Goal: Task Accomplishment & Management: Manage account settings

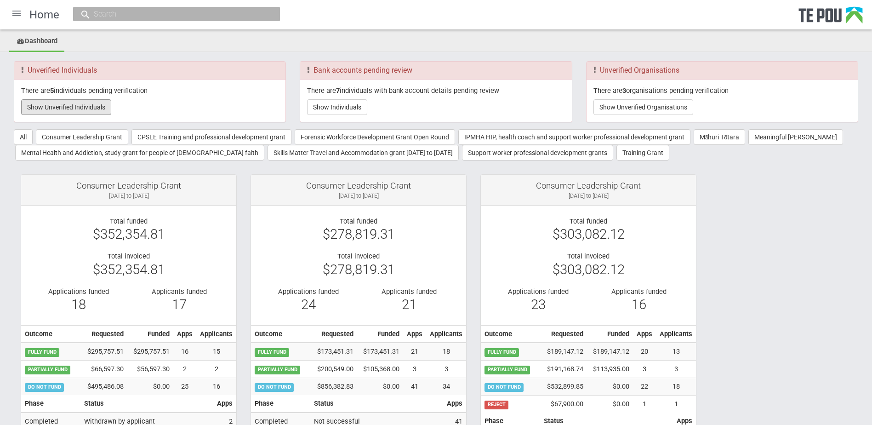
click at [73, 107] on button "Show Unverified Individuals" at bounding box center [66, 107] width 90 height 16
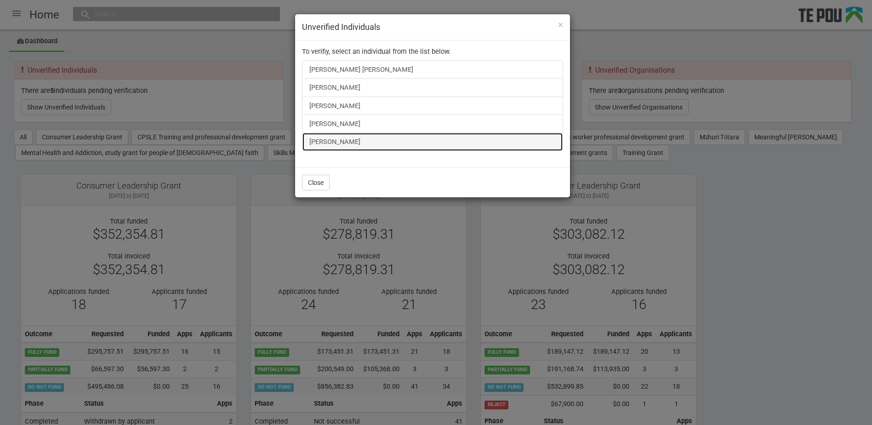
click at [327, 147] on link "[PERSON_NAME]" at bounding box center [432, 141] width 261 height 18
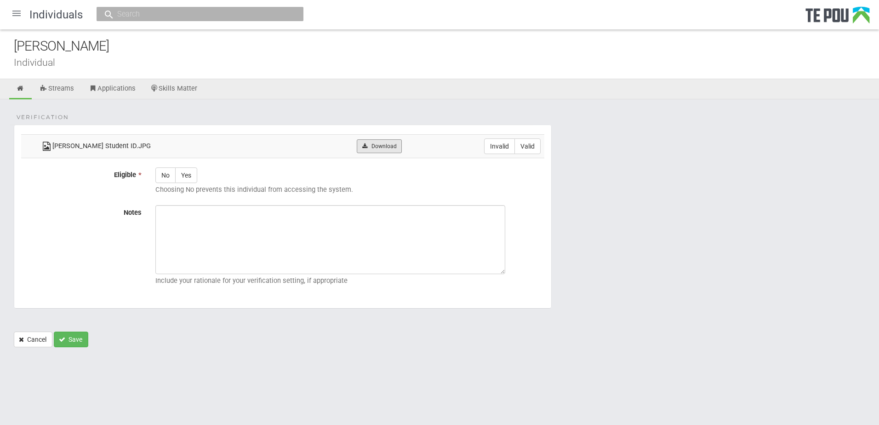
click at [386, 150] on link "Download" at bounding box center [379, 146] width 45 height 14
click at [612, 257] on form "Verification Abby Clayton Student ID.JPG Download Invalid Valid Eligible * No Y…" at bounding box center [439, 236] width 851 height 222
click at [496, 148] on label "Invalid" at bounding box center [499, 146] width 31 height 16
radio input "true"
click at [23, 88] on icon at bounding box center [21, 88] width 9 height 7
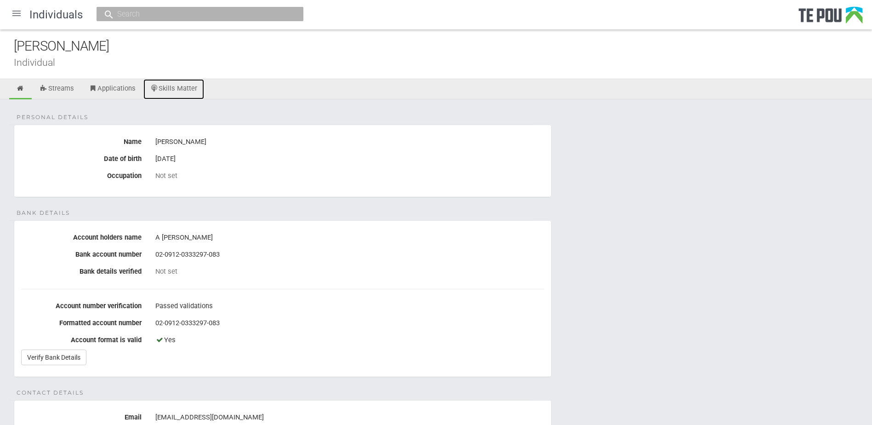
click at [176, 82] on link "Skills Matter" at bounding box center [173, 89] width 61 height 20
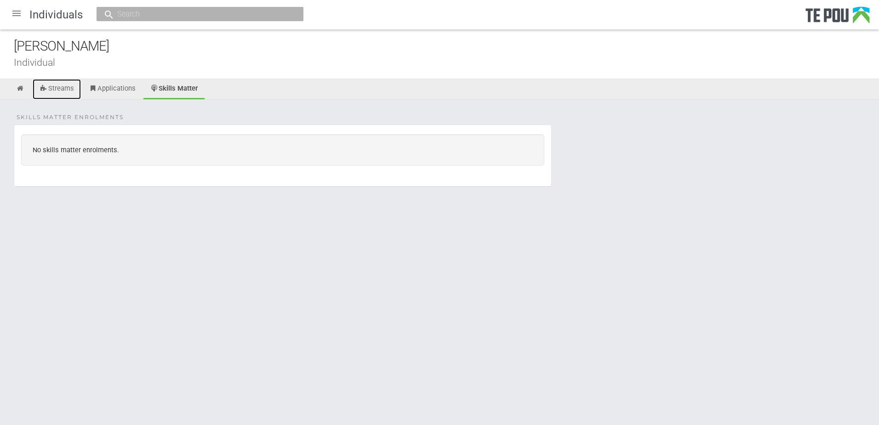
click at [48, 89] on link "Streams" at bounding box center [57, 89] width 48 height 20
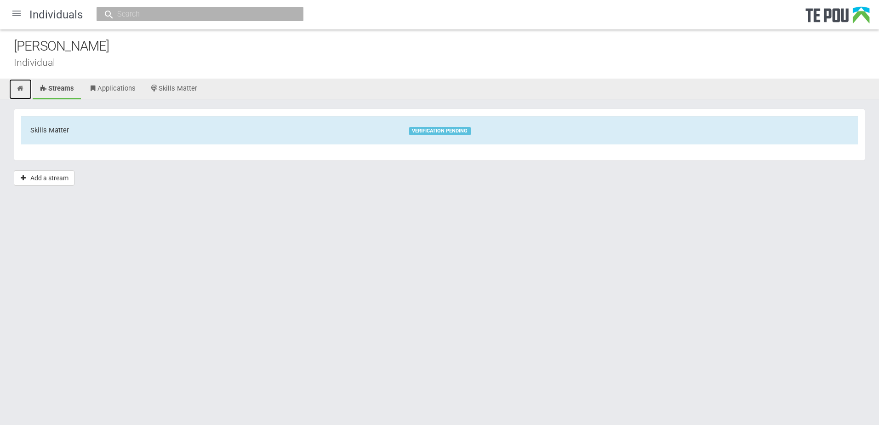
click at [23, 91] on icon at bounding box center [20, 88] width 9 height 7
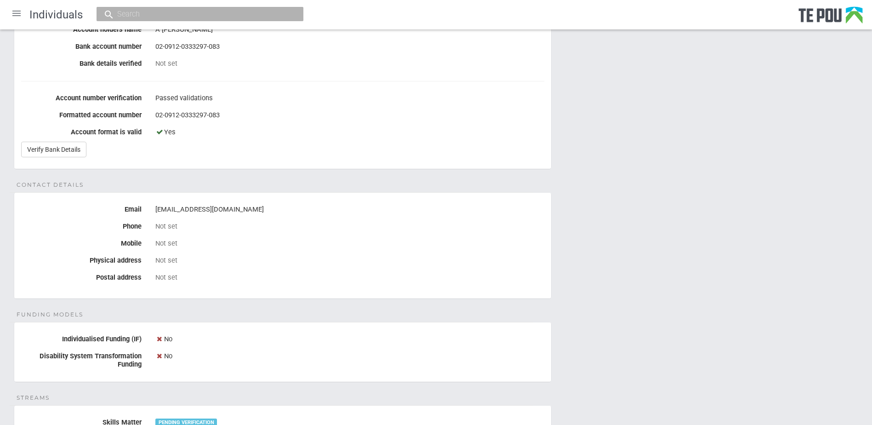
scroll to position [230, 0]
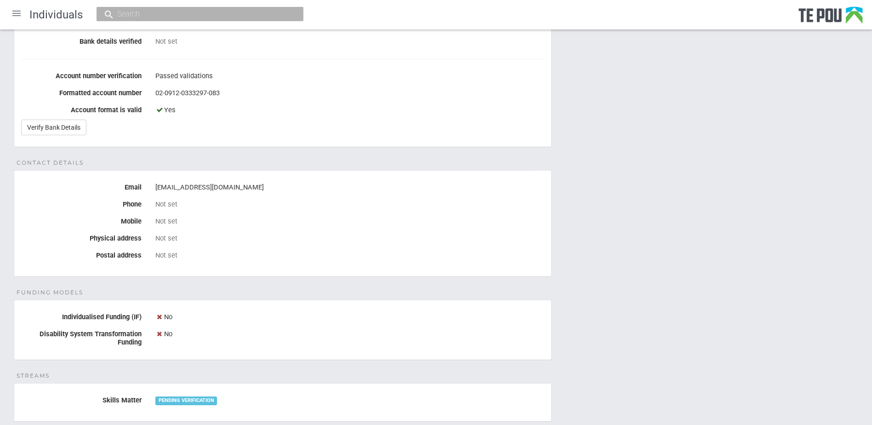
click at [532, 277] on div "Personal details Name [PERSON_NAME] Date of birth [DEMOGRAPHIC_DATA] Occupation…" at bounding box center [436, 217] width 872 height 697
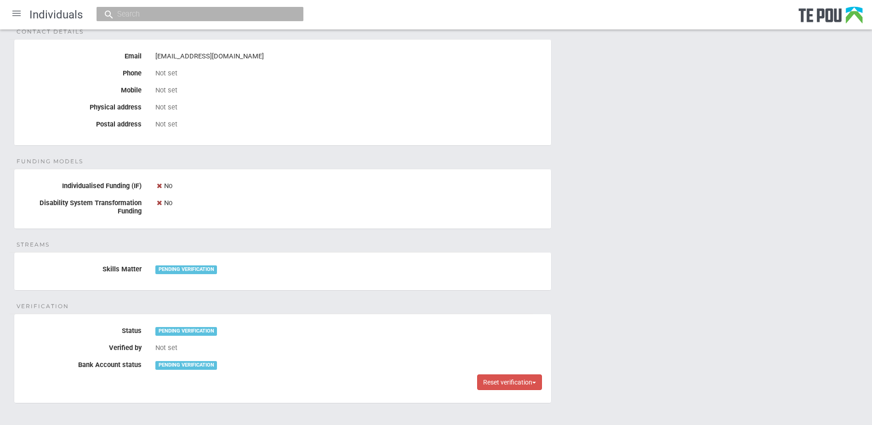
scroll to position [368, 0]
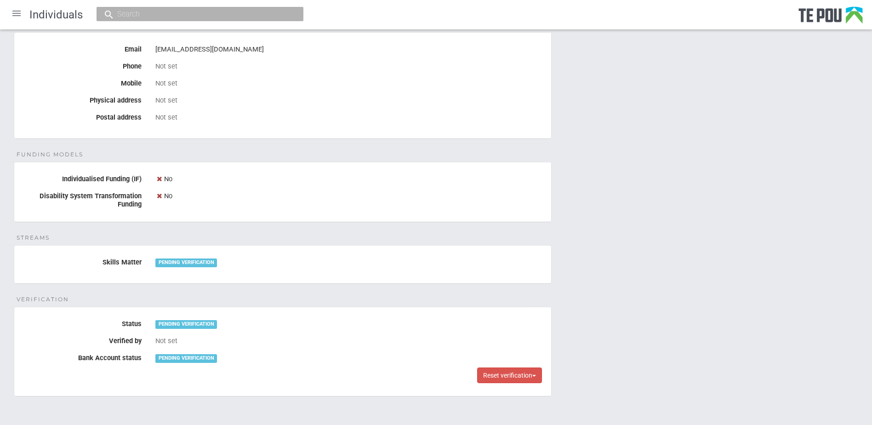
click at [328, 288] on div "Personal details Name [PERSON_NAME] Date of birth [DEMOGRAPHIC_DATA] Occupation…" at bounding box center [436, 80] width 872 height 697
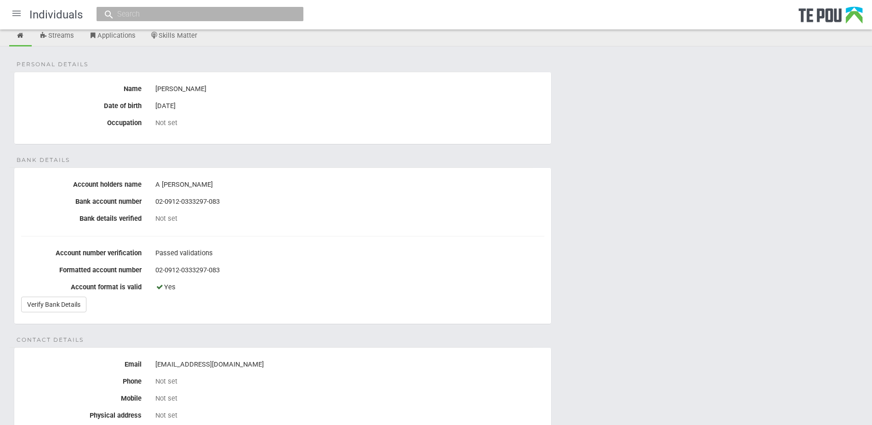
scroll to position [0, 0]
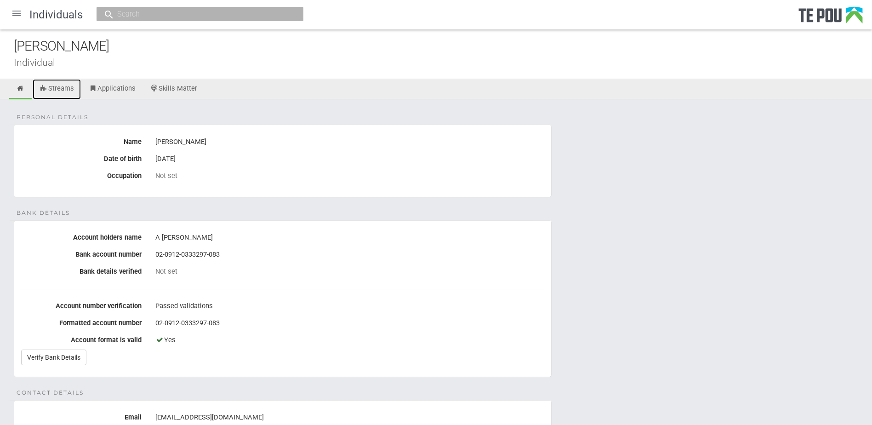
click at [74, 90] on link "Streams" at bounding box center [57, 89] width 48 height 20
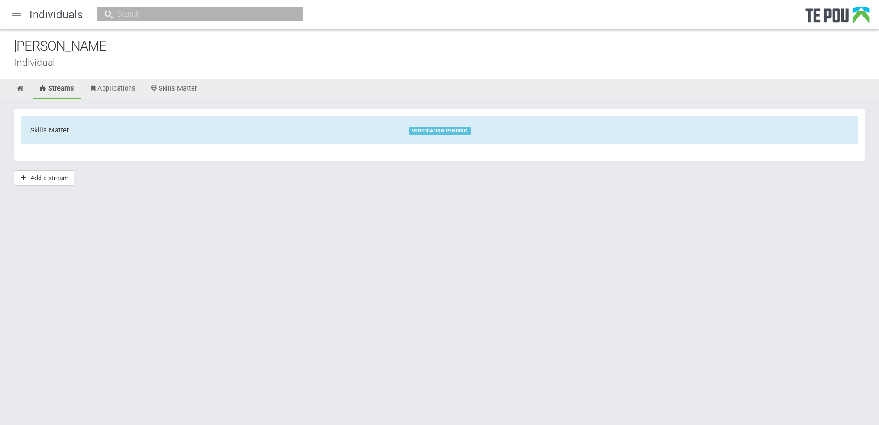
click at [347, 143] on td "Skills Matter" at bounding box center [210, 130] width 379 height 28
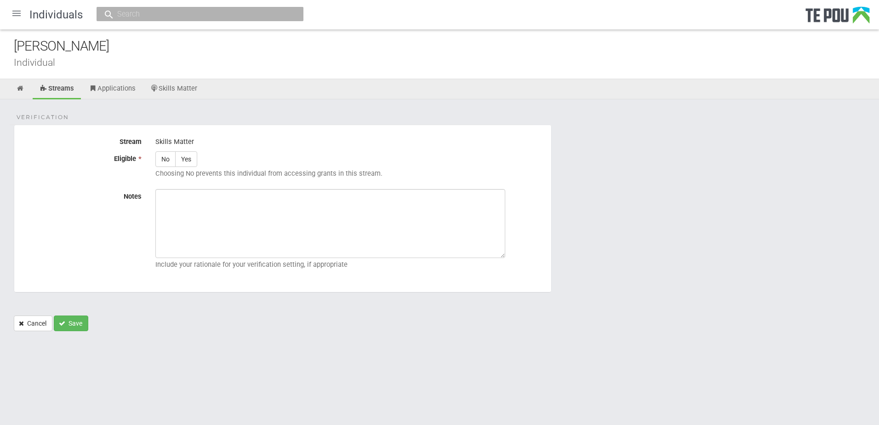
click at [171, 155] on label "No" at bounding box center [165, 159] width 20 height 16
radio input "true"
click at [214, 203] on textarea "Notes" at bounding box center [330, 223] width 350 height 69
click at [309, 214] on textarea "Notes" at bounding box center [330, 223] width 350 height 69
paste textarea "Verified by Melody @ 30/9/2025"
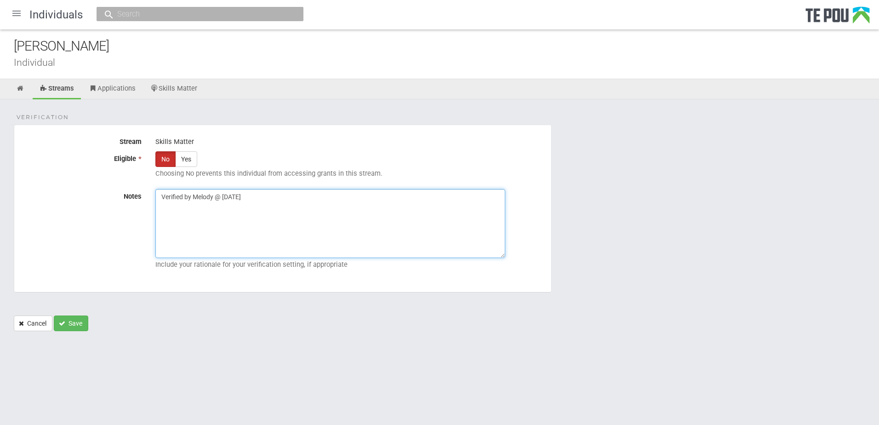
type textarea "Verified by Melody @ 30/9/2025"
click at [75, 329] on button "Save" at bounding box center [71, 323] width 34 height 16
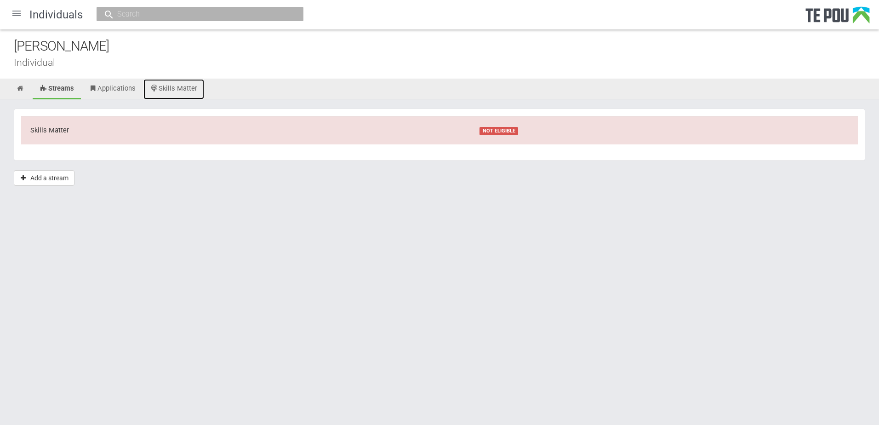
click at [178, 88] on link "Skills Matter" at bounding box center [173, 89] width 61 height 20
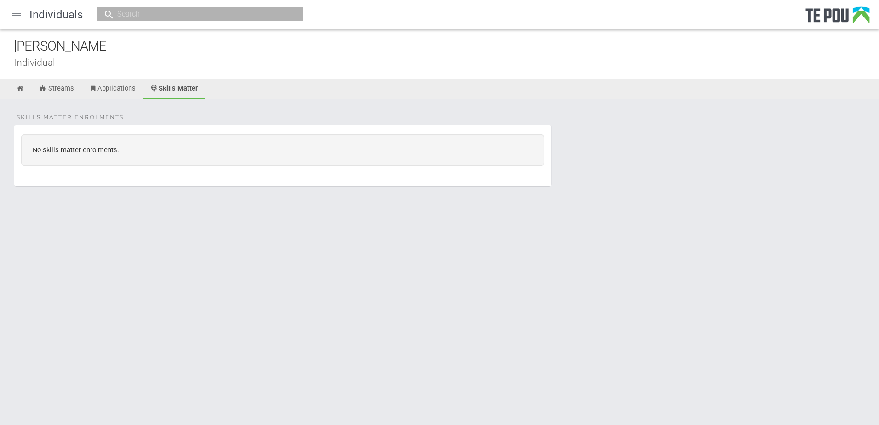
click at [282, 46] on div "[PERSON_NAME]" at bounding box center [446, 46] width 865 height 20
click at [126, 46] on div "[PERSON_NAME]" at bounding box center [446, 46] width 865 height 20
click at [55, 90] on link "Streams" at bounding box center [57, 89] width 48 height 20
click at [23, 86] on icon at bounding box center [20, 88] width 9 height 7
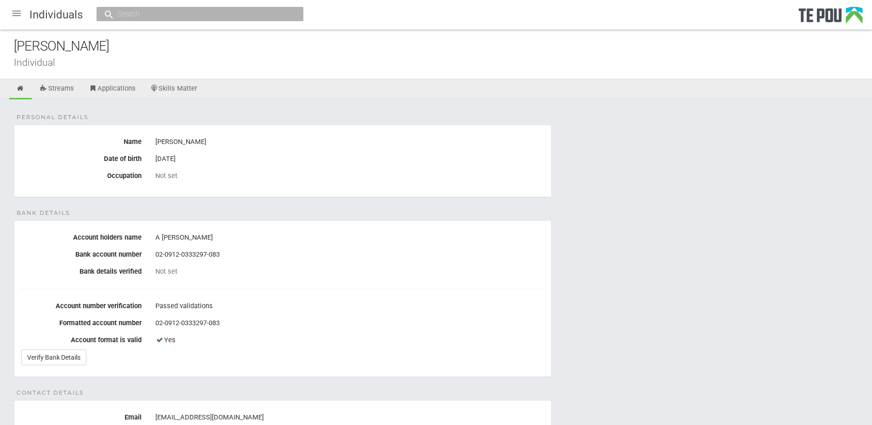
click at [11, 16] on div at bounding box center [17, 13] width 22 height 22
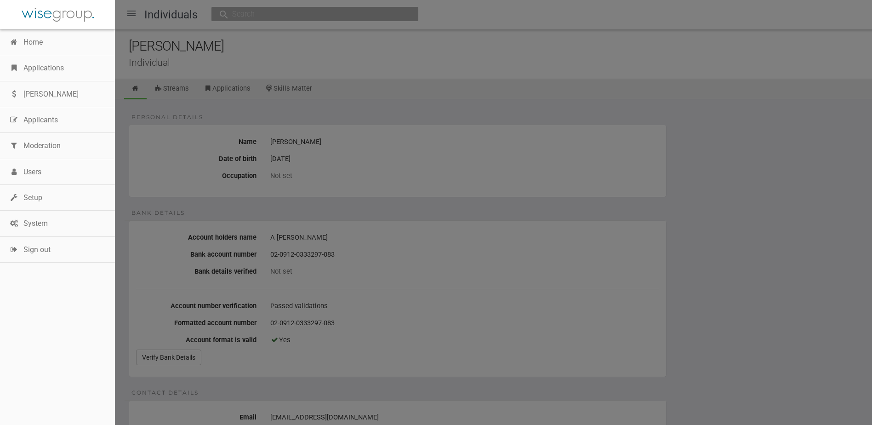
click at [38, 196] on link "Setup" at bounding box center [57, 198] width 115 height 26
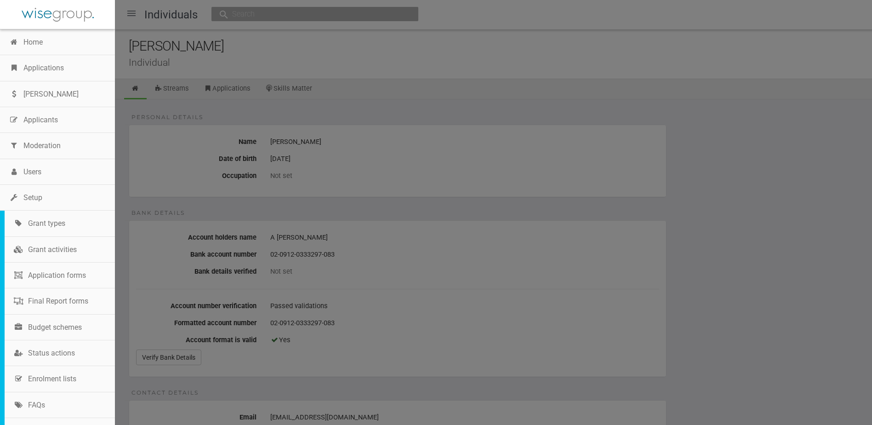
click at [65, 373] on link "Enrolment lists" at bounding box center [60, 379] width 110 height 26
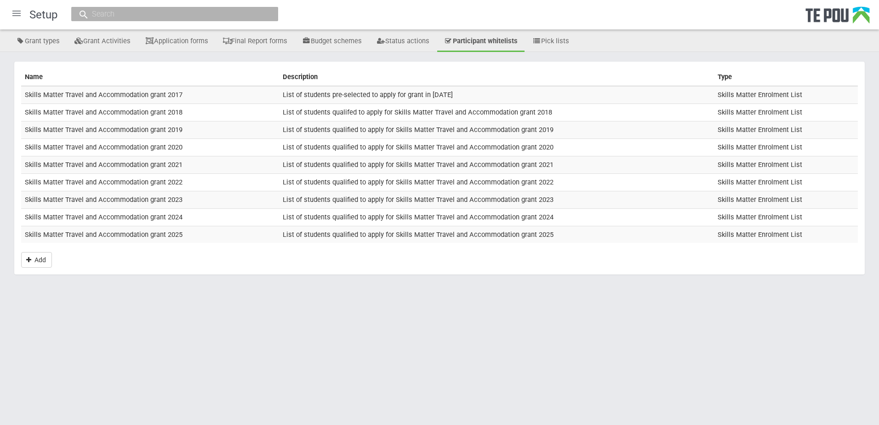
click at [121, 236] on td "Skills Matter Travel and Accommodation grant 2025" at bounding box center [150, 234] width 258 height 17
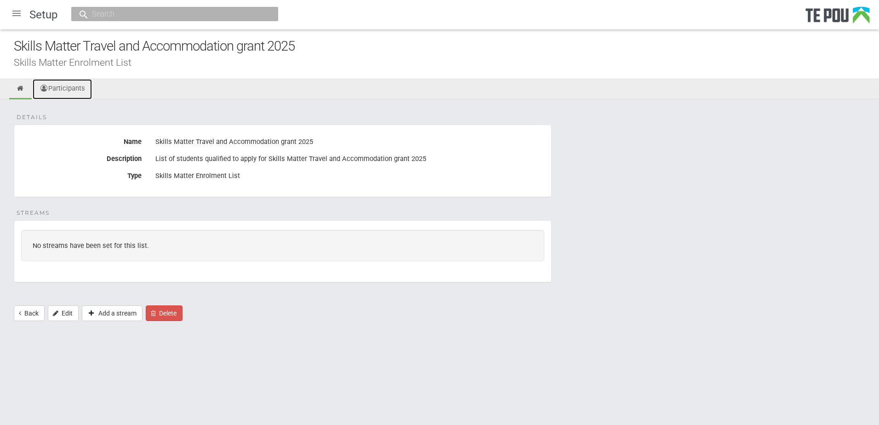
click at [61, 86] on link "Participants" at bounding box center [62, 89] width 59 height 20
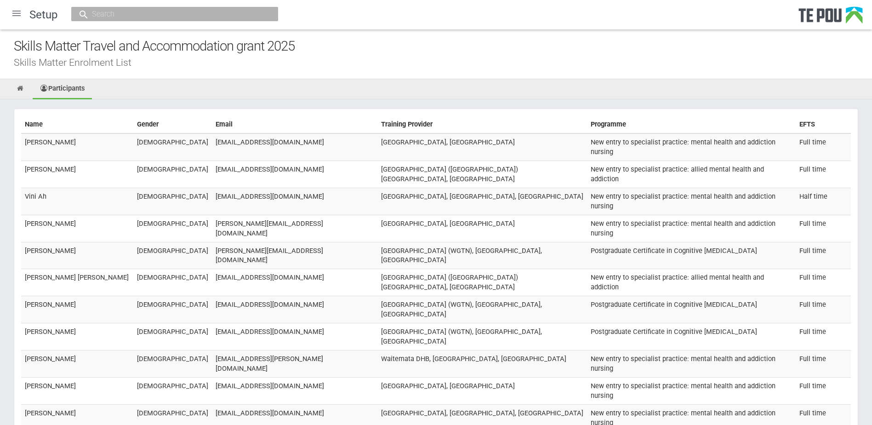
click at [586, 91] on ul "Participants" at bounding box center [436, 89] width 872 height 20
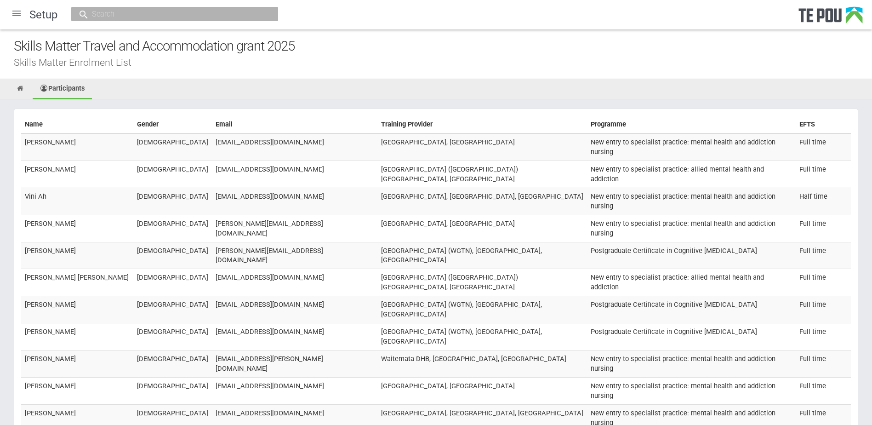
scroll to position [1369, 0]
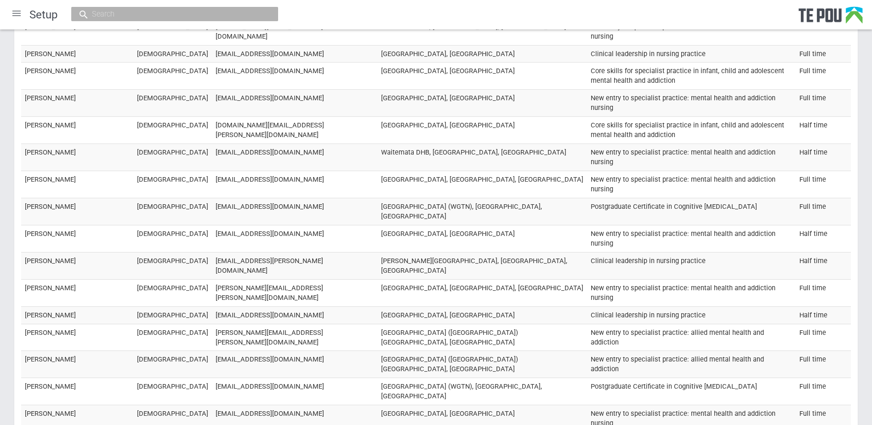
drag, startPoint x: 19, startPoint y: 210, endPoint x: 71, endPoint y: 213, distance: 51.6
drag, startPoint x: 25, startPoint y: 212, endPoint x: 65, endPoint y: 211, distance: 40.5
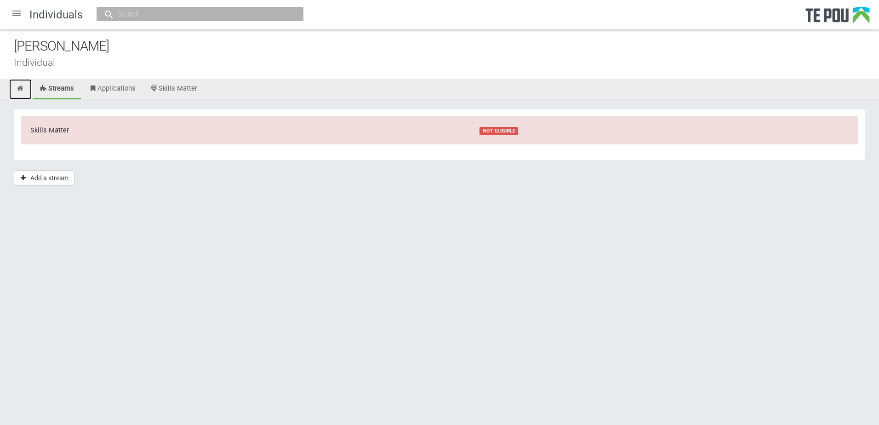
click at [28, 91] on link at bounding box center [20, 89] width 23 height 20
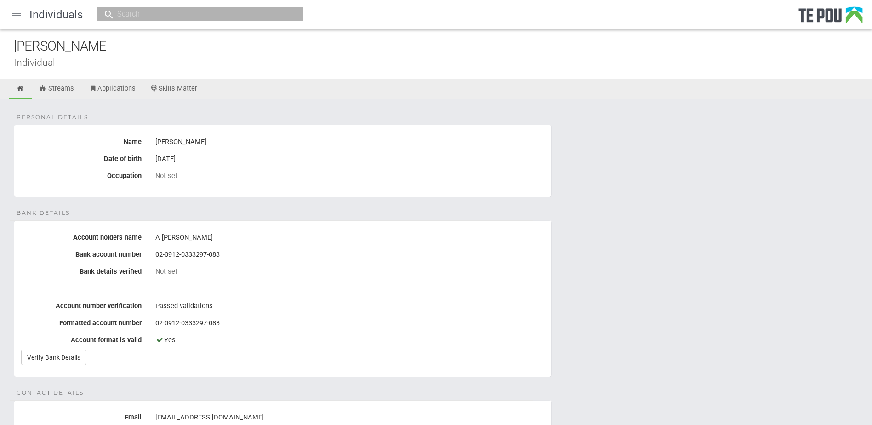
drag, startPoint x: 247, startPoint y: 46, endPoint x: 327, endPoint y: 109, distance: 102.1
click at [248, 46] on div "[PERSON_NAME]" at bounding box center [443, 46] width 858 height 20
click at [222, 47] on div "[PERSON_NAME]" at bounding box center [443, 46] width 858 height 20
click at [229, 47] on div "[PERSON_NAME]" at bounding box center [443, 46] width 858 height 20
click at [228, 46] on div "[PERSON_NAME]" at bounding box center [443, 46] width 858 height 20
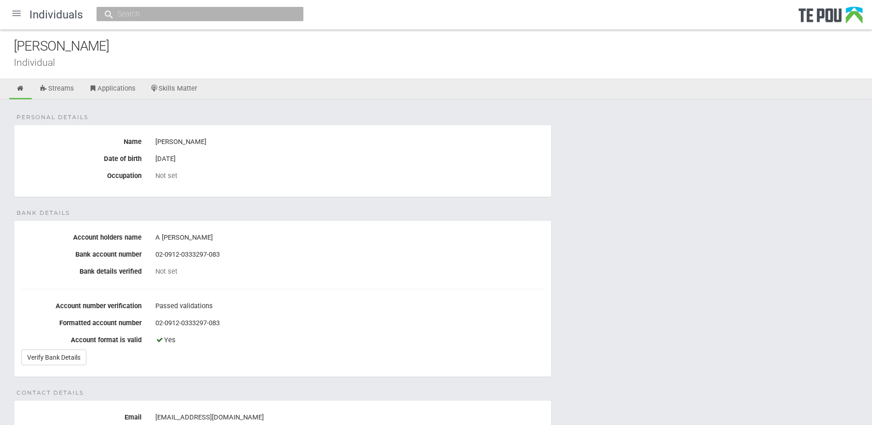
click at [429, 166] on div "[DATE]" at bounding box center [349, 159] width 389 height 16
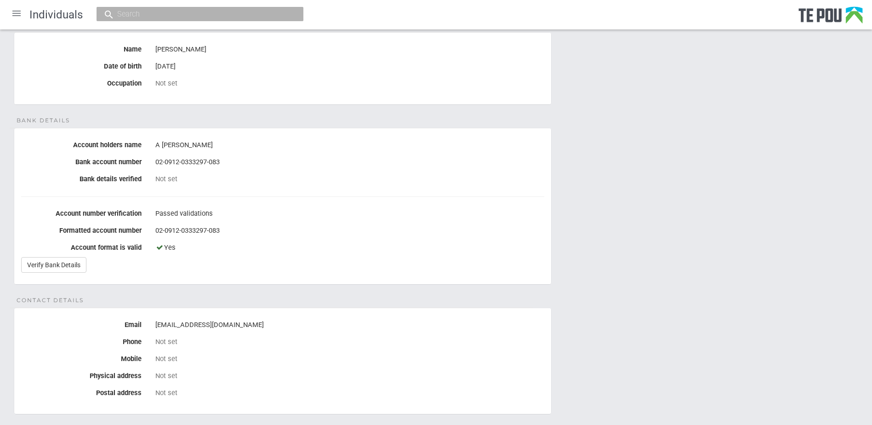
scroll to position [92, 0]
click at [56, 263] on link "Verify Bank Details" at bounding box center [53, 265] width 65 height 16
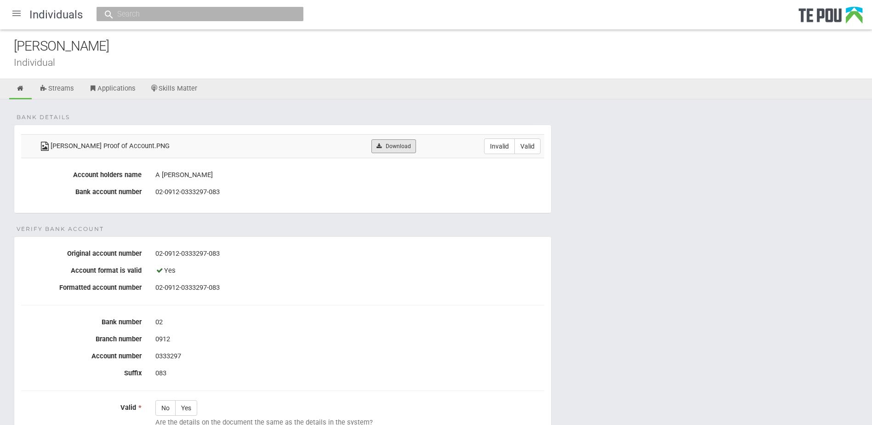
click at [392, 143] on link "Download" at bounding box center [393, 146] width 45 height 14
click at [540, 144] on label "Valid" at bounding box center [527, 146] width 26 height 16
radio input "true"
click at [454, 300] on fieldset "Verify Bank Account Original account number [FINANCIAL_ID] Account format is va…" at bounding box center [283, 388] width 538 height 305
click at [187, 409] on label "Yes" at bounding box center [186, 408] width 22 height 16
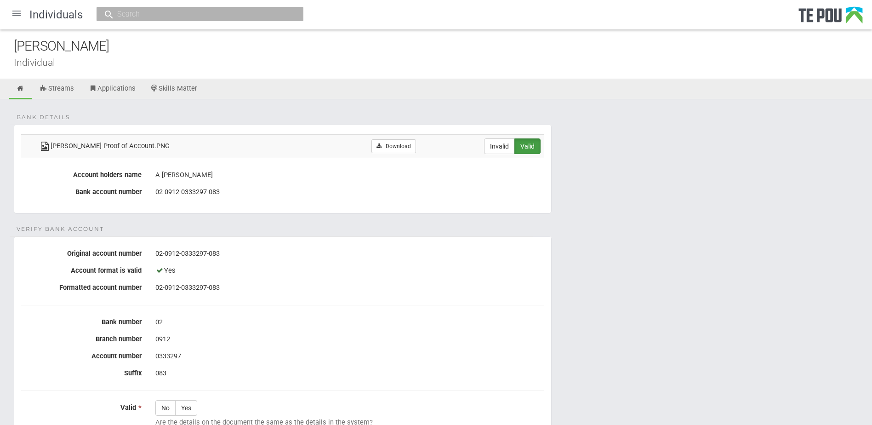
radio input "true"
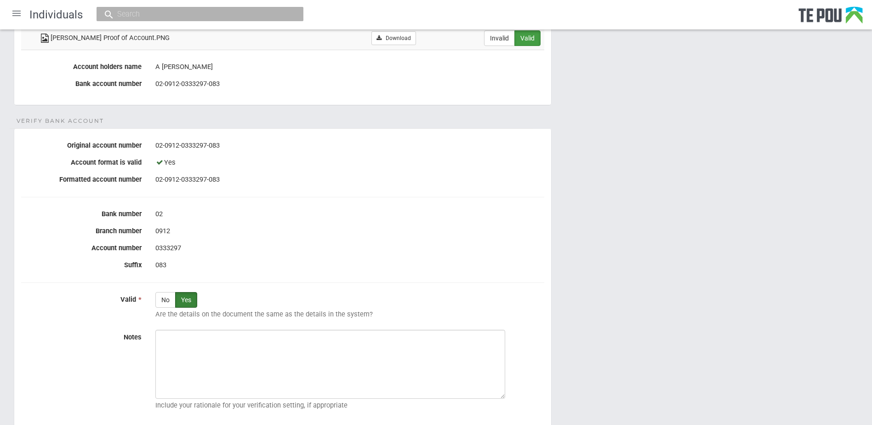
scroll to position [187, 0]
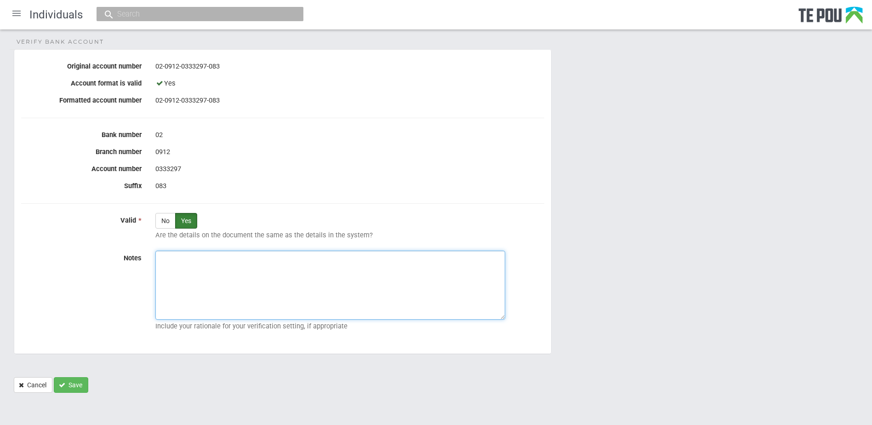
click at [311, 273] on textarea "Notes" at bounding box center [330, 285] width 350 height 69
click at [295, 288] on textarea "Notes" at bounding box center [330, 285] width 350 height 69
paste textarea "Verified by Melody @ [DATE]"
type textarea "Verified by Melody @ [DATE]"
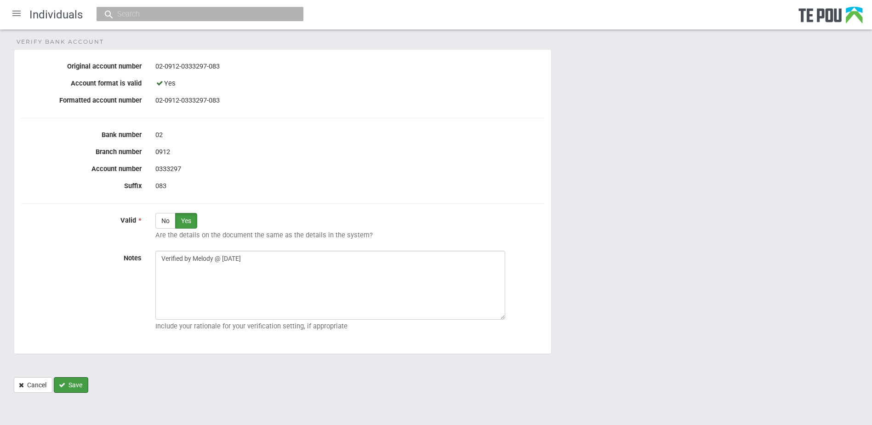
click at [78, 386] on button "Save" at bounding box center [71, 385] width 34 height 16
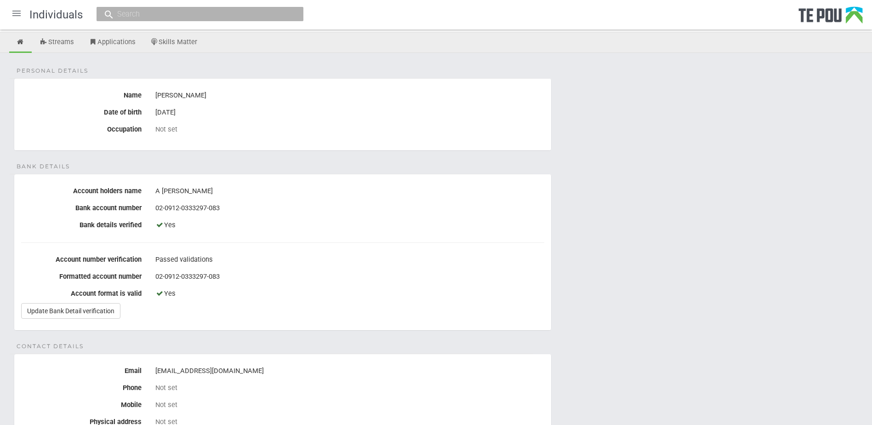
scroll to position [46, 0]
click at [507, 175] on fieldset "Bank details Account holders name A [PERSON_NAME] Bank account number [FINANCIA…" at bounding box center [283, 252] width 538 height 157
click at [454, 168] on div "Personal details Name [PERSON_NAME] Date of birth [DEMOGRAPHIC_DATA] Occupation…" at bounding box center [436, 401] width 872 height 697
click at [453, 168] on div "Personal details Name [PERSON_NAME] Date of birth [DEMOGRAPHIC_DATA] Occupation…" at bounding box center [436, 401] width 872 height 697
click at [424, 165] on div "Personal details Name Abby Clayton Date of birth 10 Jun 2002 Occupation Not set…" at bounding box center [436, 401] width 872 height 697
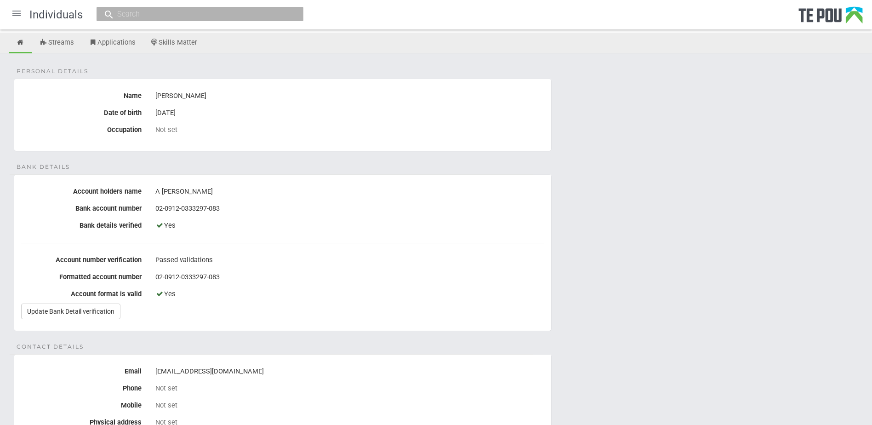
click at [502, 210] on div "02-0912-0333297-083" at bounding box center [349, 209] width 389 height 16
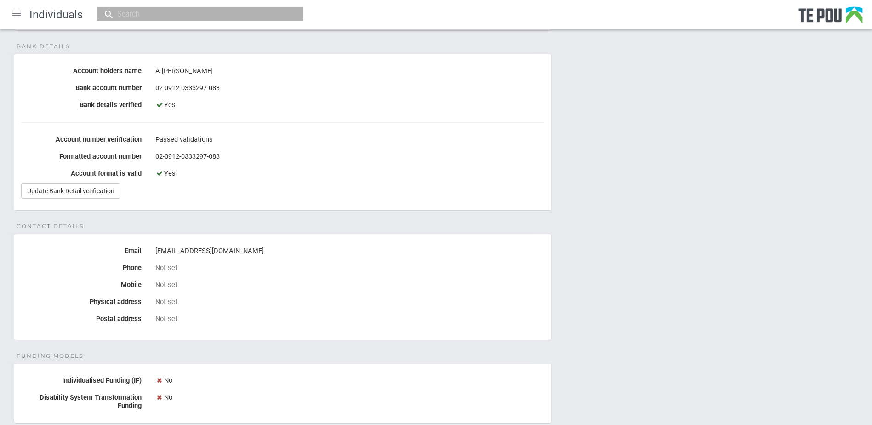
scroll to position [184, 0]
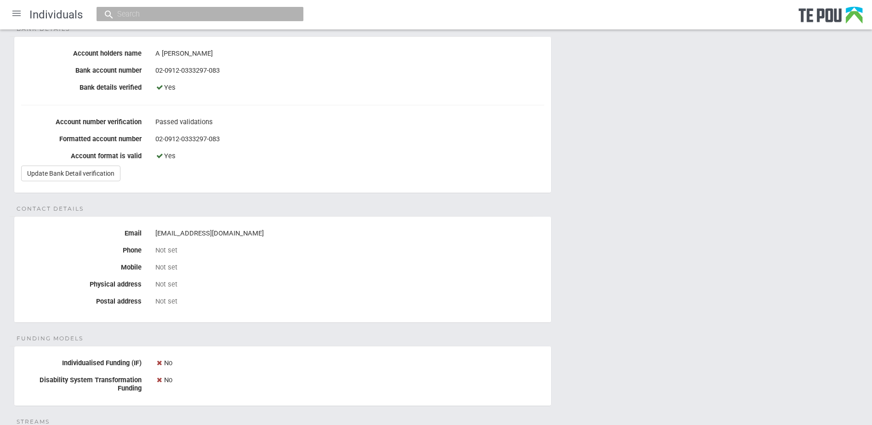
click at [416, 284] on div "Not set" at bounding box center [349, 284] width 389 height 8
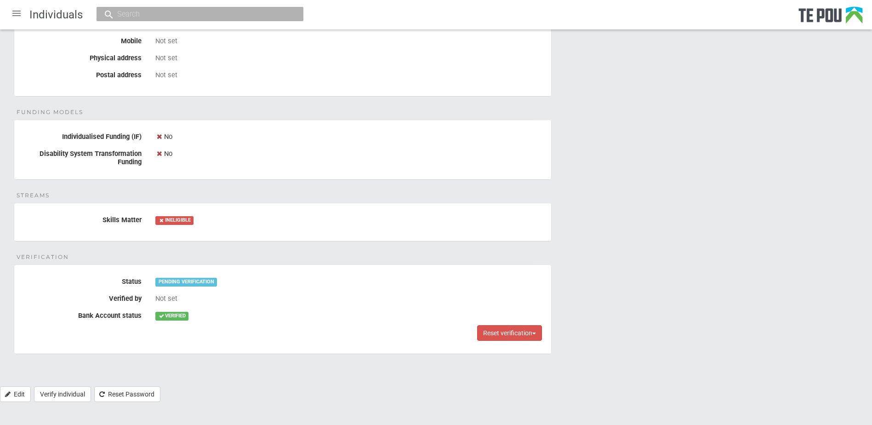
scroll to position [272, 0]
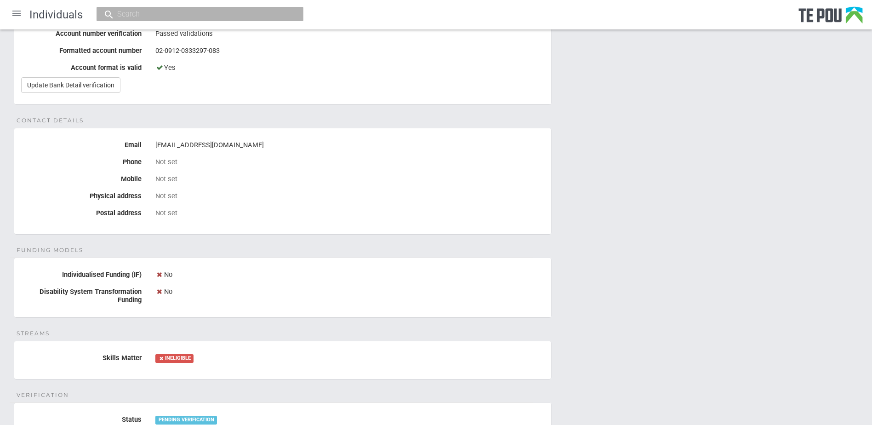
click at [297, 331] on div "Personal details Name Abby Clayton Date of birth 10 Jun 2002 Occupation Not set…" at bounding box center [436, 175] width 872 height 697
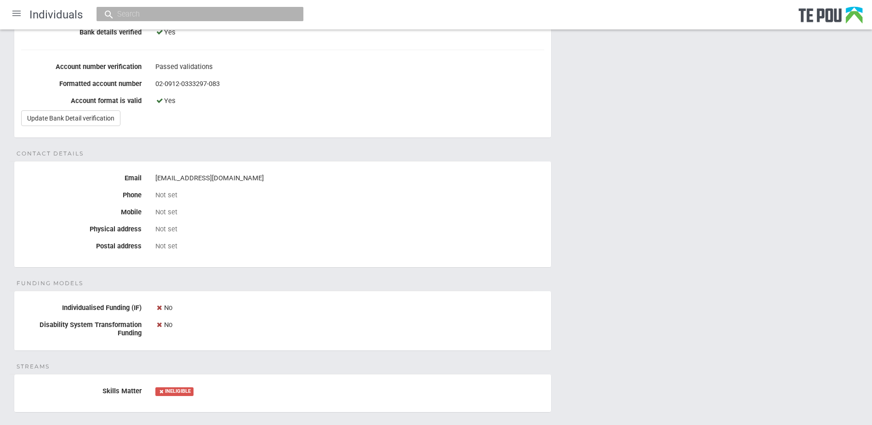
scroll to position [410, 0]
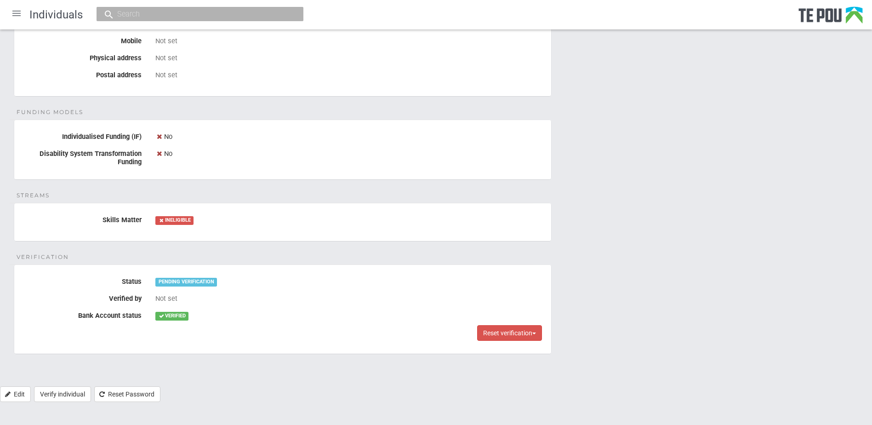
click at [583, 225] on div "Personal details Name Abby Clayton Date of birth 10 Jun 2002 Occupation Not set…" at bounding box center [436, 37] width 872 height 697
click at [705, 309] on div "Personal details Name Abby Clayton Date of birth 10 Jun 2002 Occupation Not set…" at bounding box center [436, 37] width 872 height 697
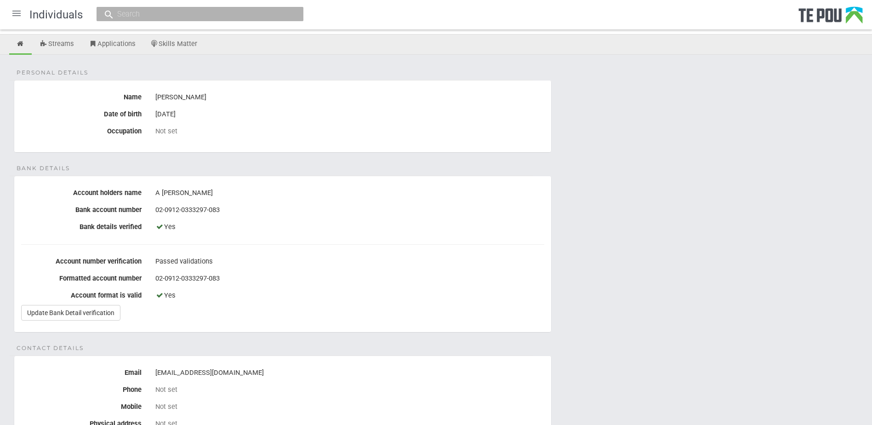
scroll to position [0, 0]
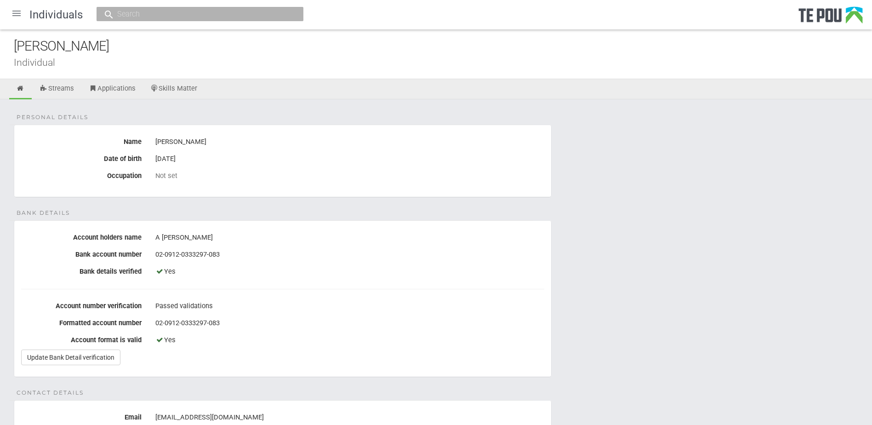
click at [203, 13] on input "text" at bounding box center [195, 14] width 162 height 10
paste input "Verified by Melody @ 30/9/2025"
drag, startPoint x: 254, startPoint y: 11, endPoint x: -81, endPoint y: -9, distance: 335.7
click at [0, 0] on html "Home Applications Grant rounds Applicants Organisations Individuals Moderation …" at bounding box center [436, 417] width 872 height 835
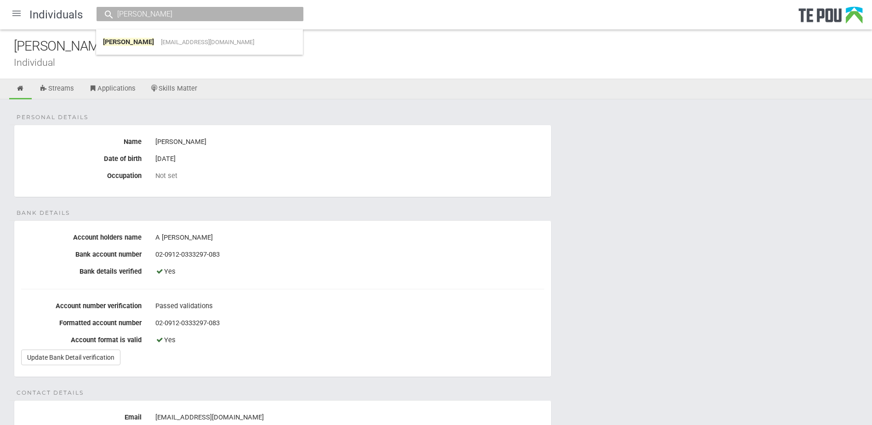
type input "abby clayton"
drag, startPoint x: 478, startPoint y: 114, endPoint x: 463, endPoint y: 117, distance: 14.5
click at [165, 16] on input "abby clayton" at bounding box center [195, 14] width 162 height 10
drag, startPoint x: 666, startPoint y: 117, endPoint x: 624, endPoint y: 111, distance: 42.7
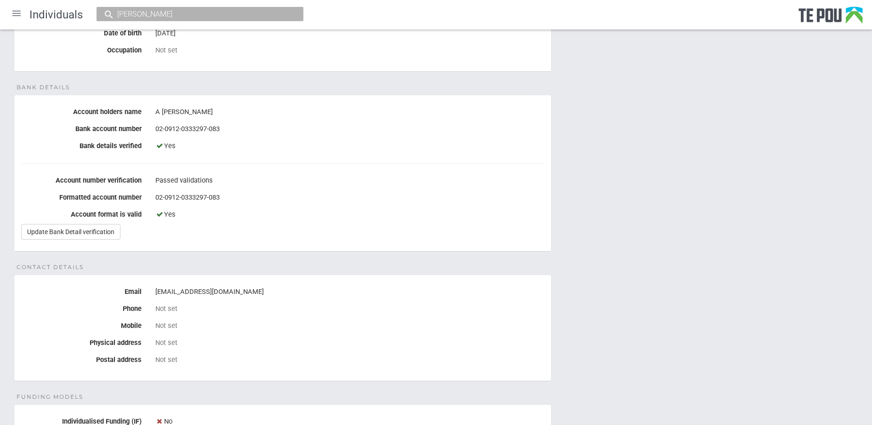
scroll to position [276, 0]
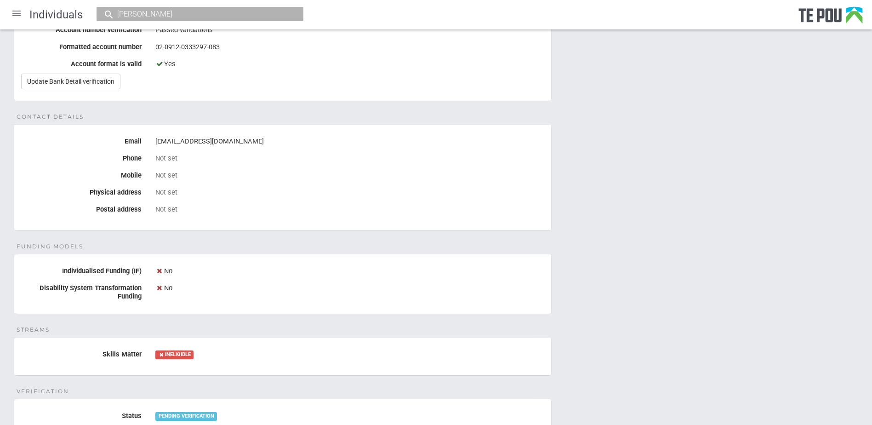
click at [733, 333] on div "Personal details Name Abby Clayton Date of birth 10 Jun 2002 Occupation Not set…" at bounding box center [436, 171] width 872 height 697
click at [528, 299] on div "Disability System Transformation Funding No" at bounding box center [282, 290] width 537 height 20
click at [672, 297] on div "Personal details Name Abby Clayton Date of birth 10 Jun 2002 Occupation Not set…" at bounding box center [436, 171] width 872 height 697
click at [660, 310] on div "Personal details Name Abby Clayton Date of birth 10 Jun 2002 Occupation Not set…" at bounding box center [436, 171] width 872 height 697
click at [658, 310] on div "Personal details Name Abby Clayton Date of birth 10 Jun 2002 Occupation Not set…" at bounding box center [436, 171] width 872 height 697
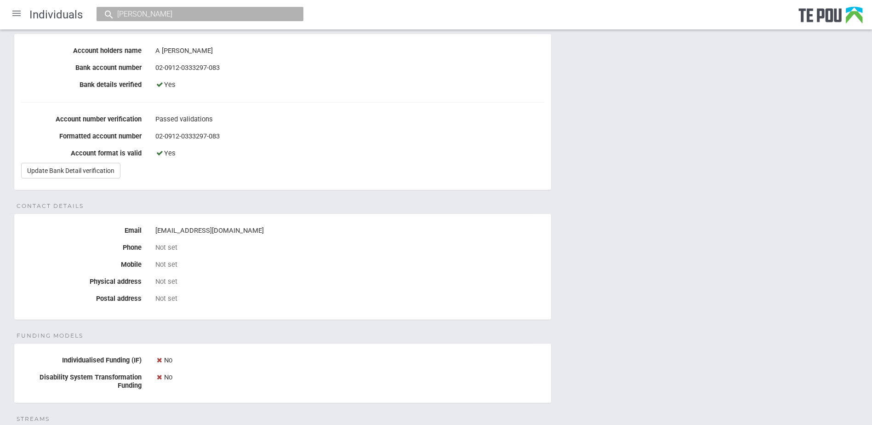
scroll to position [184, 0]
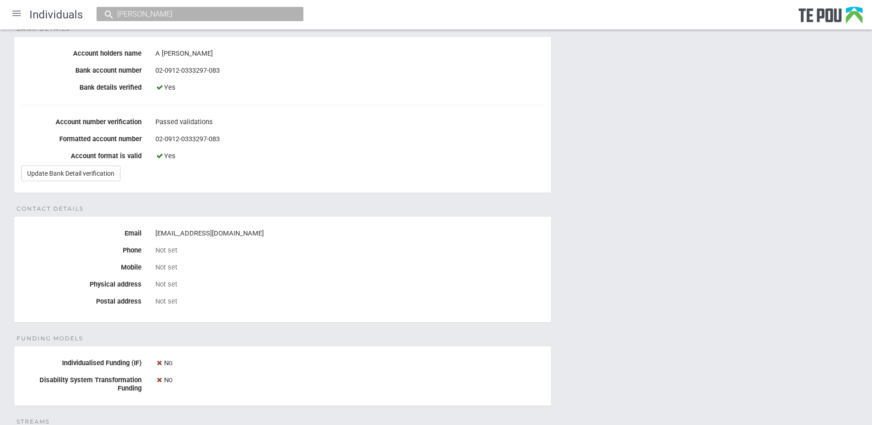
click at [656, 312] on div "Personal details Name Abby Clayton Date of birth 10 Jun 2002 Occupation Not set…" at bounding box center [436, 263] width 872 height 697
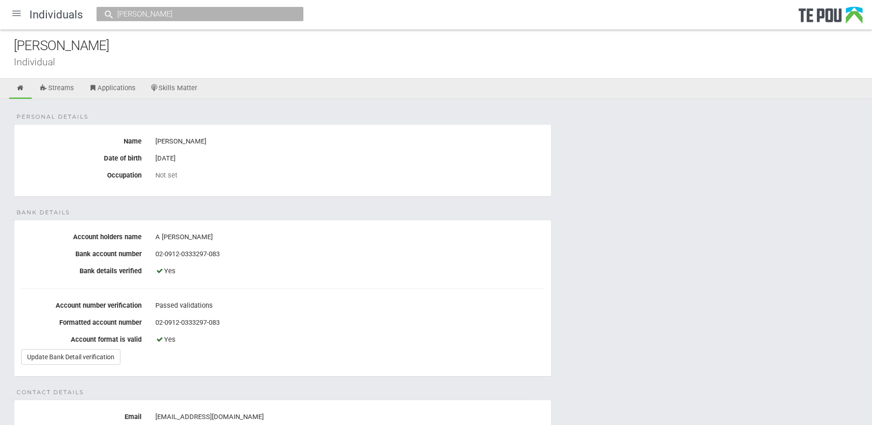
scroll to position [0, 0]
click at [22, 13] on div at bounding box center [17, 13] width 22 height 22
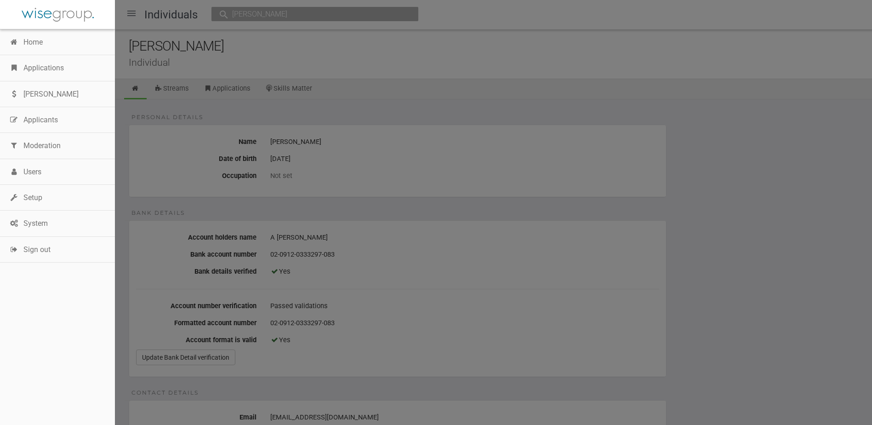
click at [41, 45] on link "Home" at bounding box center [57, 42] width 115 height 26
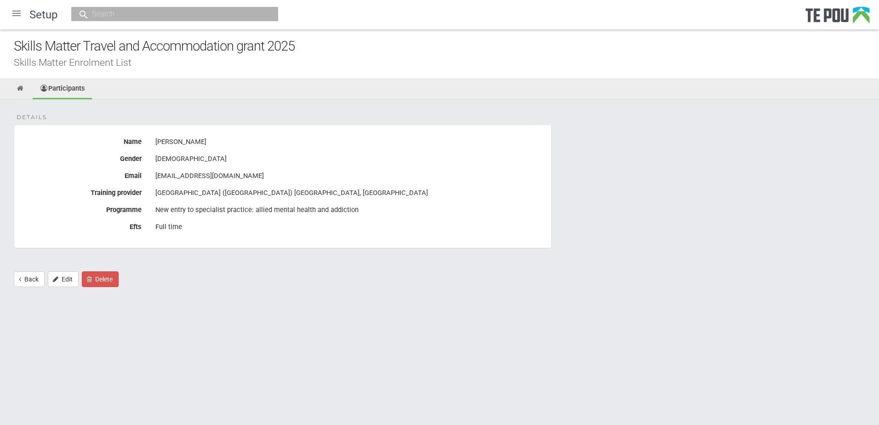
click at [477, 112] on div "Details Name [PERSON_NAME] Gender [DEMOGRAPHIC_DATA] Email [EMAIL_ADDRESS][DOMA…" at bounding box center [439, 197] width 879 height 197
click at [342, 99] on div "Details Name Abby Clayton Gender Female Email claytonabby134@gmail.com Training…" at bounding box center [439, 197] width 879 height 197
click at [594, 331] on html "Home Applications Grant rounds Applicants Organisations Individuals Moderation …" at bounding box center [439, 212] width 879 height 425
click at [593, 330] on html "Home Applications Grant rounds Applicants Organisations Individuals Moderation …" at bounding box center [439, 212] width 879 height 425
drag, startPoint x: 523, startPoint y: 345, endPoint x: 570, endPoint y: 344, distance: 46.9
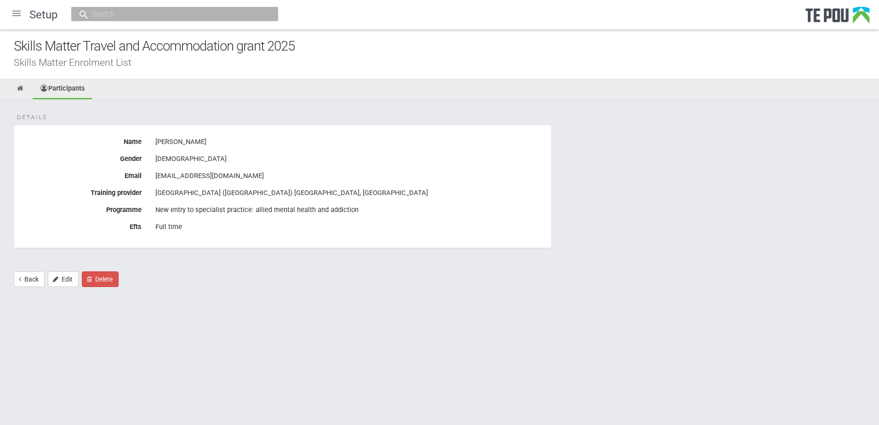
click at [537, 345] on html "Home Applications Grant rounds Applicants Organisations Individuals Moderation …" at bounding box center [439, 212] width 879 height 425
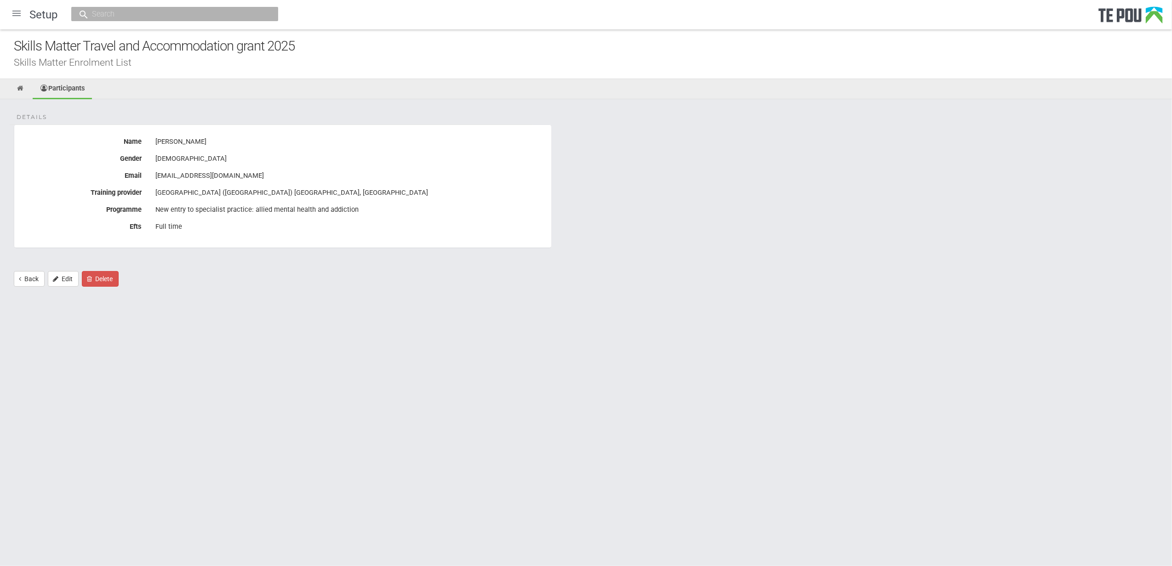
click at [550, 346] on html "Home Applications Grant rounds Applicants Organisations Individuals Moderation …" at bounding box center [586, 283] width 1172 height 566
click at [596, 424] on html "Home Applications Grant rounds Applicants Organisations Individuals Moderation …" at bounding box center [586, 283] width 1172 height 566
click at [572, 386] on html "Home Applications Grant rounds Applicants Organisations Individuals Moderation …" at bounding box center [586, 283] width 1172 height 566
click at [739, 251] on div "Details Name Abby Clayton Gender Female Email claytonabby134@gmail.com Training…" at bounding box center [586, 197] width 1172 height 197
click at [471, 346] on html "Home Applications Grant rounds Applicants Organisations Individuals Moderation …" at bounding box center [586, 283] width 1172 height 566
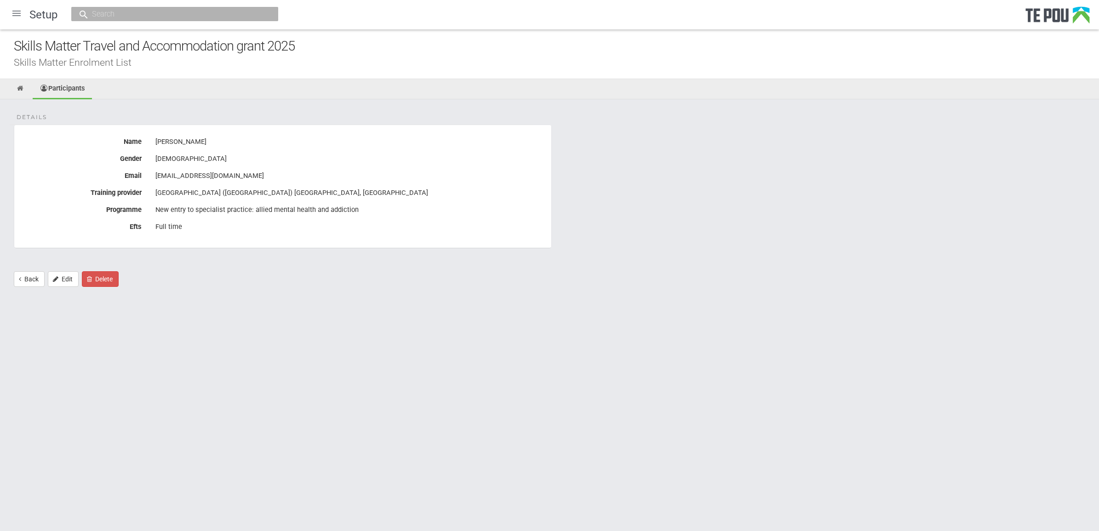
click at [864, 181] on div "Details Name Abby Clayton Gender Female Email claytonabby134@gmail.com Training…" at bounding box center [549, 197] width 1099 height 197
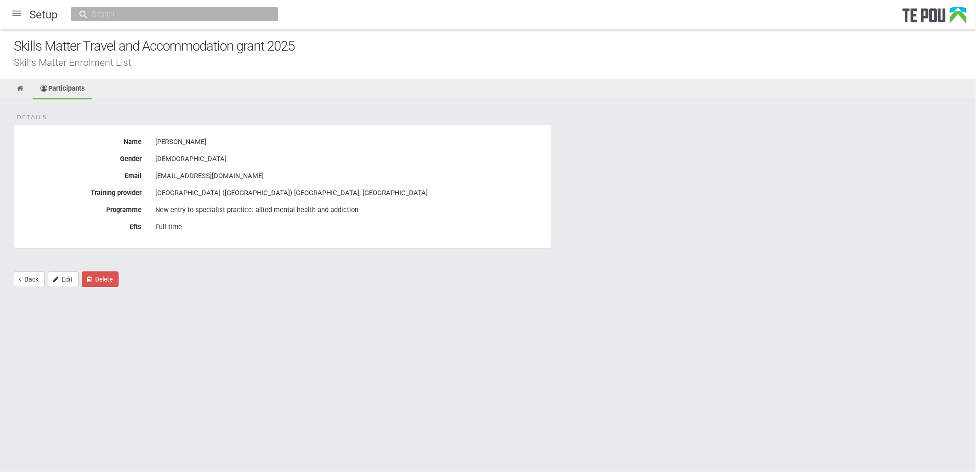
click at [563, 291] on div "Details Name Abby Clayton Gender Female Email claytonabby134@gmail.com Training…" at bounding box center [488, 197] width 976 height 197
click at [598, 364] on html "Home Applications Grant rounds Applicants Organisations Individuals Moderation …" at bounding box center [488, 236] width 976 height 472
click at [517, 361] on html "Home Applications Grant rounds Applicants Organisations Individuals Moderation …" at bounding box center [488, 236] width 976 height 472
click at [405, 327] on html "Home Applications Grant rounds Applicants Organisations Individuals Moderation …" at bounding box center [488, 236] width 976 height 472
click at [246, 176] on div "claytonabby134@gmail.com" at bounding box center [349, 176] width 389 height 16
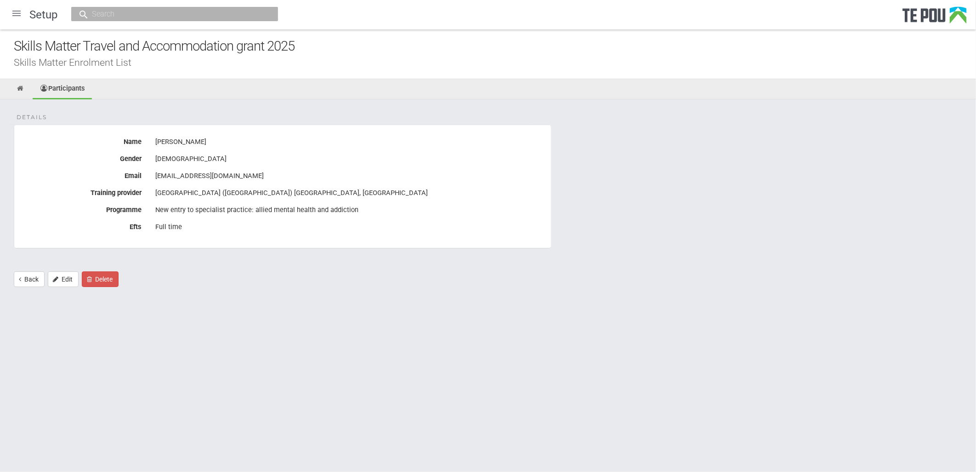
click at [692, 296] on div "Details Name Abby Clayton Gender Female Email claytonabby134@gmail.com Training…" at bounding box center [488, 197] width 976 height 197
click at [693, 346] on html "Home Applications Grant rounds Applicants Organisations Individuals Moderation …" at bounding box center [488, 236] width 976 height 472
click at [621, 330] on html "Home Applications Grant rounds Applicants Organisations Individuals Moderation …" at bounding box center [488, 236] width 976 height 472
click at [562, 404] on html "Home Applications Grant rounds Applicants Organisations Individuals Moderation …" at bounding box center [488, 236] width 976 height 472
click at [15, 13] on div at bounding box center [17, 13] width 22 height 22
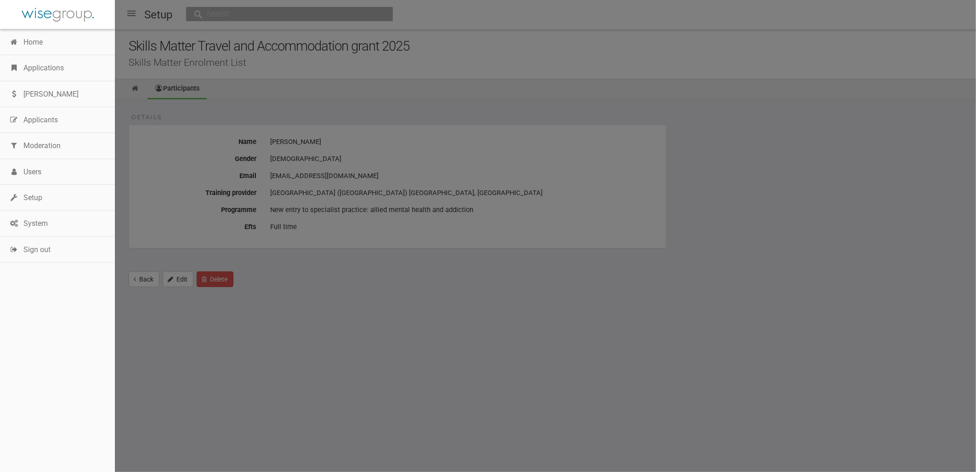
click at [32, 68] on link "Applications" at bounding box center [57, 68] width 115 height 26
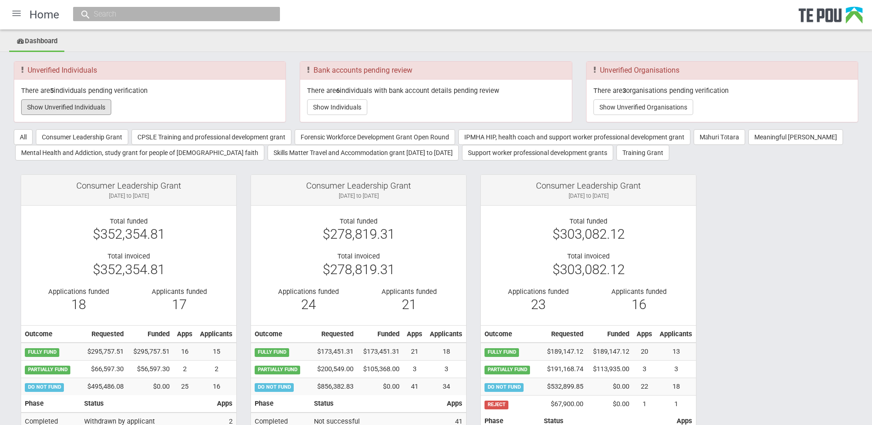
click at [76, 105] on button "Show Unverified Individuals" at bounding box center [66, 107] width 90 height 16
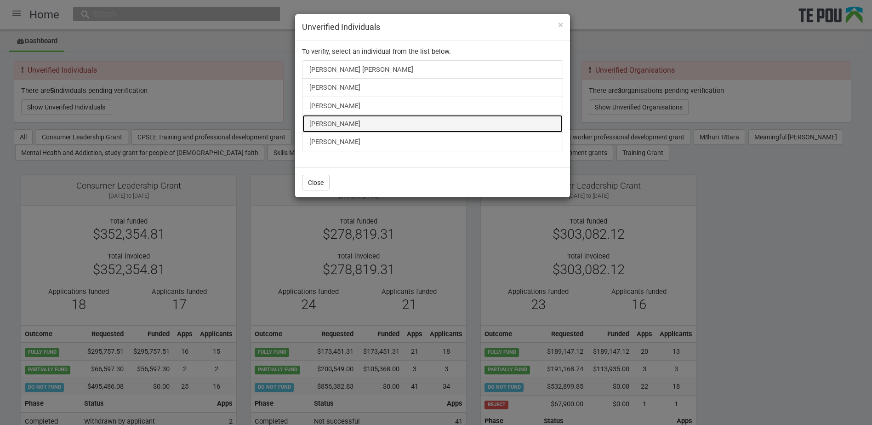
click at [337, 125] on link "[PERSON_NAME]" at bounding box center [432, 123] width 261 height 18
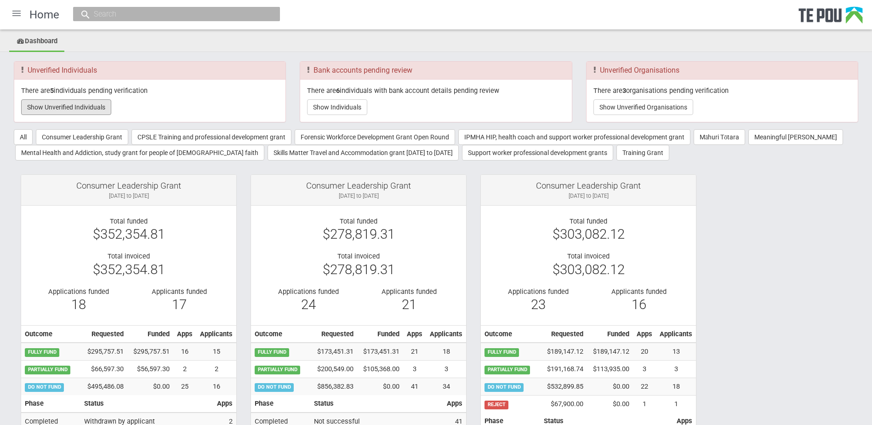
click at [64, 111] on button "Show Unverified Individuals" at bounding box center [66, 107] width 90 height 16
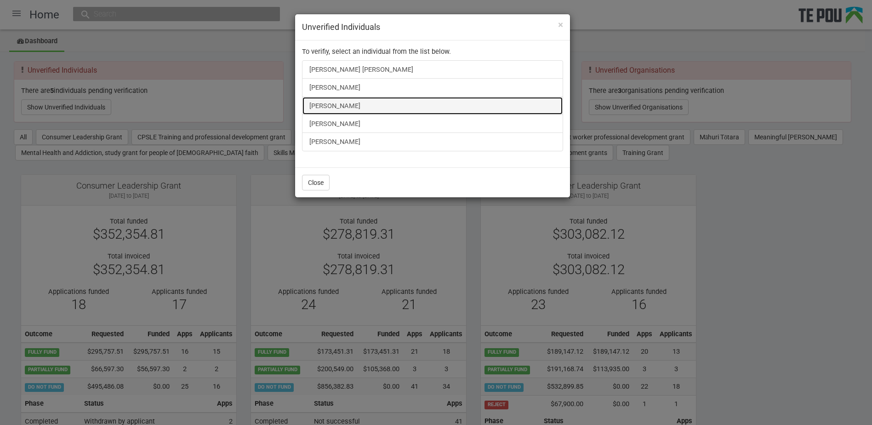
click at [326, 104] on link "[PERSON_NAME]" at bounding box center [432, 106] width 261 height 18
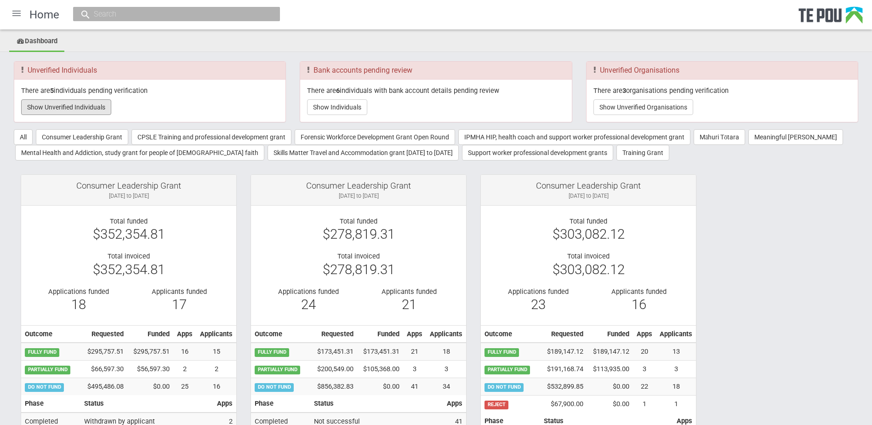
click at [80, 104] on button "Show Unverified Individuals" at bounding box center [66, 107] width 90 height 16
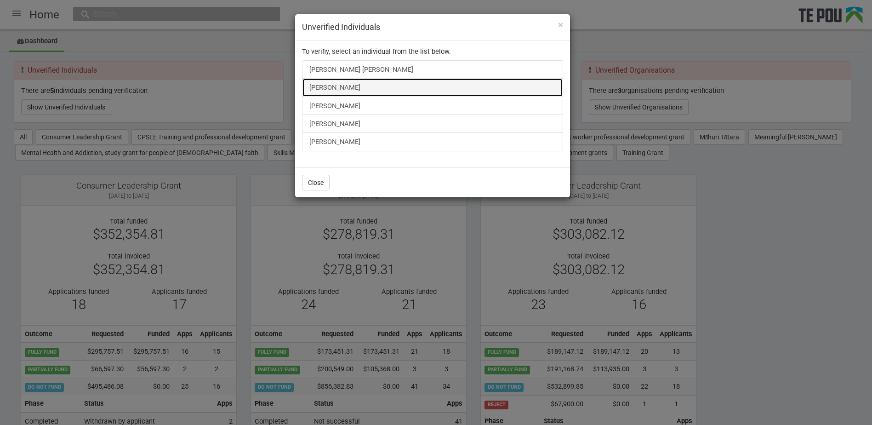
click at [333, 88] on link "[PERSON_NAME]" at bounding box center [432, 87] width 261 height 18
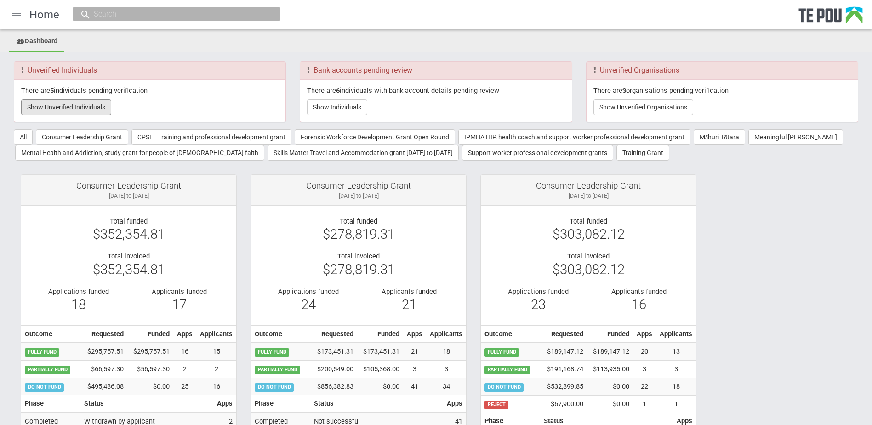
click at [81, 111] on button "Show Unverified Individuals" at bounding box center [66, 107] width 90 height 16
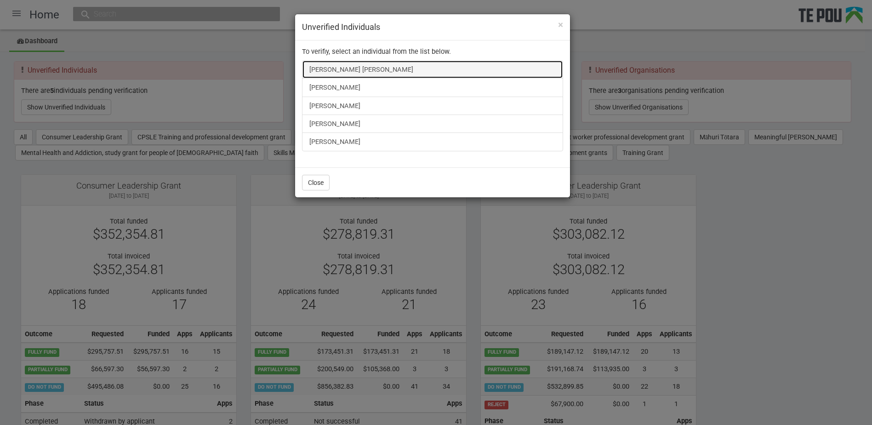
click at [351, 70] on link "[PERSON_NAME] [PERSON_NAME]" at bounding box center [432, 69] width 261 height 18
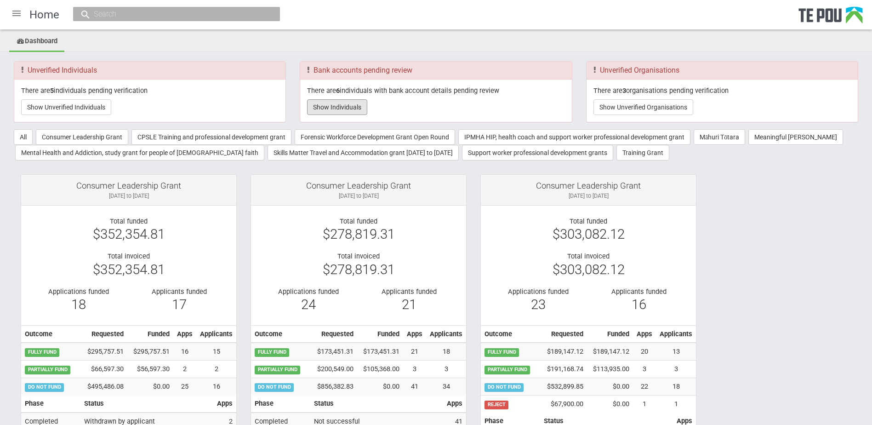
click at [337, 113] on button "Show Individuals" at bounding box center [337, 107] width 60 height 16
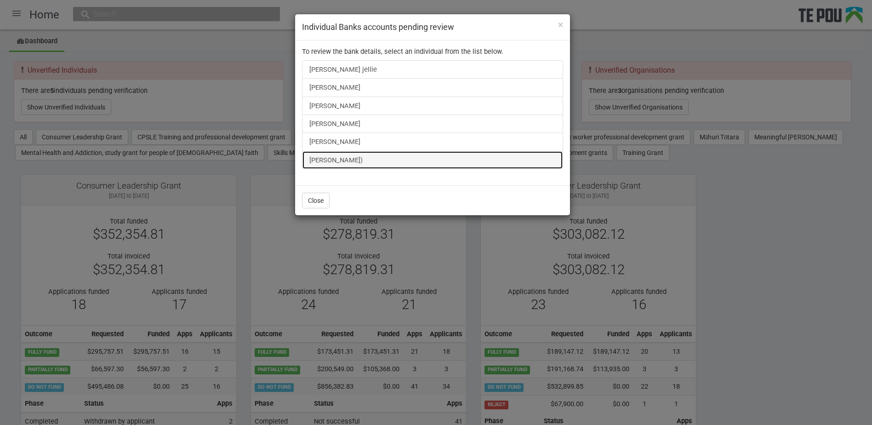
click at [354, 154] on link "Alisha Tamepo-Pehi)" at bounding box center [432, 160] width 261 height 18
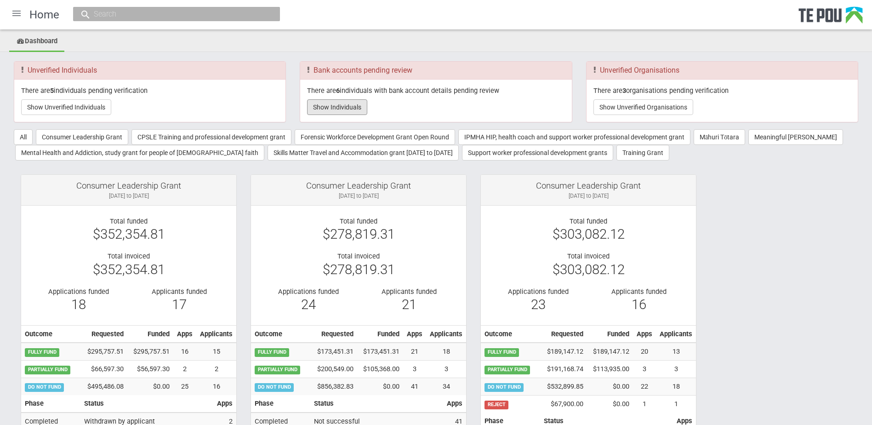
click at [328, 111] on button "Show Individuals" at bounding box center [337, 107] width 60 height 16
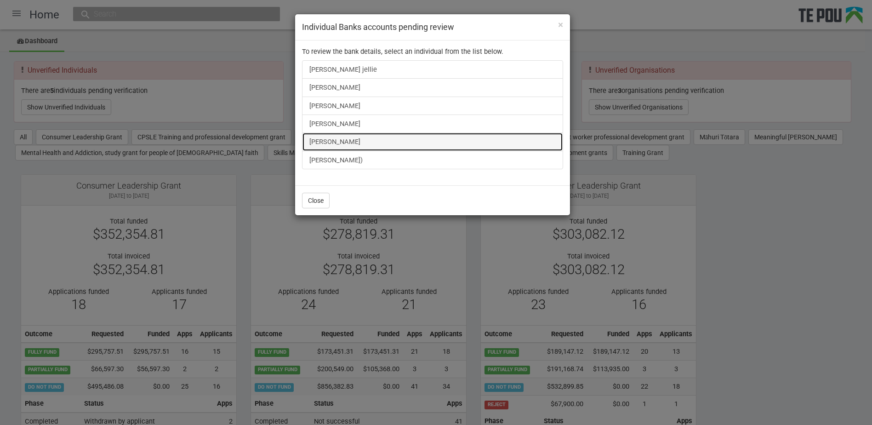
click at [310, 135] on link "Shiona Quayle" at bounding box center [432, 141] width 261 height 18
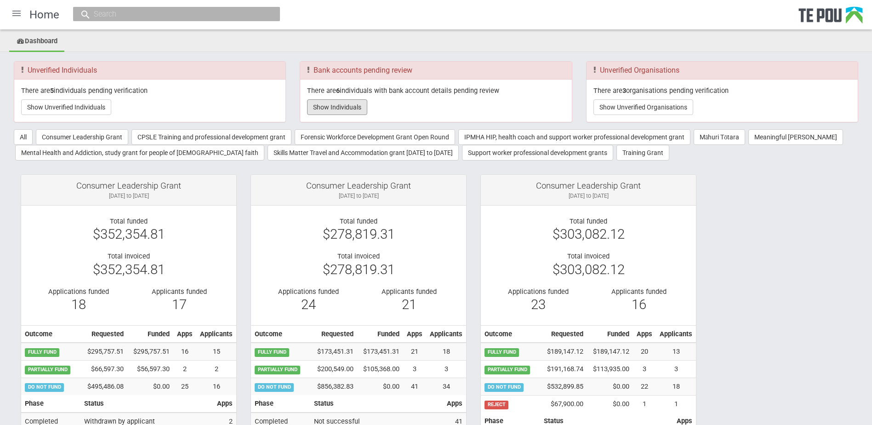
click at [353, 111] on button "Show Individuals" at bounding box center [337, 107] width 60 height 16
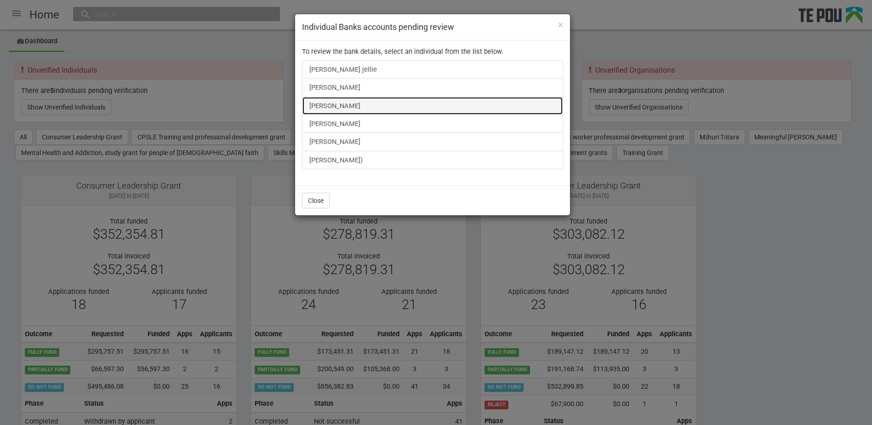
click at [350, 105] on link "Taratoa Smith" at bounding box center [432, 106] width 261 height 18
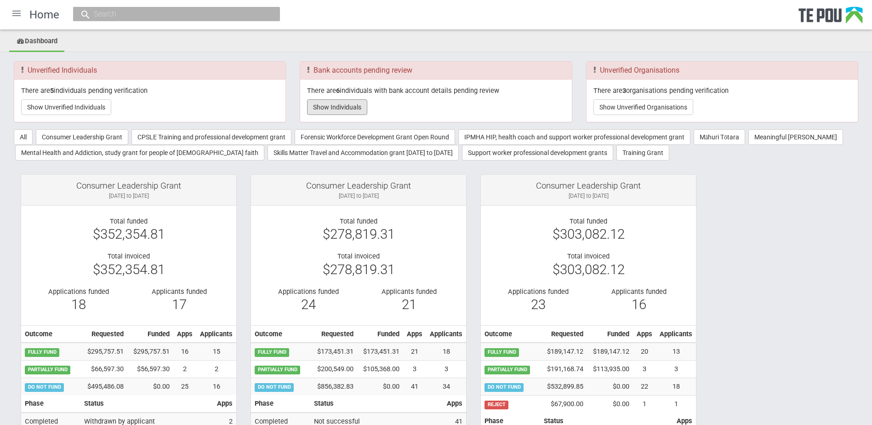
click at [342, 112] on button "Show Individuals" at bounding box center [337, 107] width 60 height 16
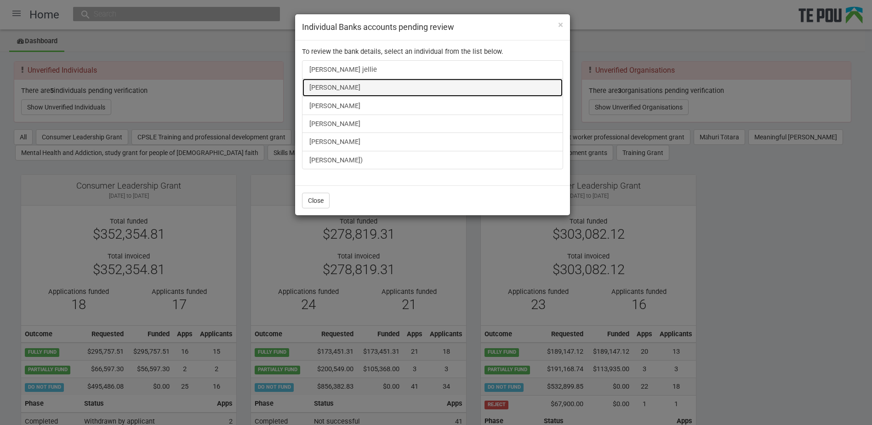
click at [344, 91] on link "[PERSON_NAME]" at bounding box center [432, 87] width 261 height 18
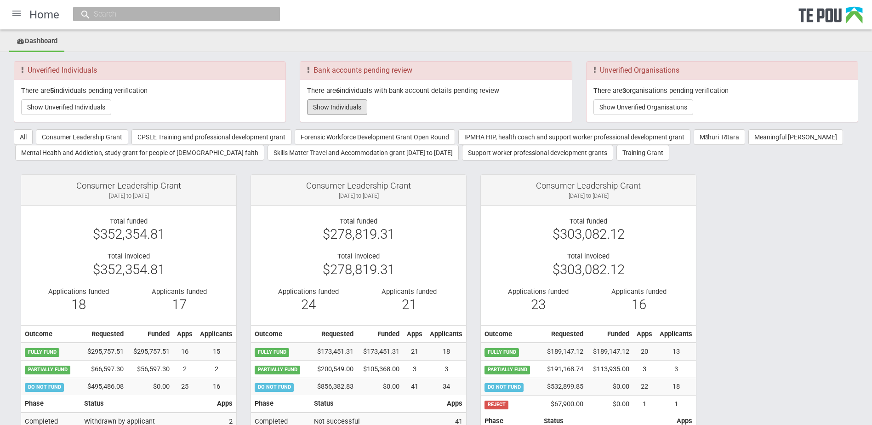
click at [342, 108] on button "Show Individuals" at bounding box center [337, 107] width 60 height 16
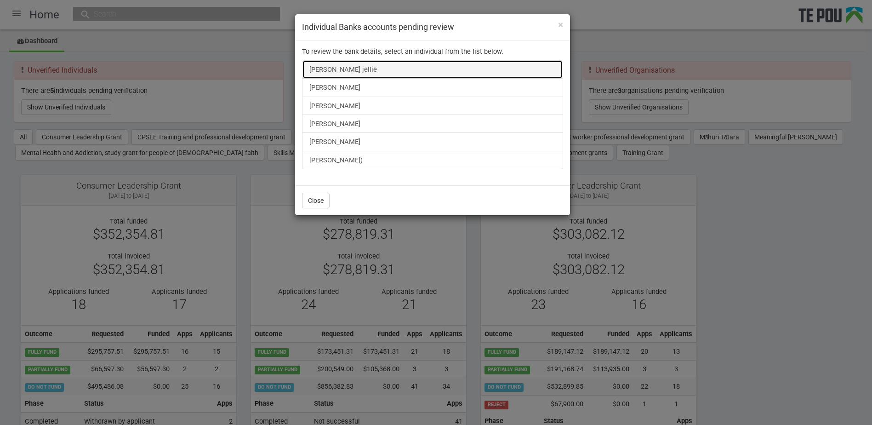
click at [328, 73] on link "Shirley Valakvi jellie" at bounding box center [432, 69] width 261 height 18
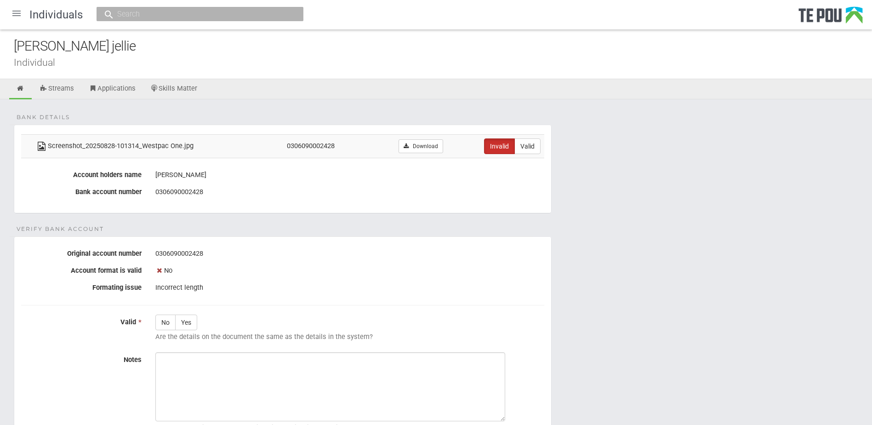
click at [735, 312] on form "Bank details Screenshot_20250828-101314_Westpac One.jpg 0306090002428 Download …" at bounding box center [436, 310] width 844 height 370
drag, startPoint x: 628, startPoint y: 235, endPoint x: 622, endPoint y: 231, distance: 7.3
click at [628, 235] on form "Bank details Screenshot_20250828-101314_Westpac One.jpg 0306090002428 Download …" at bounding box center [436, 310] width 844 height 370
click at [19, 11] on div at bounding box center [17, 13] width 22 height 22
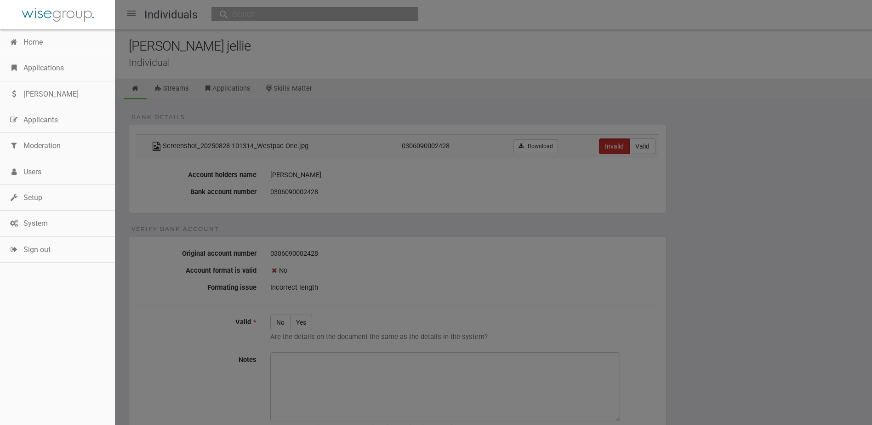
click at [48, 68] on link "Applications" at bounding box center [57, 68] width 115 height 26
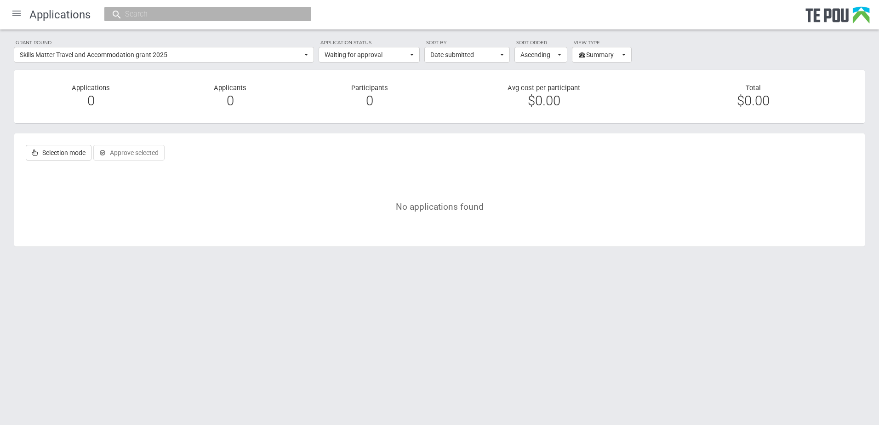
click at [17, 17] on div at bounding box center [17, 13] width 22 height 22
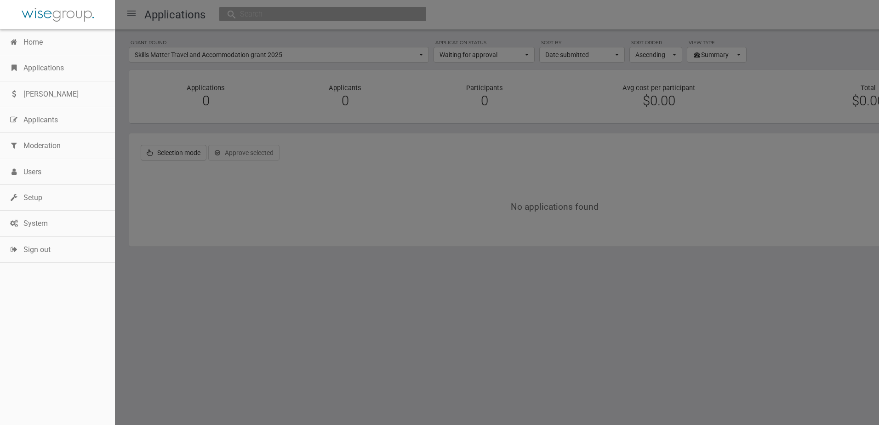
click at [28, 43] on link "Home" at bounding box center [57, 42] width 115 height 26
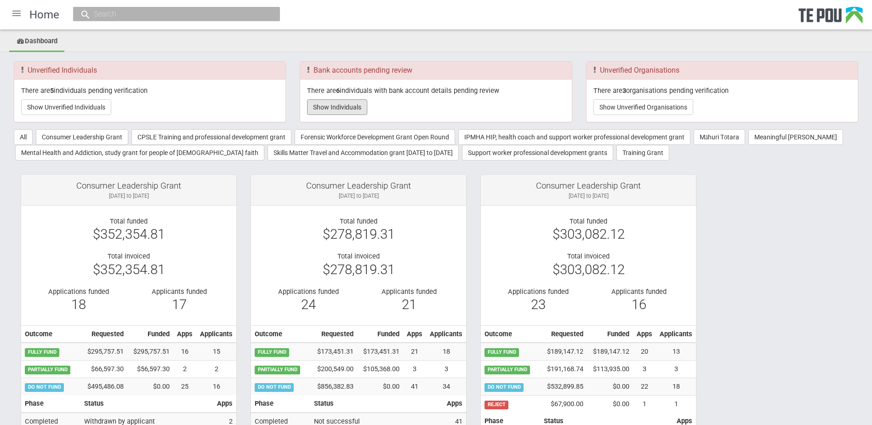
click at [324, 112] on button "Show Individuals" at bounding box center [337, 107] width 60 height 16
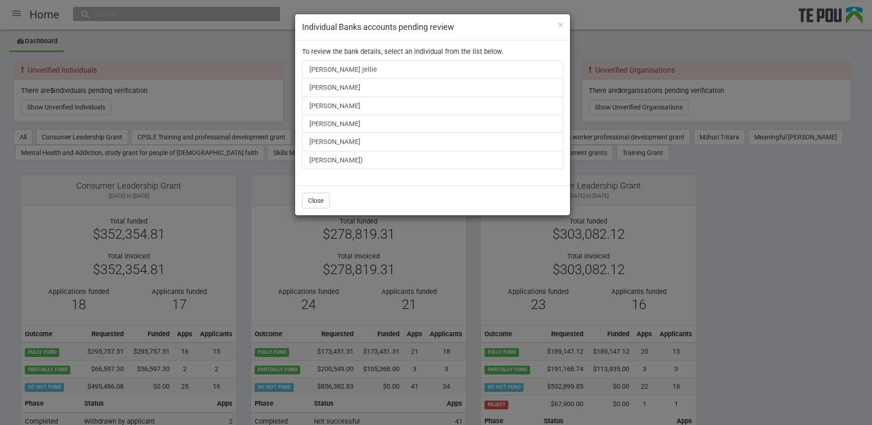
click at [69, 104] on div "× Individual Banks accounts pending review To review the bank details, select a…" at bounding box center [436, 212] width 872 height 425
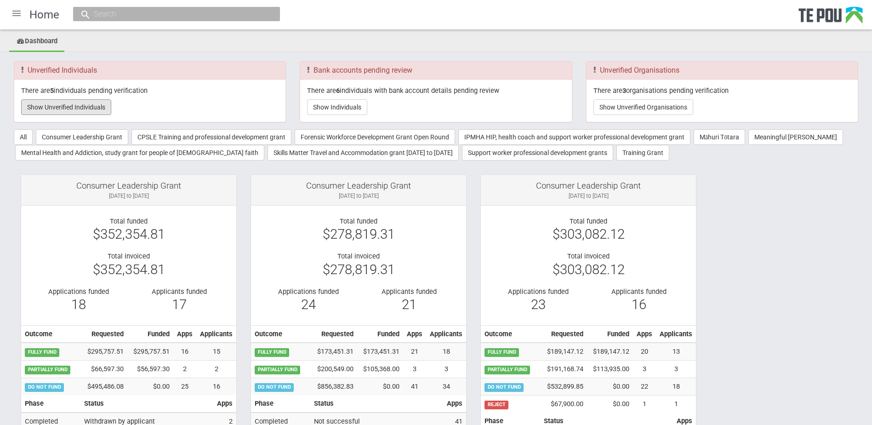
click at [75, 110] on button "Show Unverified Individuals" at bounding box center [66, 107] width 90 height 16
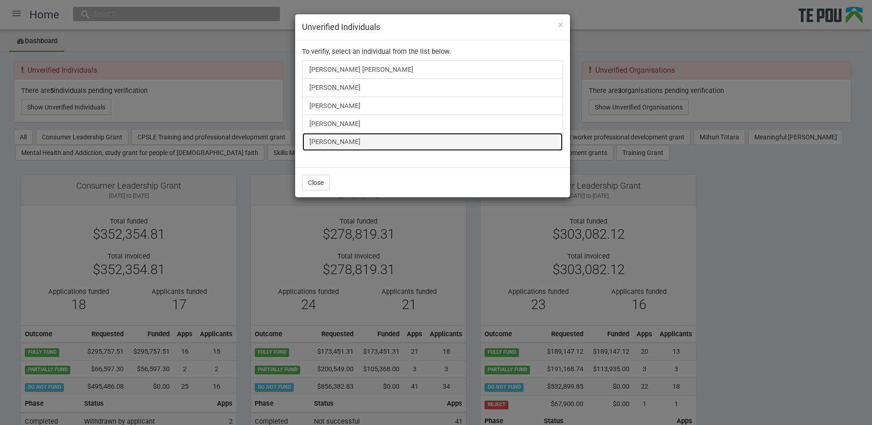
click at [311, 137] on link "[PERSON_NAME]" at bounding box center [432, 141] width 261 height 18
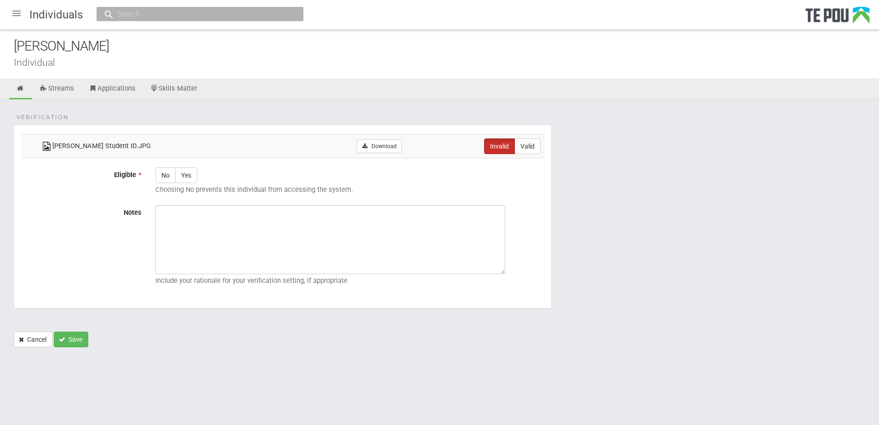
click at [588, 304] on form "Verification Abby Clayton Student ID.JPG Download Invalid Valid Eligible * No Y…" at bounding box center [439, 236] width 851 height 222
click at [275, 230] on textarea "Notes" at bounding box center [330, 239] width 350 height 69
click at [200, 115] on div "Verification Abby Clayton Student ID.JPG Download Invalid Valid Eligible * No Y…" at bounding box center [439, 227] width 879 height 257
click at [201, 114] on div "Verification Abby Clayton Student ID.JPG Download Invalid Valid Eligible * No Y…" at bounding box center [439, 227] width 879 height 257
drag, startPoint x: 88, startPoint y: 45, endPoint x: -86, endPoint y: 39, distance: 174.3
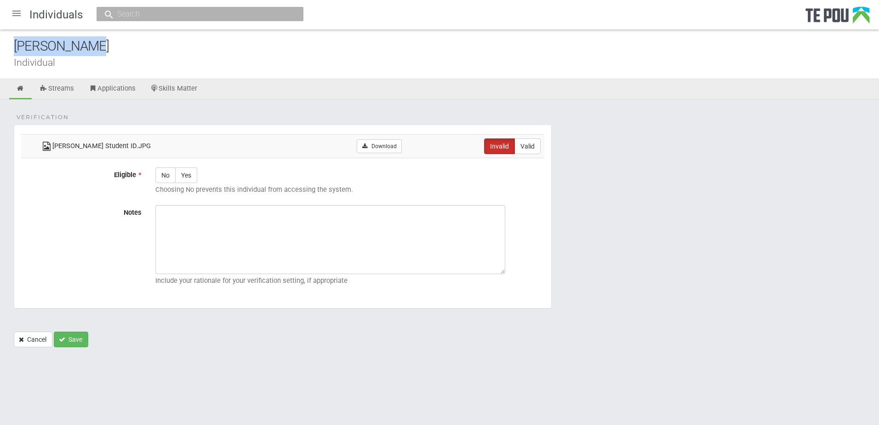
click at [0, 39] on html "Home Applications Grant rounds Applicants Organisations Individuals Moderation …" at bounding box center [439, 212] width 879 height 425
copy div "Abby Clayton"
click at [732, 181] on form "Verification Abby Clayton Student ID.JPG Download Invalid Valid Eligible * No Y…" at bounding box center [439, 236] width 851 height 222
click at [17, 89] on icon at bounding box center [21, 88] width 9 height 7
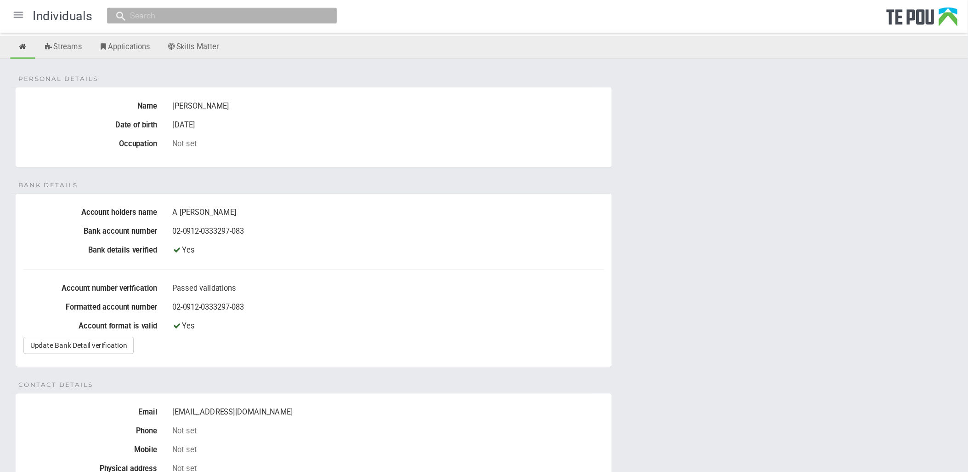
scroll to position [184, 0]
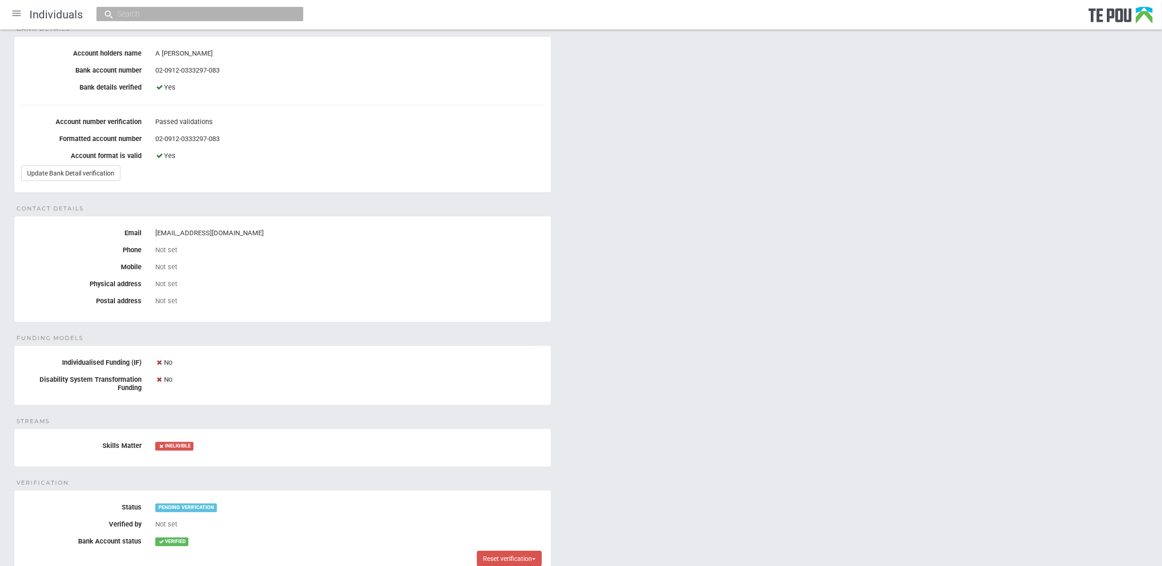
drag, startPoint x: 865, startPoint y: 289, endPoint x: 830, endPoint y: 264, distance: 43.1
click at [865, 289] on div "Personal details Name [PERSON_NAME] Date of birth [DEMOGRAPHIC_DATA] Occupation…" at bounding box center [581, 263] width 1162 height 697
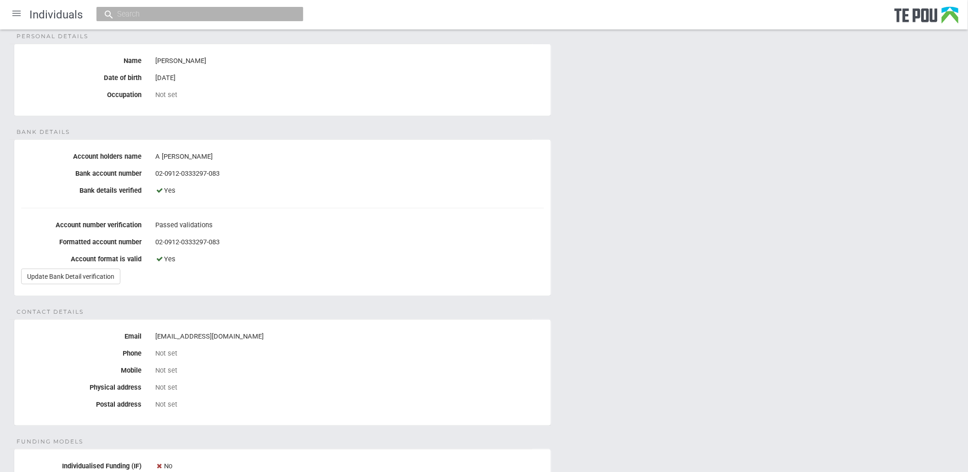
scroll to position [0, 0]
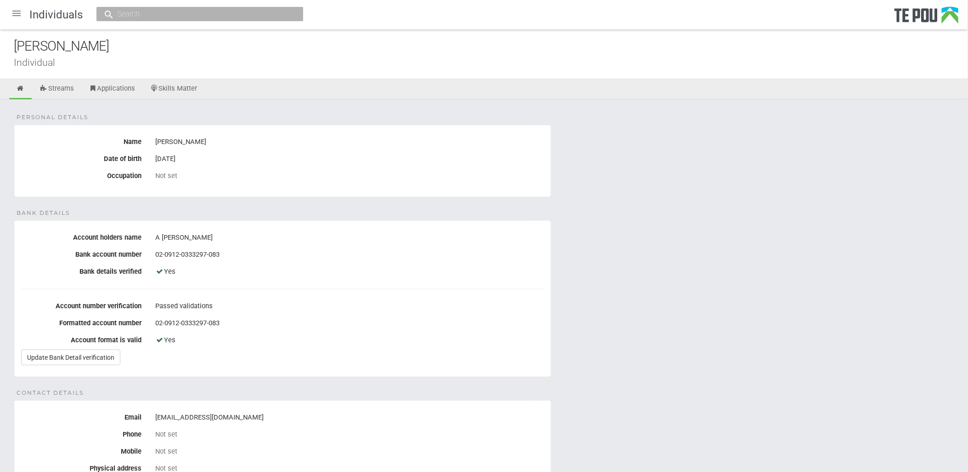
click at [153, 12] on input "text" at bounding box center [195, 14] width 162 height 10
type input "southern dh"
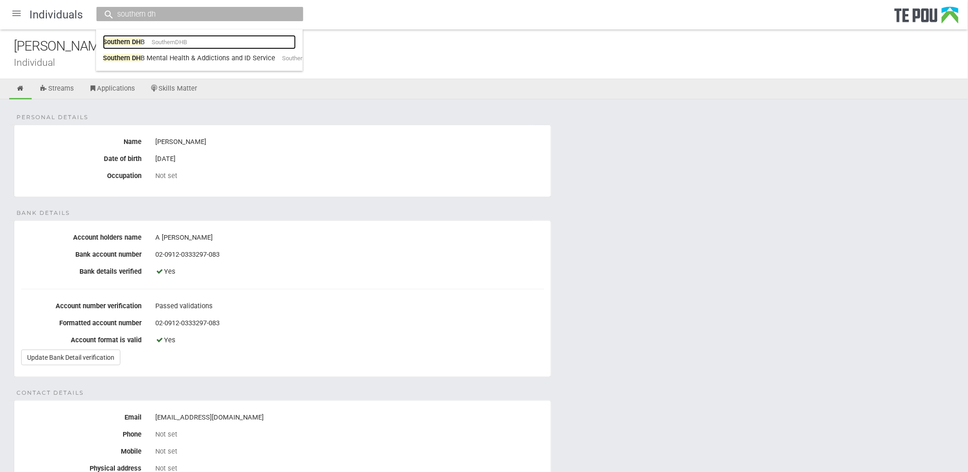
click at [188, 44] on span "SouthernDHB" at bounding box center [169, 42] width 35 height 7
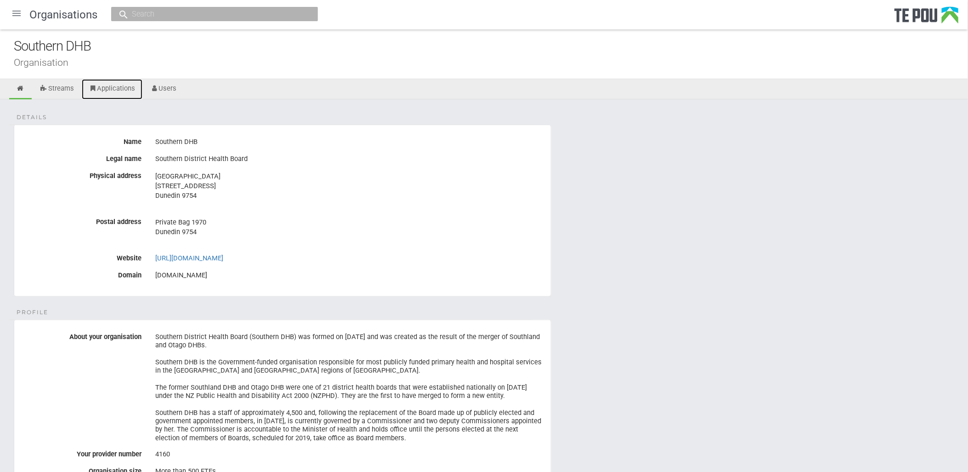
click at [138, 88] on link "Applications" at bounding box center [112, 89] width 61 height 20
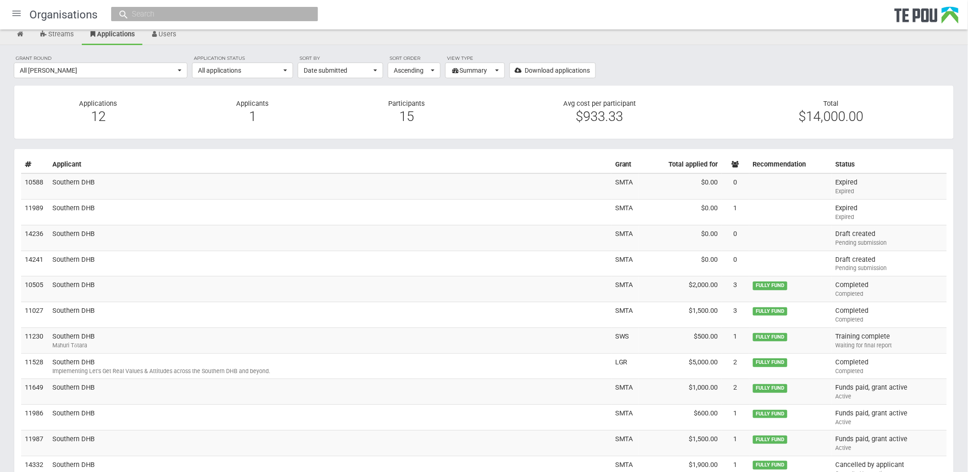
scroll to position [121, 0]
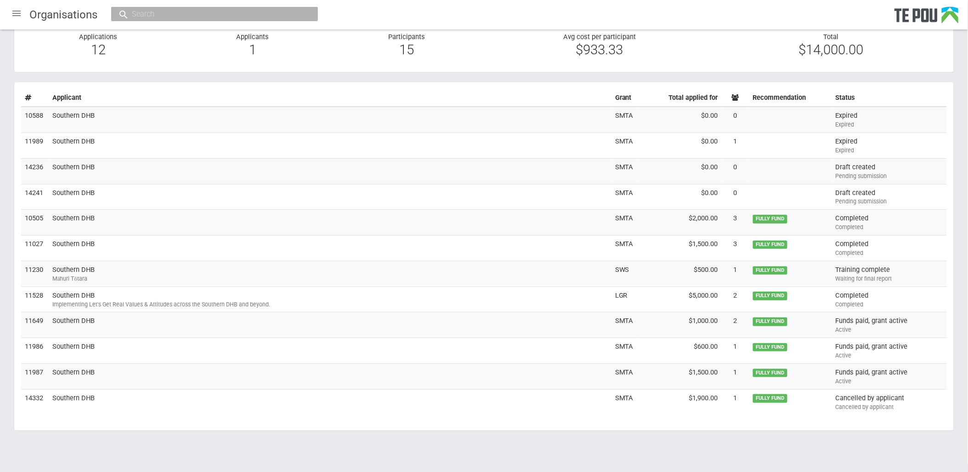
click at [88, 394] on td "Southern DHB" at bounding box center [330, 401] width 563 height 25
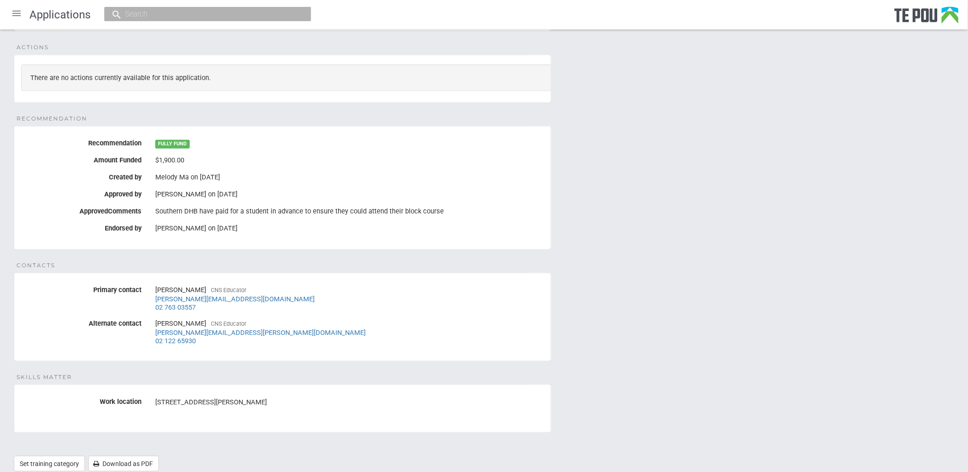
scroll to position [153, 0]
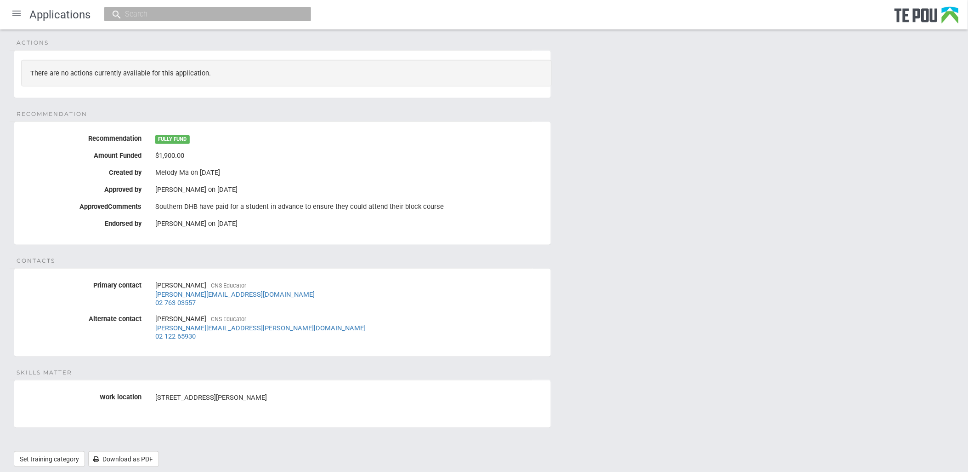
click at [792, 408] on div "Details Status Cancelled by applicant Contract number(s) Not set Actions There …" at bounding box center [484, 211] width 968 height 530
click at [715, 325] on div "Details Status Cancelled by applicant Contract number(s) Not set Actions There …" at bounding box center [484, 211] width 968 height 530
click at [601, 274] on div "Details Status Cancelled by applicant Contract number(s) Not set Actions There …" at bounding box center [484, 211] width 968 height 530
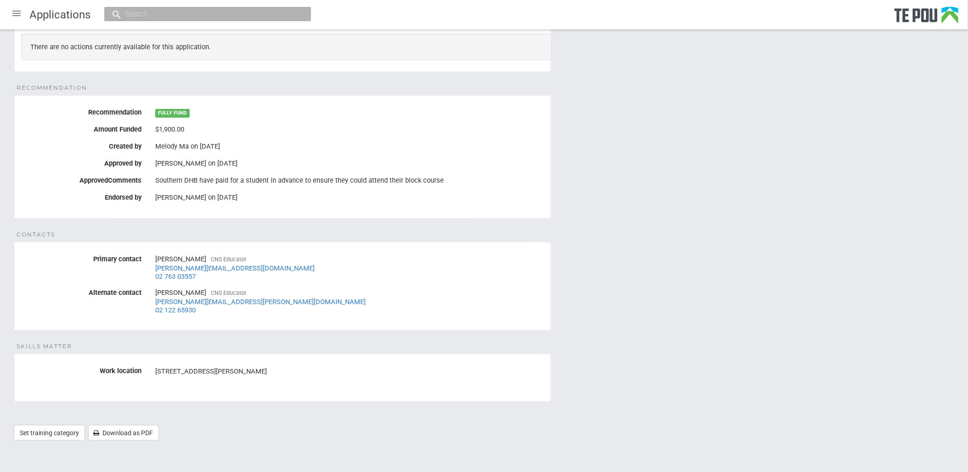
scroll to position [180, 0]
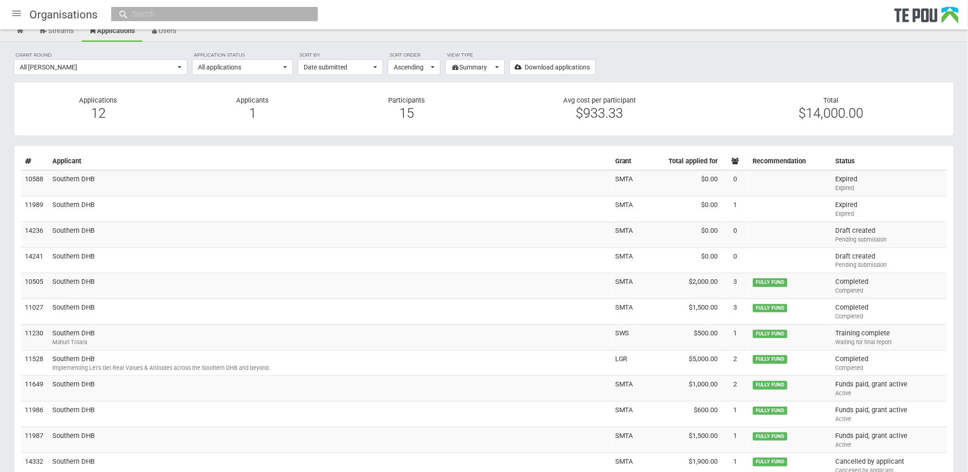
scroll to position [121, 0]
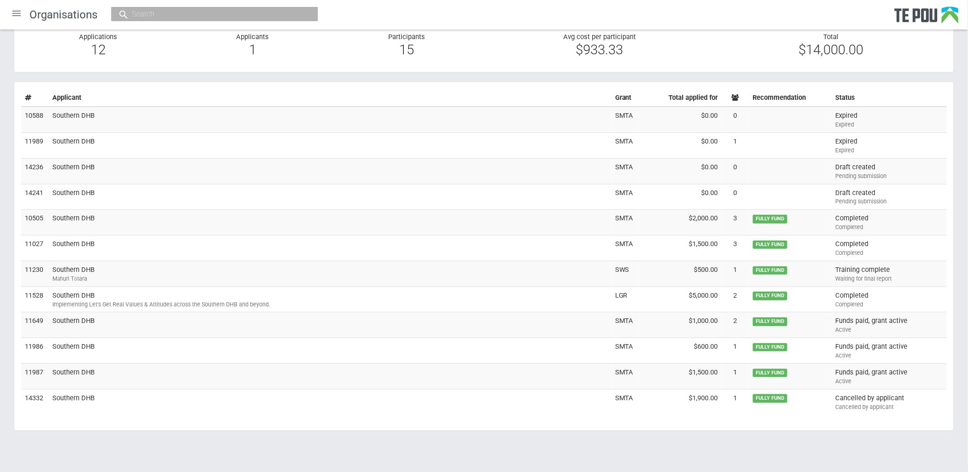
click at [171, 374] on td "Southern DHB" at bounding box center [330, 376] width 563 height 26
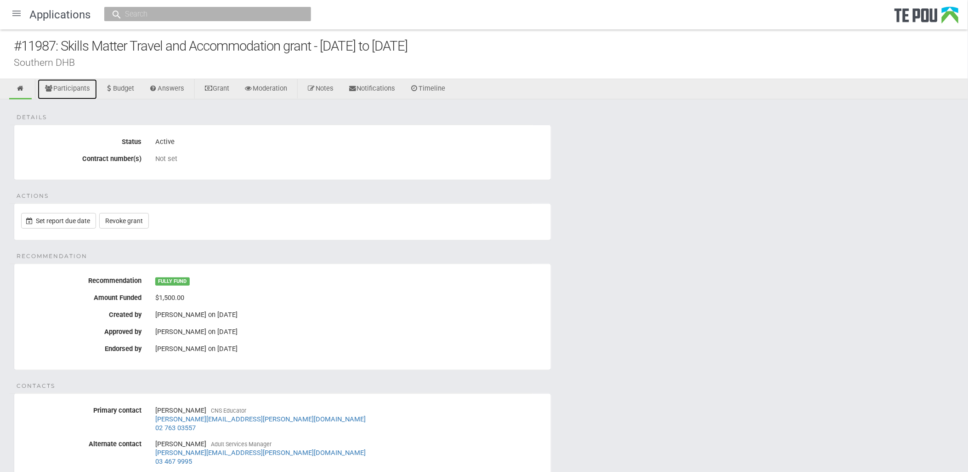
click at [79, 88] on link "Participants" at bounding box center [67, 89] width 59 height 20
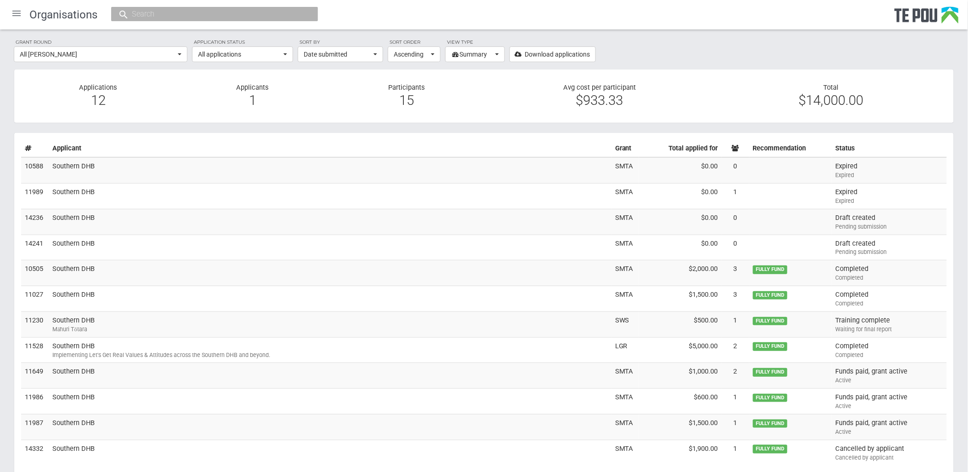
scroll to position [121, 0]
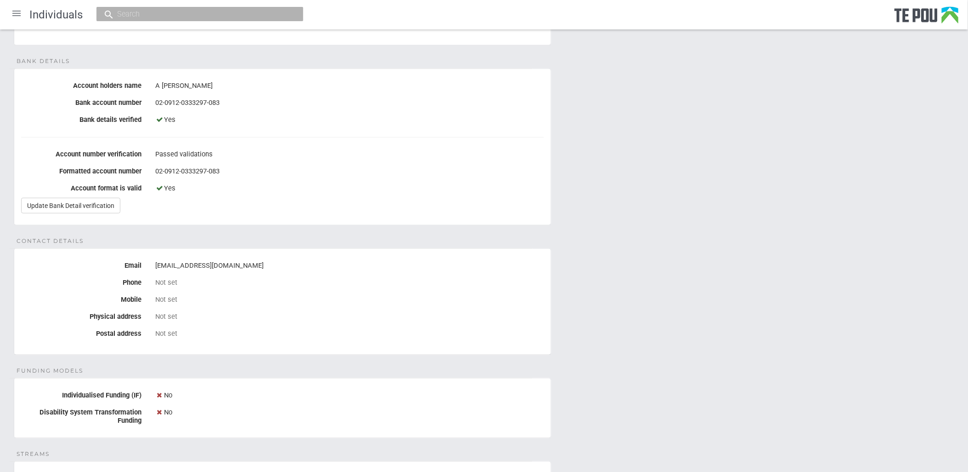
scroll to position [153, 0]
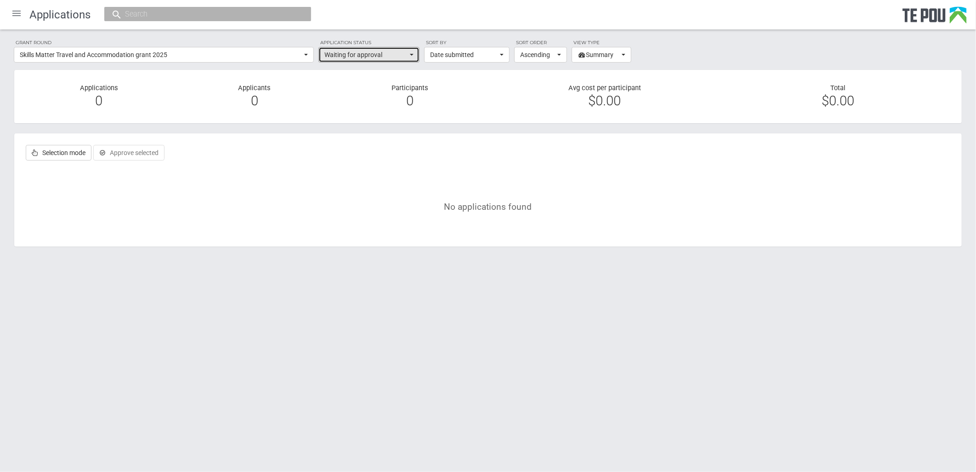
click at [398, 54] on span "Waiting for approval" at bounding box center [366, 54] width 83 height 9
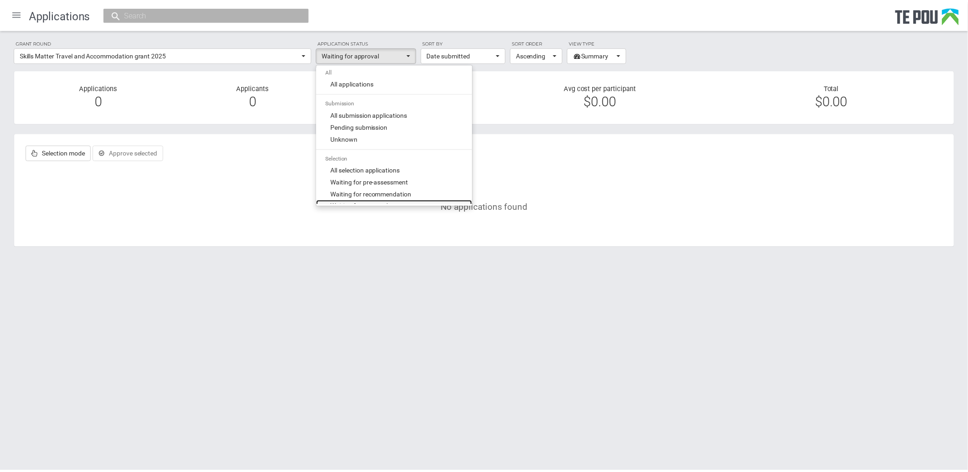
scroll to position [7, 0]
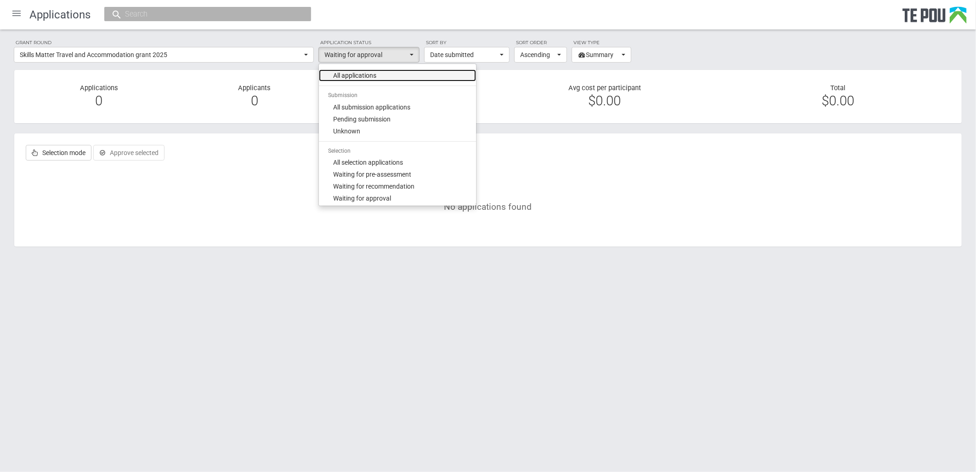
click at [398, 70] on link "All applications" at bounding box center [397, 75] width 157 height 12
select select "all"
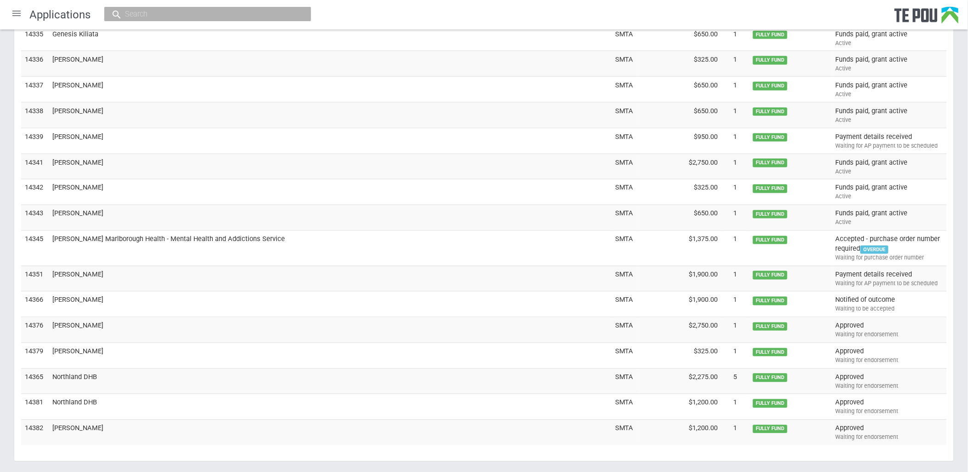
scroll to position [2961, 0]
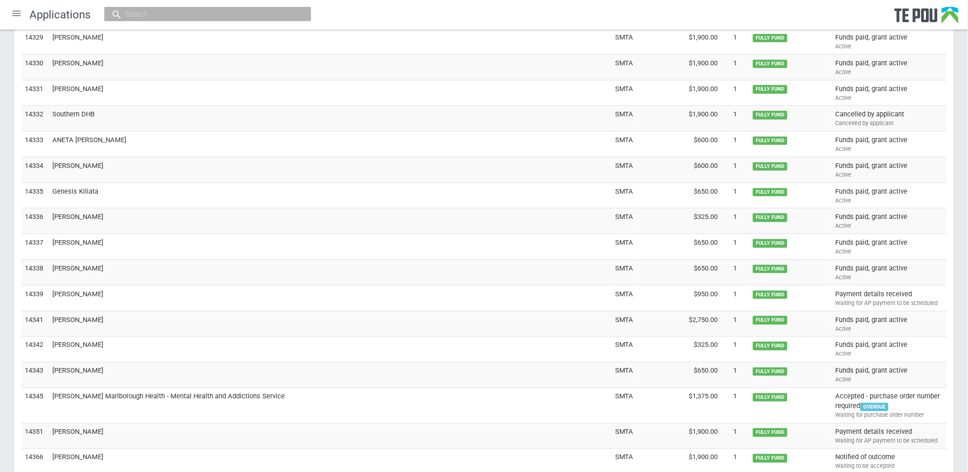
scroll to position [2910, 0]
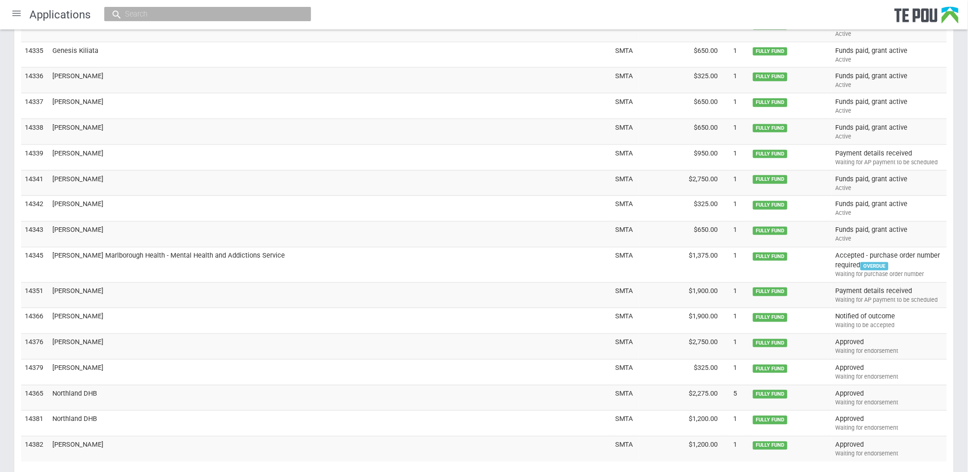
click at [918, 318] on td "Notified of outcome Waiting to be accepted" at bounding box center [889, 321] width 115 height 26
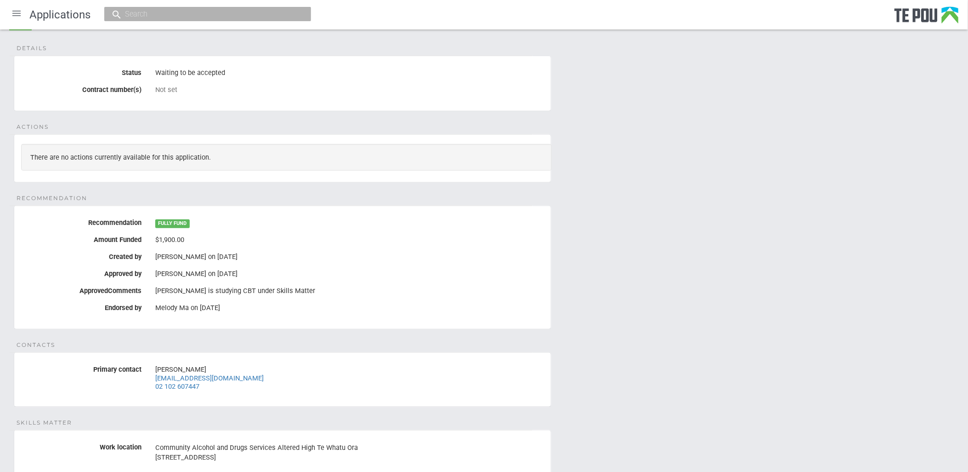
scroll to position [102, 0]
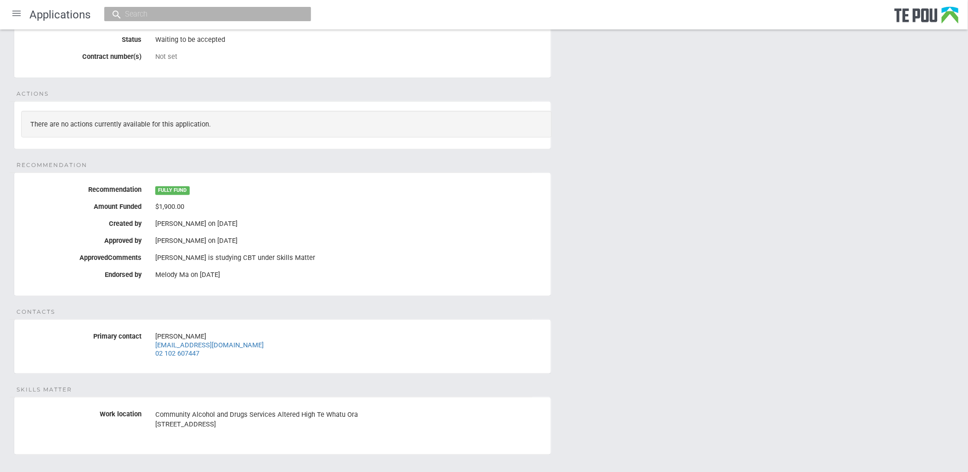
click at [727, 345] on div "Details Status Waiting to be accepted Contract number(s) Not set Actions There …" at bounding box center [484, 249] width 968 height 505
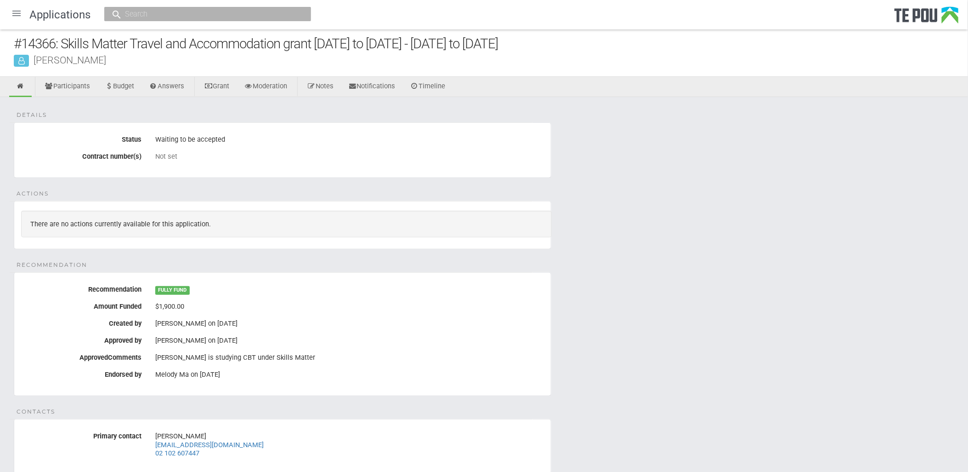
scroll to position [0, 0]
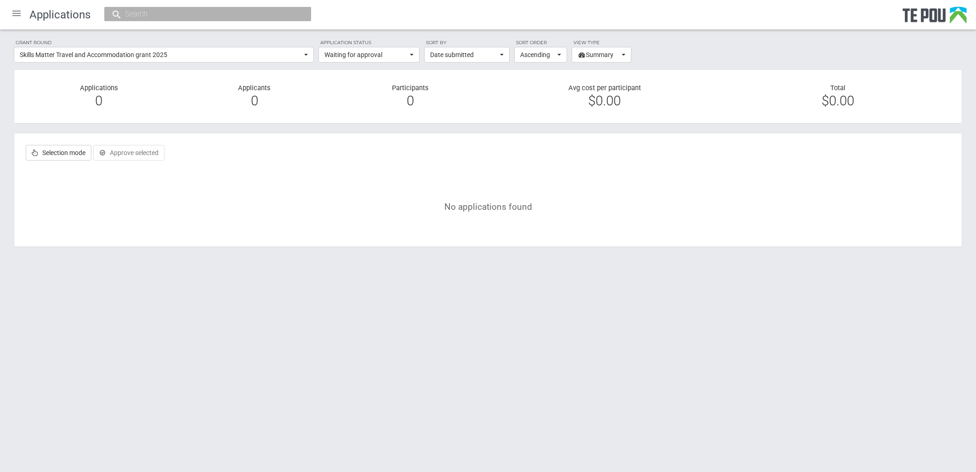
select select "all"
click at [382, 49] on button "Waiting for approval" at bounding box center [369, 55] width 101 height 16
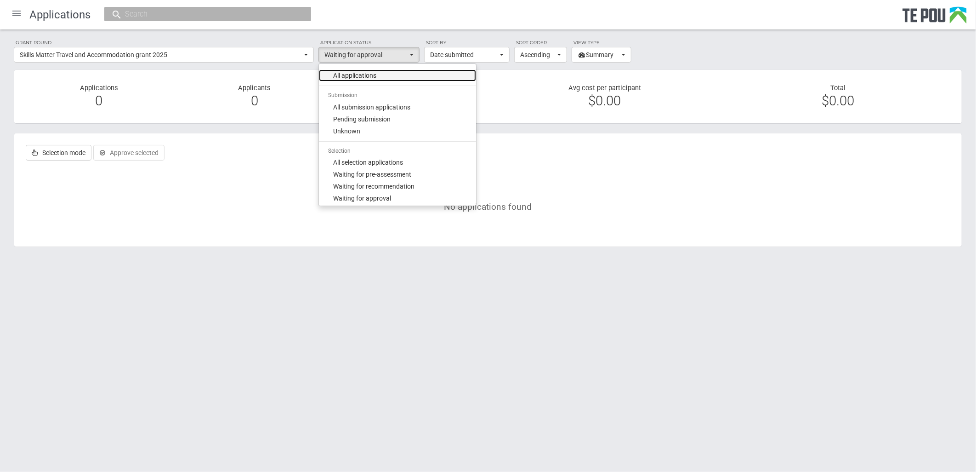
click at [400, 70] on link "All applications" at bounding box center [397, 75] width 157 height 12
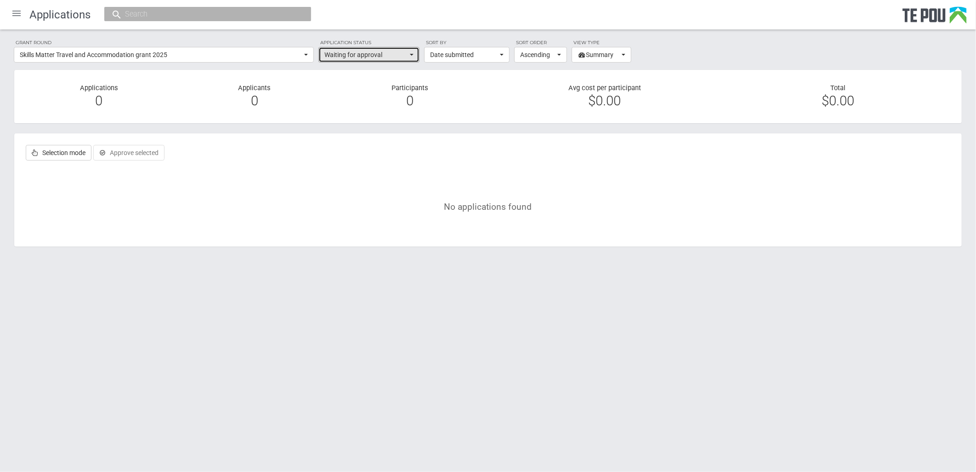
click at [409, 60] on button "Waiting for approval" at bounding box center [369, 55] width 101 height 16
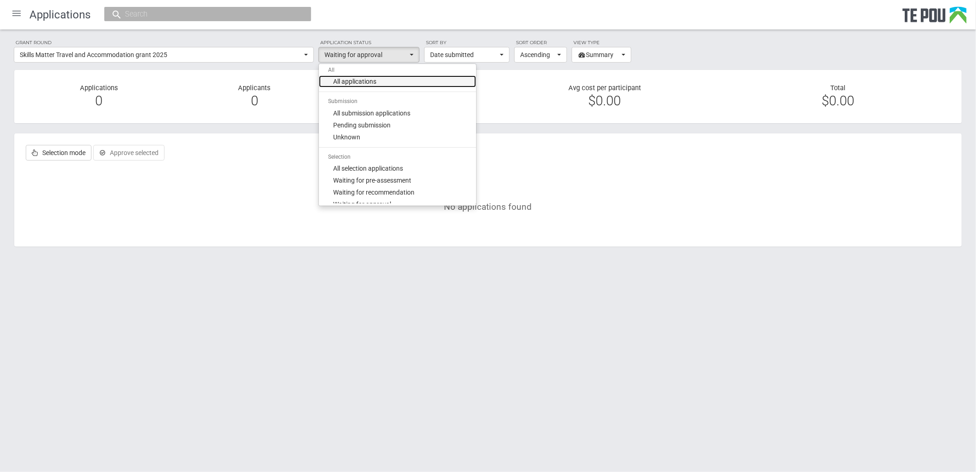
scroll to position [0, 0]
click at [412, 77] on link "All applications" at bounding box center [397, 83] width 157 height 12
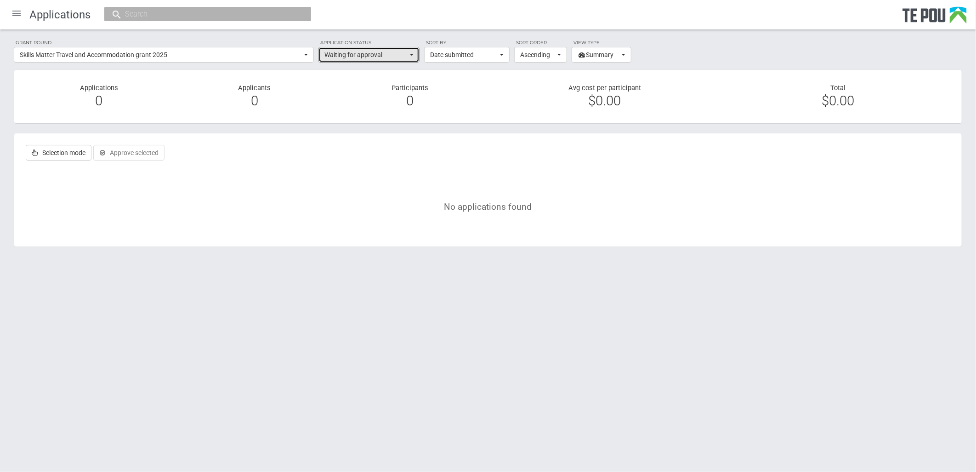
click at [400, 51] on span "Waiting for approval" at bounding box center [366, 54] width 83 height 9
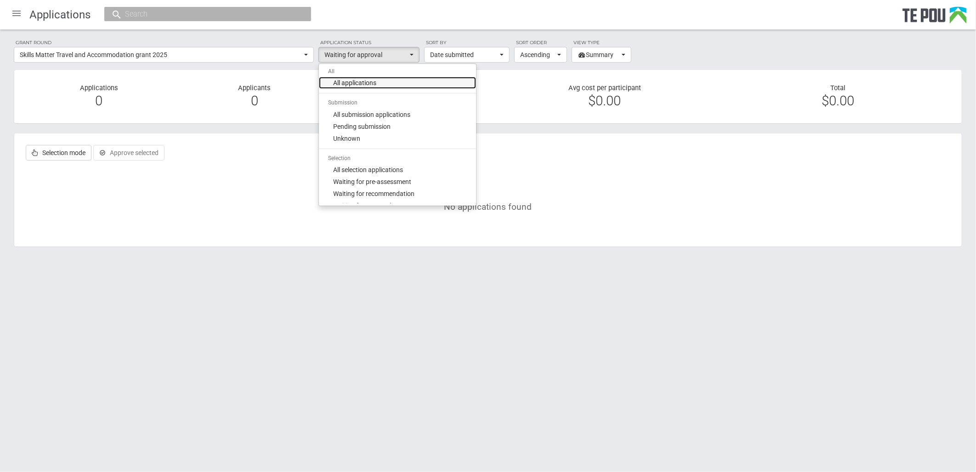
click at [341, 83] on span "All applications" at bounding box center [355, 82] width 43 height 9
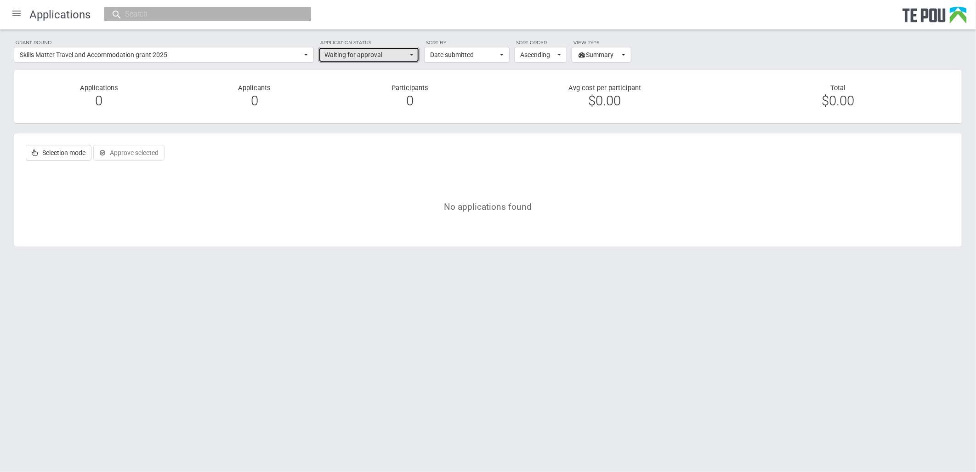
click at [400, 55] on span "Waiting for approval" at bounding box center [366, 54] width 83 height 9
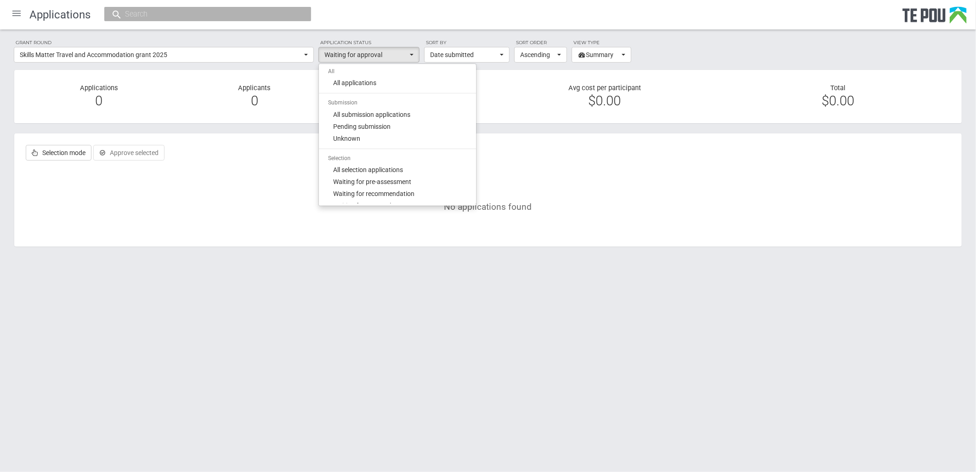
click at [343, 71] on li "All" at bounding box center [397, 71] width 157 height 11
click at [343, 56] on span "Waiting for approval" at bounding box center [366, 54] width 83 height 9
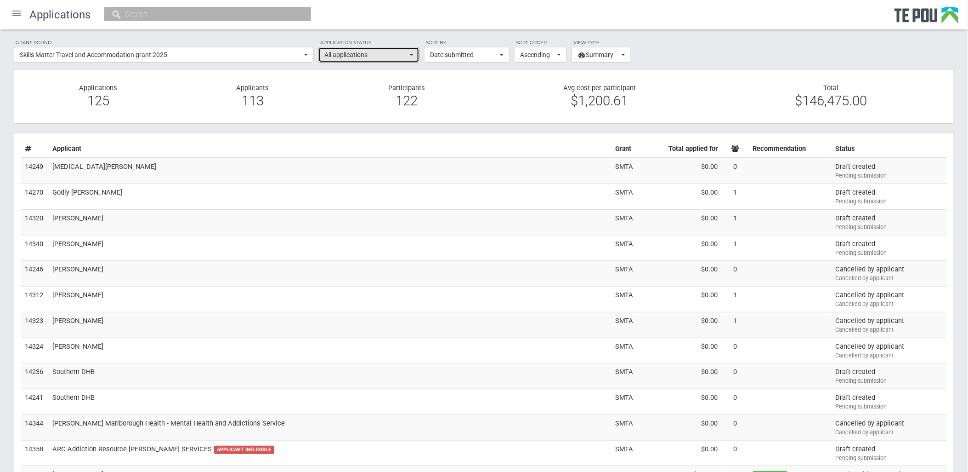
click at [402, 52] on span "All applications" at bounding box center [366, 54] width 83 height 9
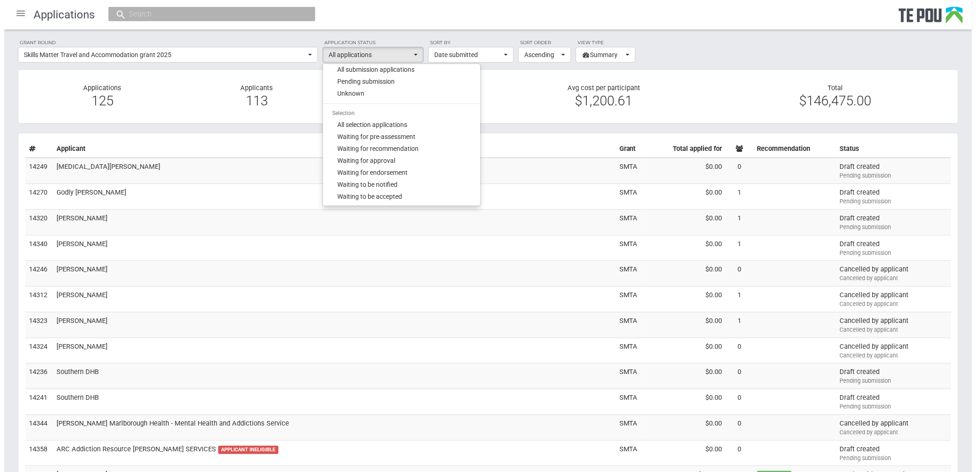
scroll to position [102, 0]
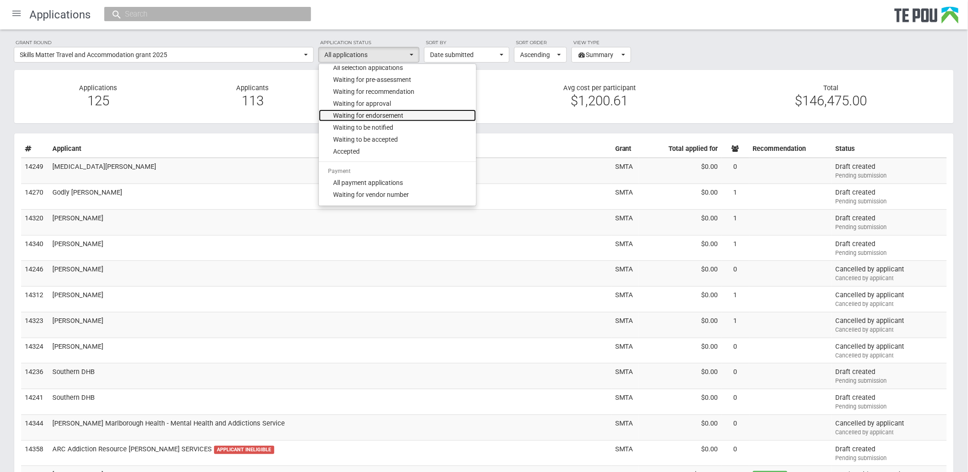
click at [416, 119] on link "Waiting for endorsement" at bounding box center [397, 115] width 157 height 12
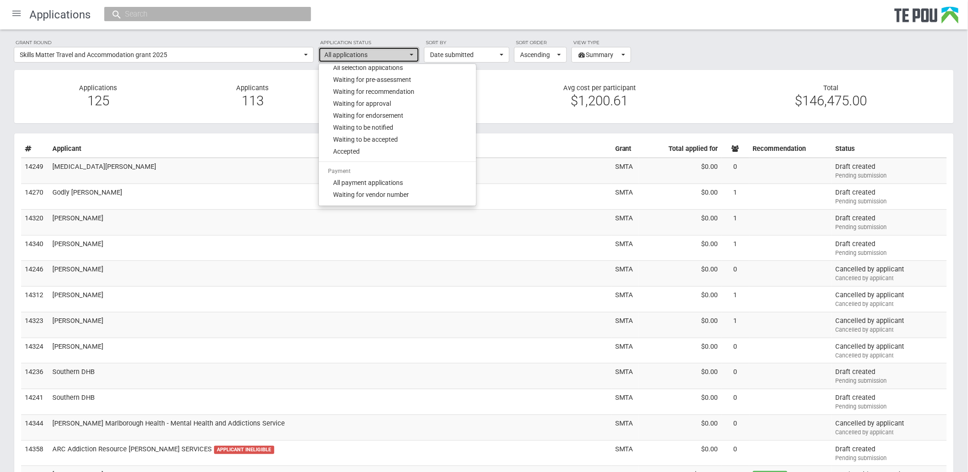
select select "130"
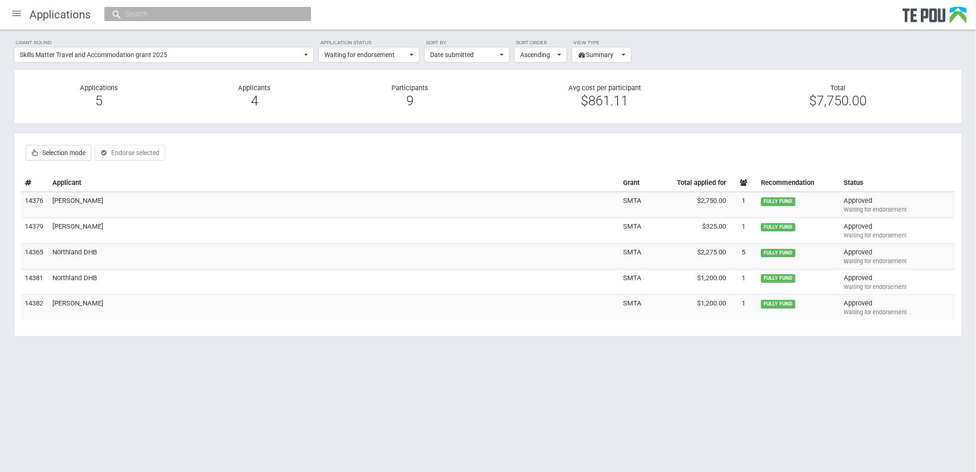
click at [342, 145] on div "Selection mode Approve selected Endorse selected Notify selected Send outcome r…" at bounding box center [488, 152] width 934 height 25
click at [57, 156] on label "Selection mode" at bounding box center [59, 153] width 66 height 16
checkbox input "true"
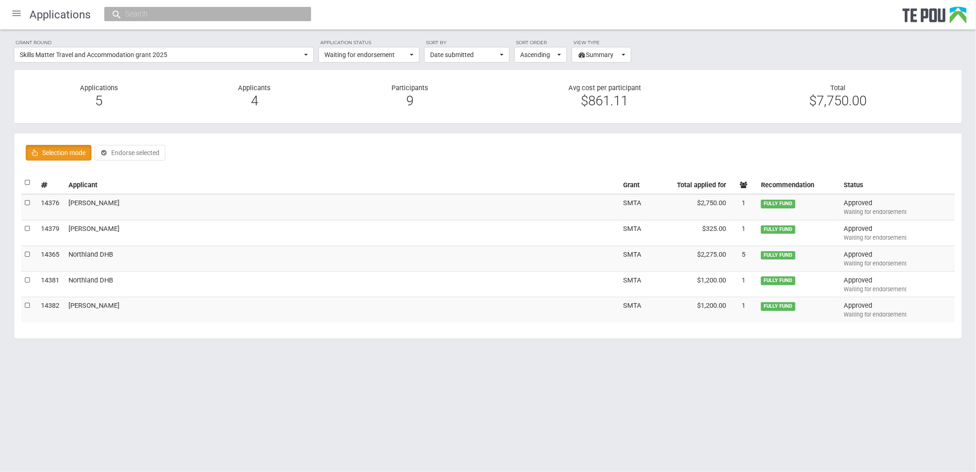
click at [25, 182] on label at bounding box center [28, 183] width 6 height 10
click at [25, 178] on input "checkbox" at bounding box center [24, 177] width 0 height 0
checkbox input "true"
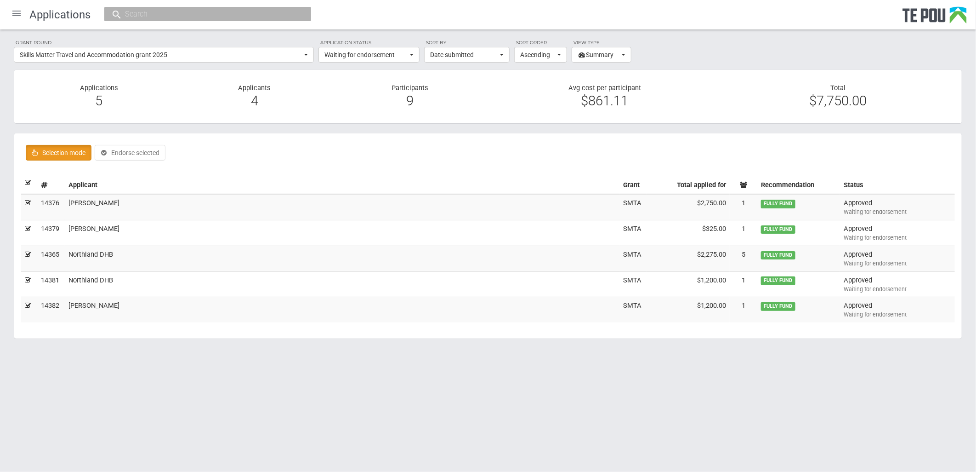
checkbox input "true"
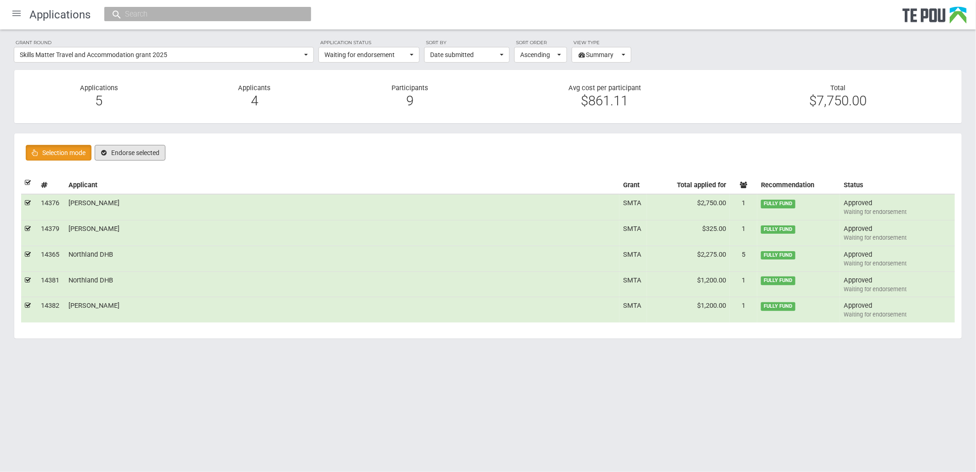
click at [151, 154] on button "Endorse selected" at bounding box center [130, 153] width 71 height 16
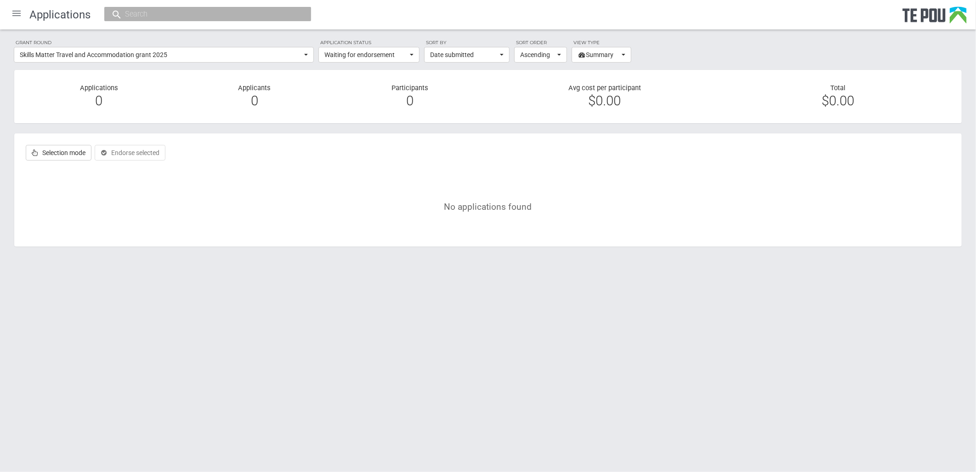
click at [45, 158] on label "Selection mode" at bounding box center [59, 153] width 66 height 16
click at [61, 157] on label "Selection mode" at bounding box center [59, 153] width 66 height 16
checkbox input "false"
click at [384, 58] on span "Waiting for endorsement" at bounding box center [366, 54] width 83 height 9
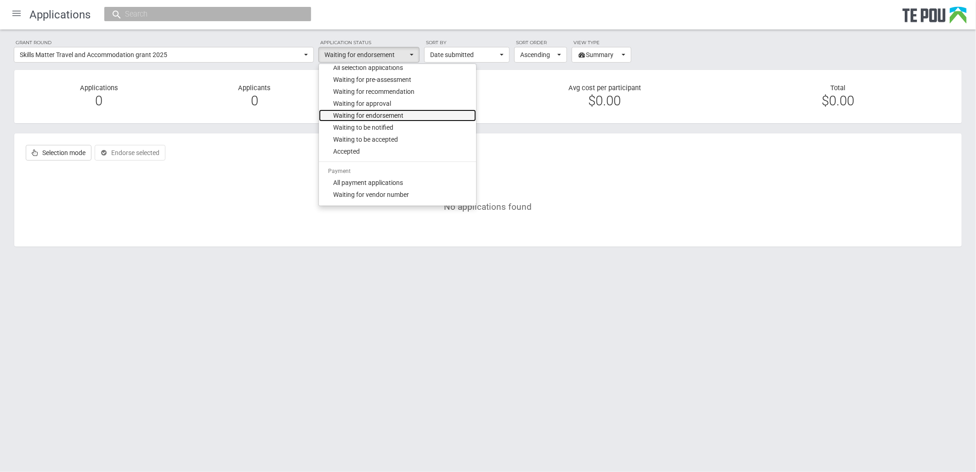
click at [389, 113] on span "Waiting for endorsement" at bounding box center [369, 115] width 70 height 9
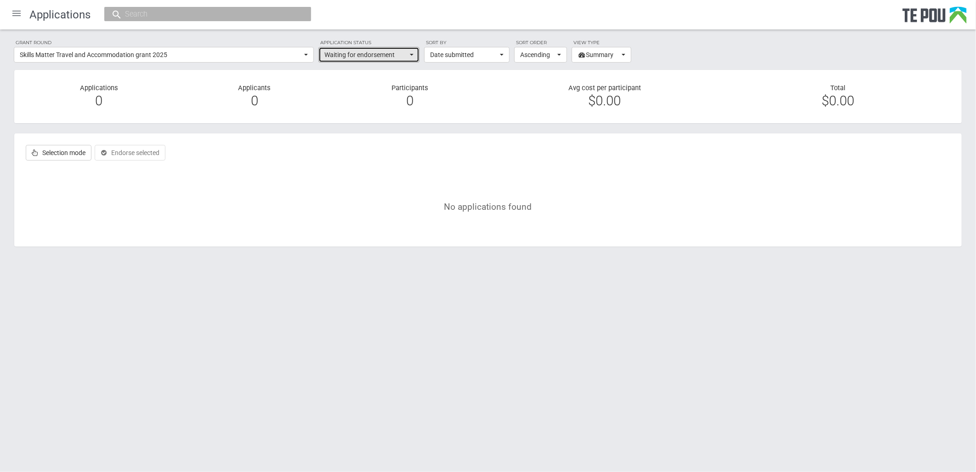
click at [389, 57] on span "Waiting for endorsement" at bounding box center [366, 54] width 83 height 9
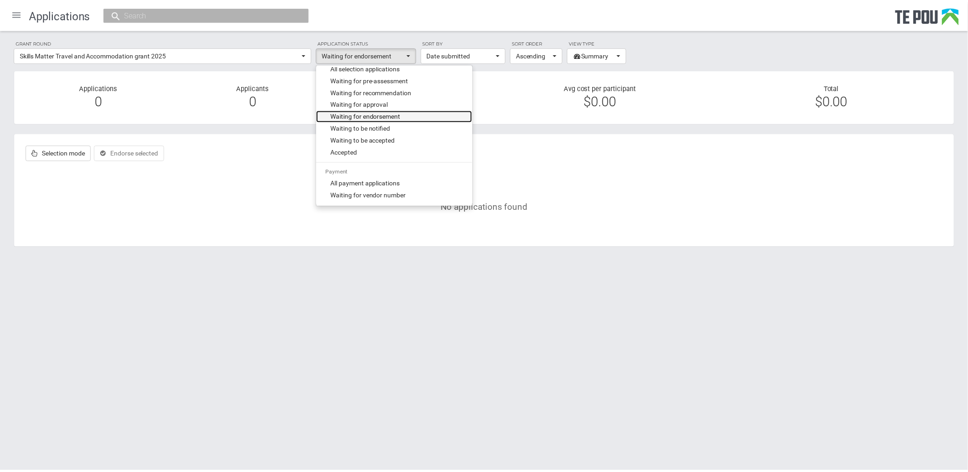
scroll to position [0, 0]
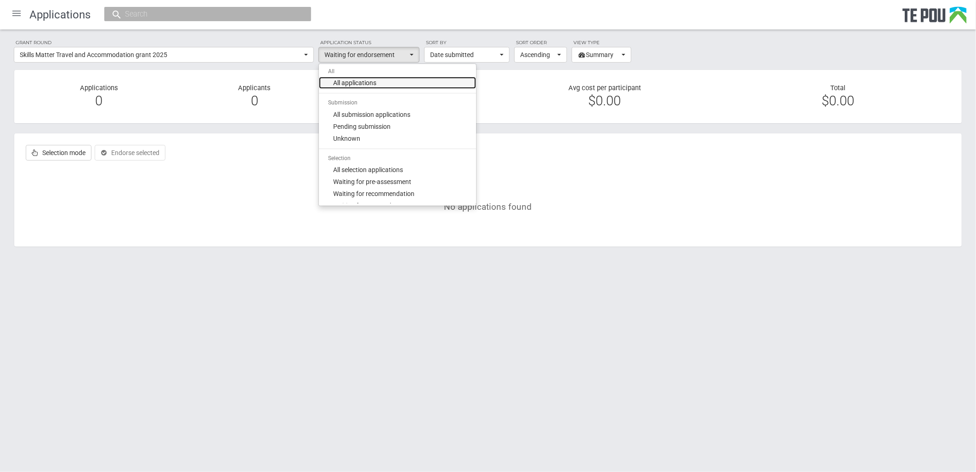
click at [401, 77] on link "All applications" at bounding box center [397, 83] width 157 height 12
select select "all"
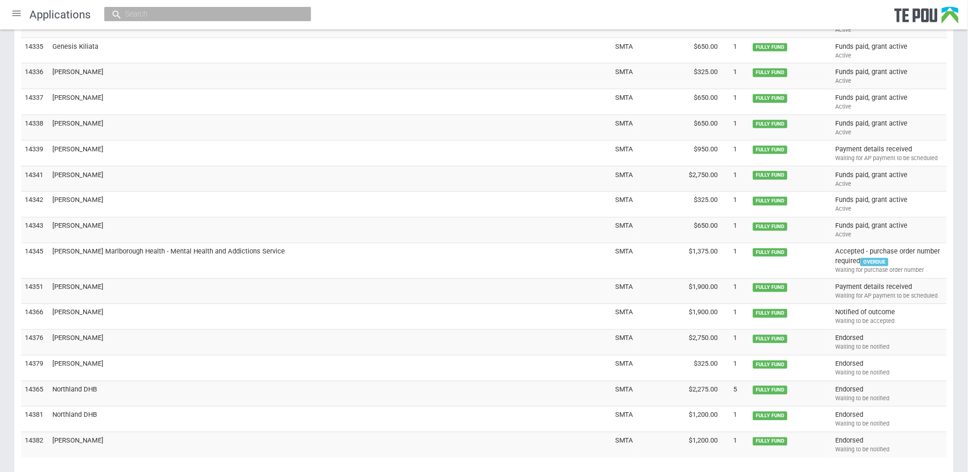
scroll to position [2961, 0]
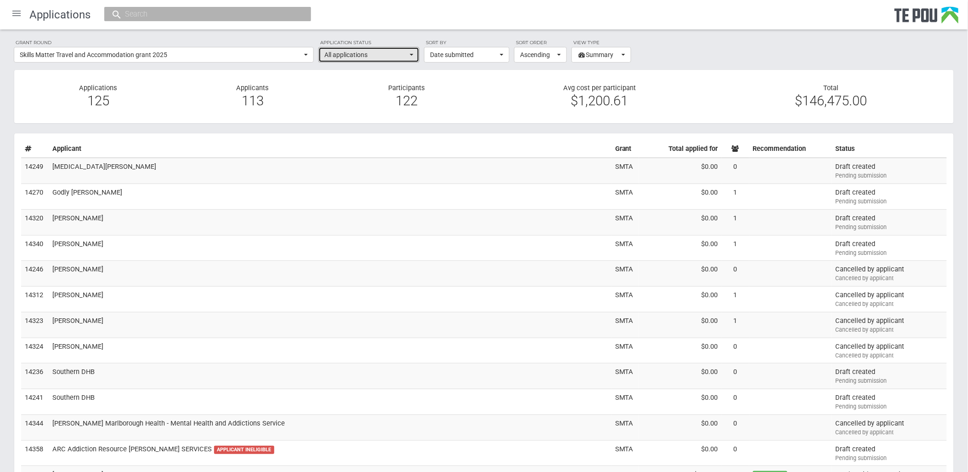
click at [419, 50] on button "All applications" at bounding box center [369, 55] width 101 height 16
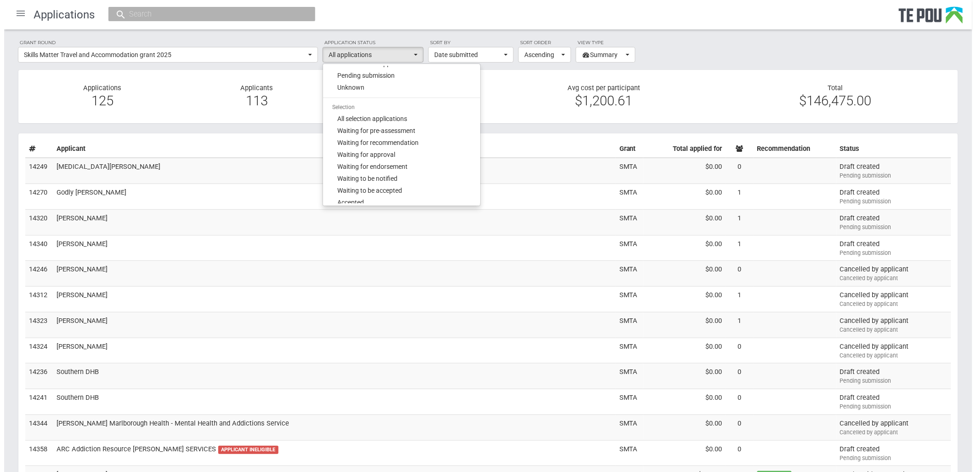
scroll to position [102, 0]
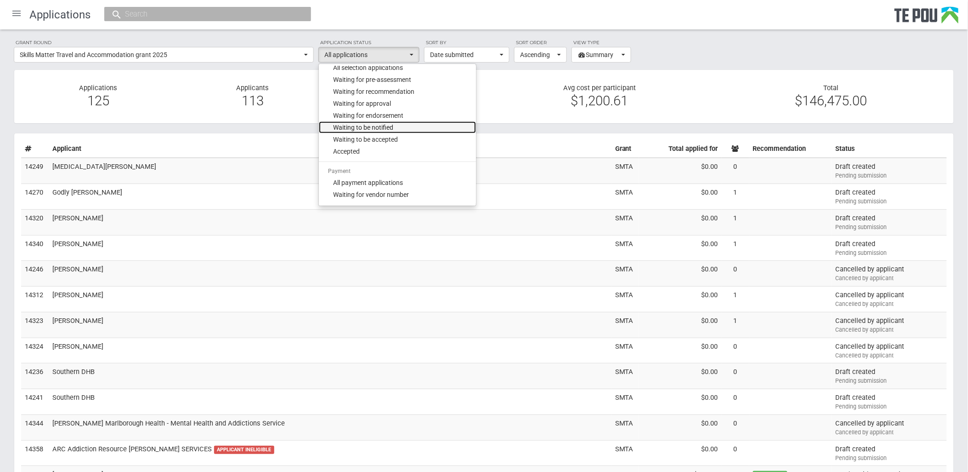
click at [402, 127] on link "Waiting to be notified" at bounding box center [397, 127] width 157 height 12
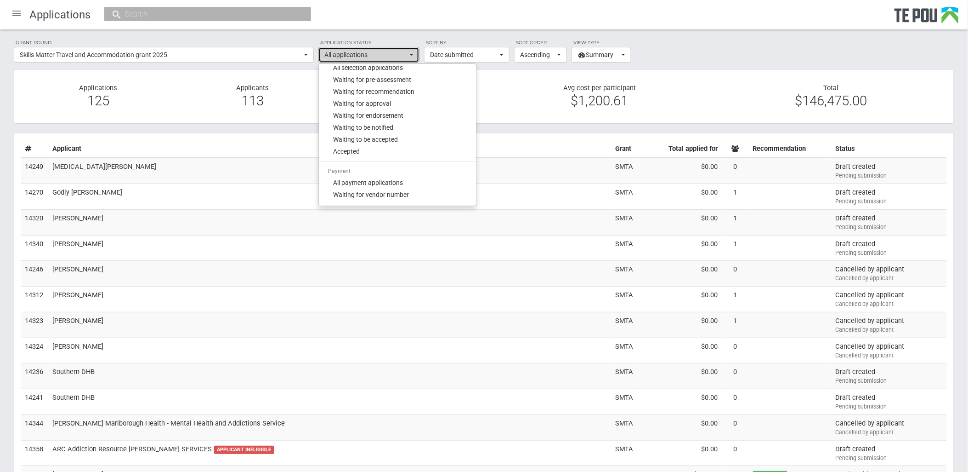
select select "135"
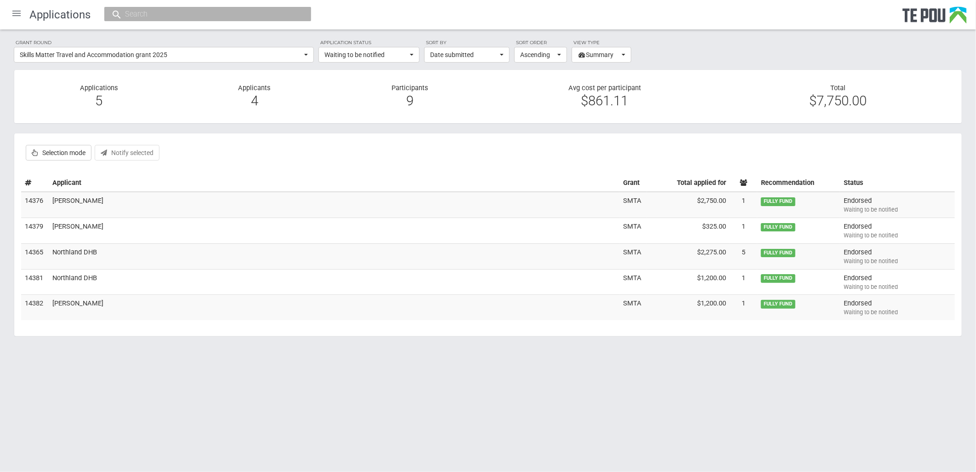
click at [591, 415] on html "Home Applications Grant rounds Applicants Organisations Individuals Moderation …" at bounding box center [488, 236] width 976 height 472
click at [541, 408] on html "Home Applications Grant rounds Applicants Organisations Individuals Moderation …" at bounding box center [488, 236] width 976 height 472
click at [53, 148] on label "Selection mode" at bounding box center [59, 153] width 66 height 16
checkbox input "true"
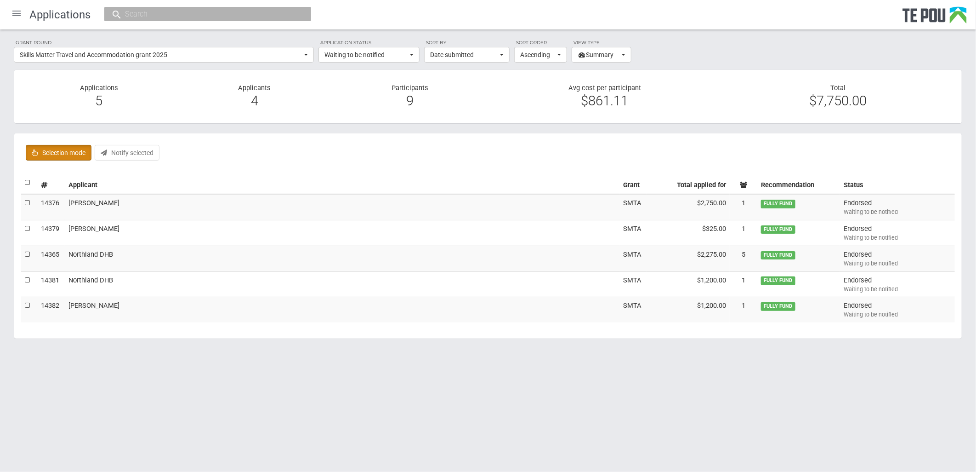
click at [28, 180] on label at bounding box center [28, 183] width 6 height 10
click at [25, 178] on input "checkbox" at bounding box center [24, 177] width 0 height 0
checkbox input "true"
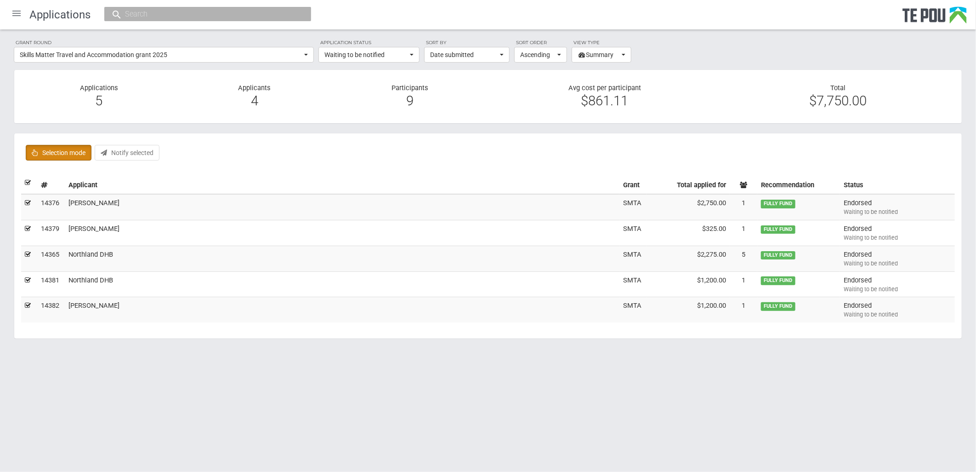
checkbox input "true"
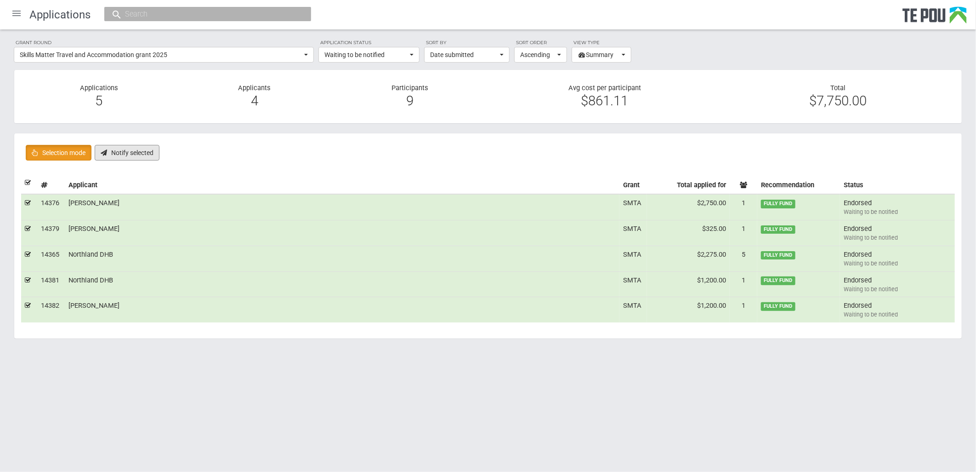
click at [132, 157] on button "Notify selected" at bounding box center [127, 153] width 65 height 16
checkbox input "false"
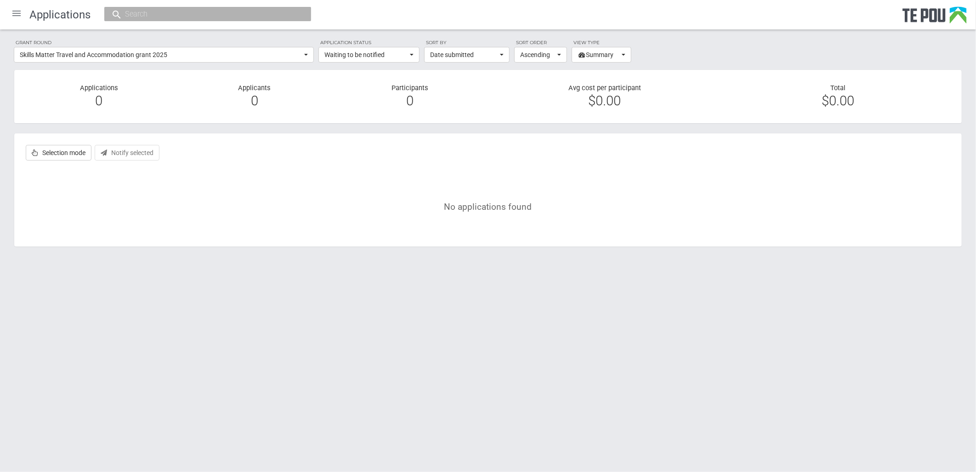
click at [496, 11] on div "Applications" at bounding box center [488, 14] width 976 height 29
click at [394, 53] on span "Waiting to be notified" at bounding box center [366, 54] width 83 height 9
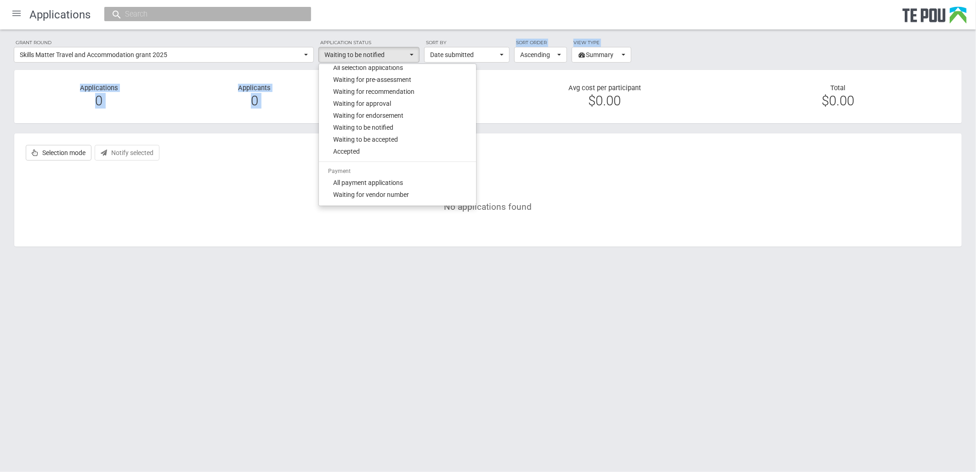
drag, startPoint x: 485, startPoint y: 102, endPoint x: 485, endPoint y: 43, distance: 58.4
click at [485, 43] on div "Grant round Skills Matter Travel and Accommodation grant 2025 All All grant rou…" at bounding box center [488, 147] width 976 height 236
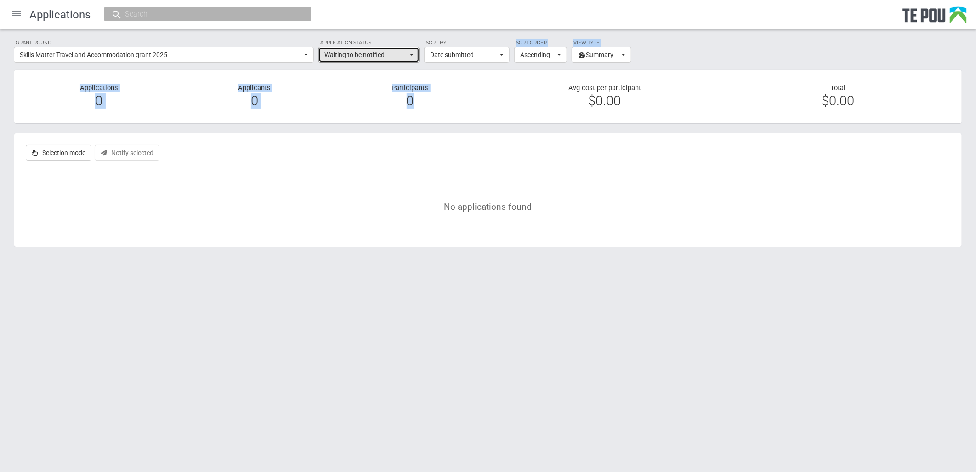
drag, startPoint x: 485, startPoint y: 43, endPoint x: 395, endPoint y: 53, distance: 90.2
click at [395, 53] on span "Waiting to be notified" at bounding box center [366, 54] width 83 height 9
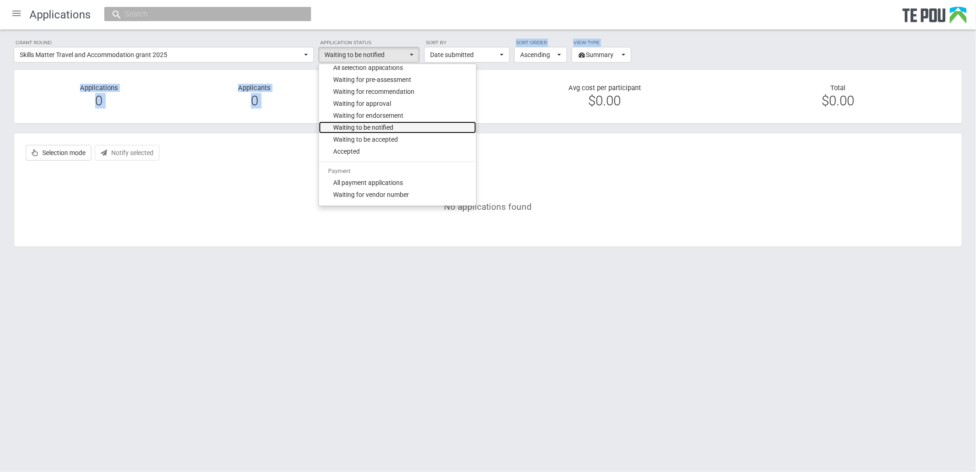
scroll to position [0, 0]
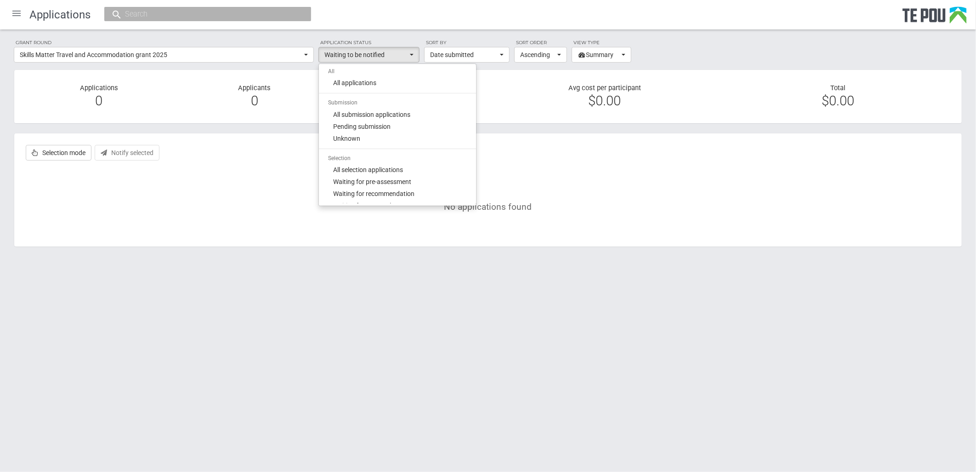
click at [398, 89] on ul "All All applications Submission All submission applications Pending submission …" at bounding box center [397, 134] width 157 height 137
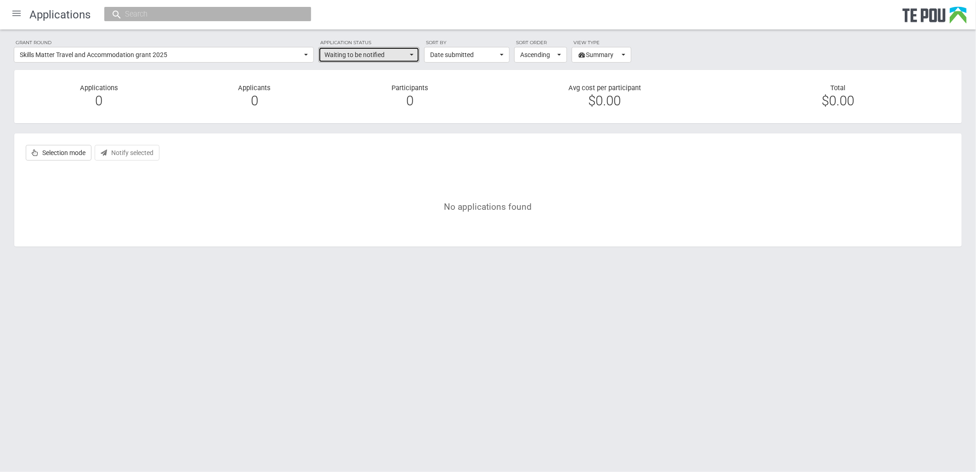
click at [396, 57] on span "Waiting to be notified" at bounding box center [366, 54] width 83 height 9
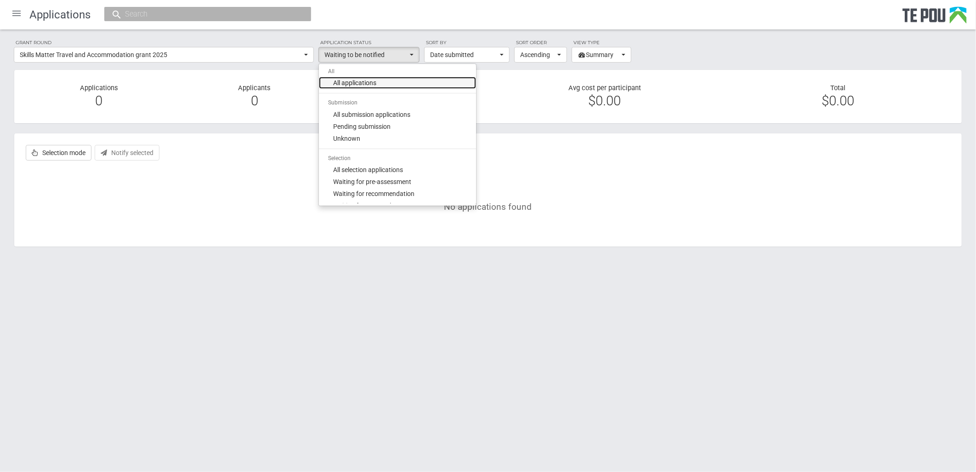
click at [387, 84] on link "All applications" at bounding box center [397, 83] width 157 height 12
select select "all"
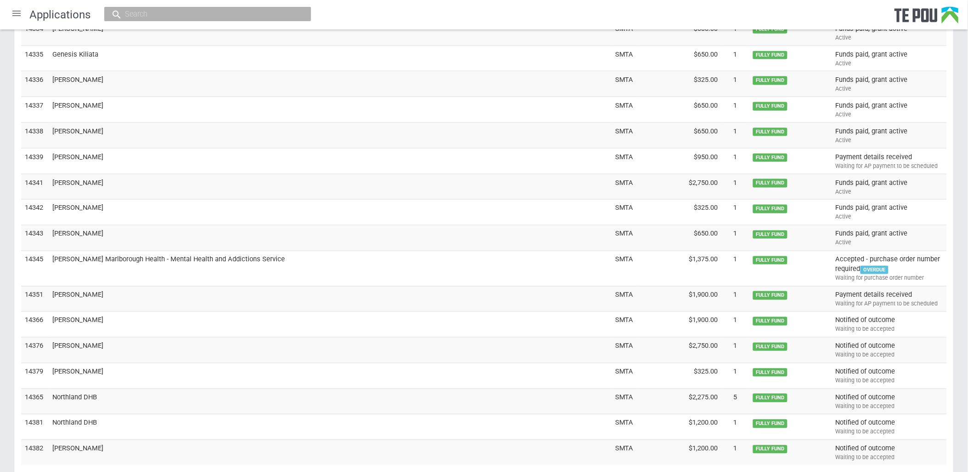
scroll to position [2961, 0]
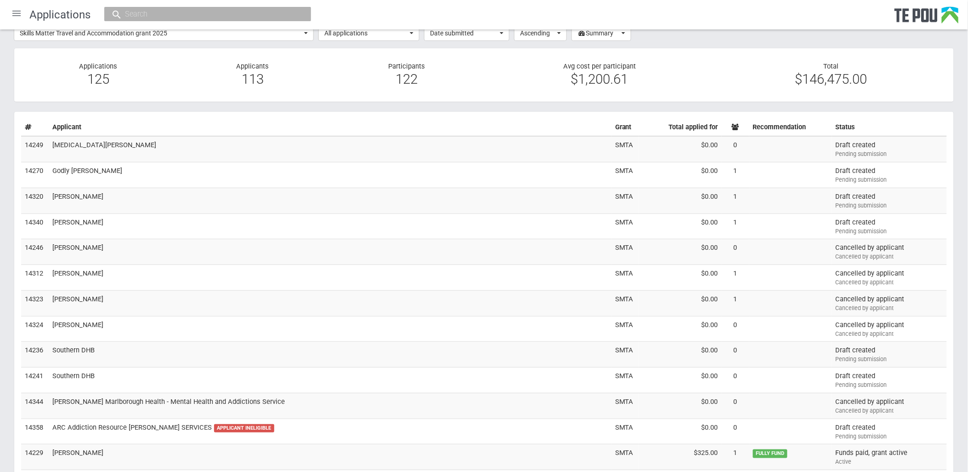
scroll to position [0, 0]
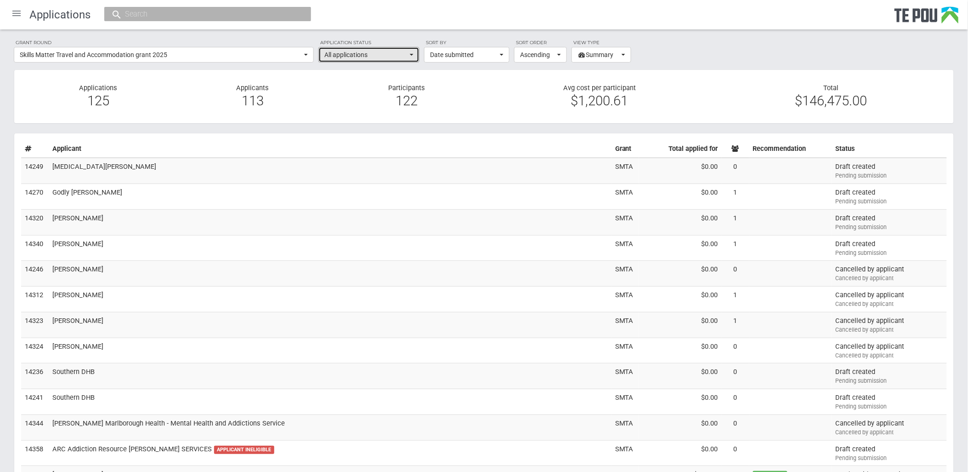
click at [390, 56] on span "All applications" at bounding box center [366, 54] width 83 height 9
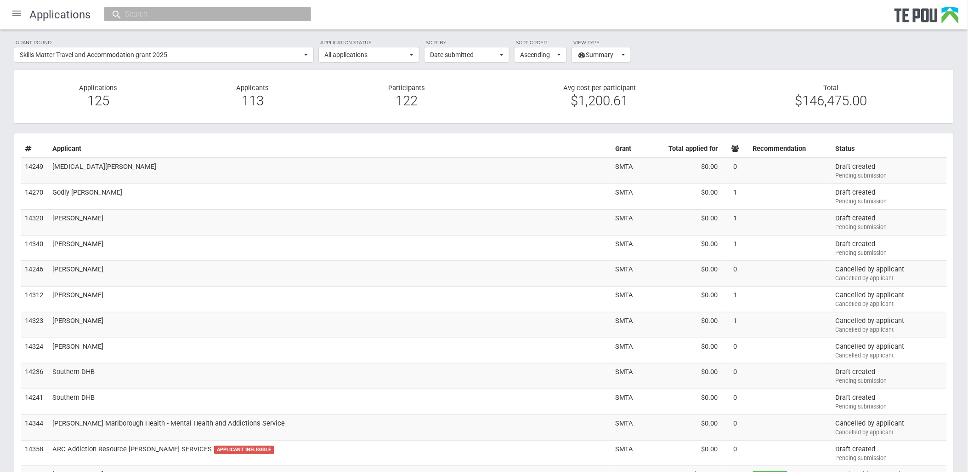
click at [20, 13] on div at bounding box center [17, 13] width 22 height 22
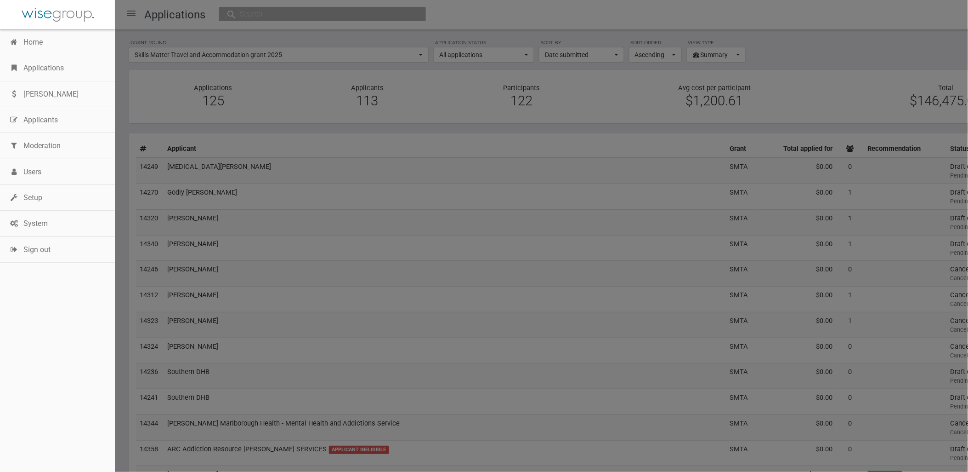
click at [31, 43] on link "Home" at bounding box center [57, 42] width 115 height 26
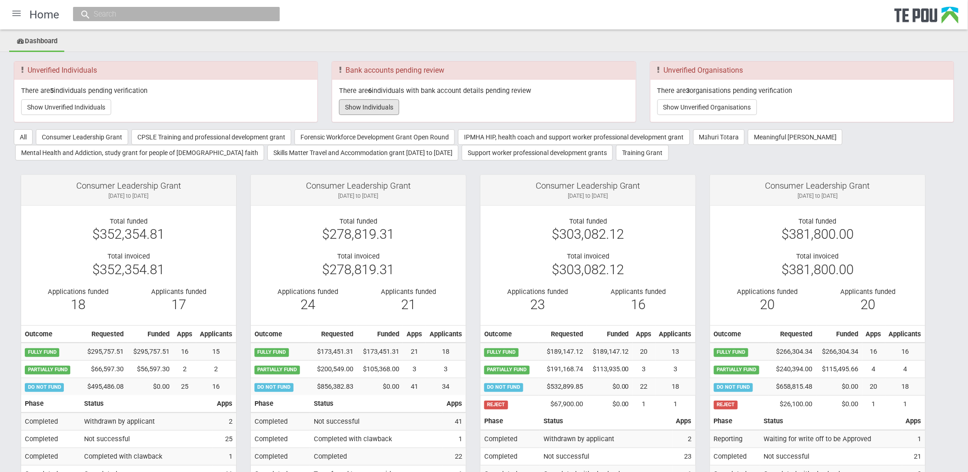
click at [387, 107] on button "Show Individuals" at bounding box center [369, 107] width 60 height 16
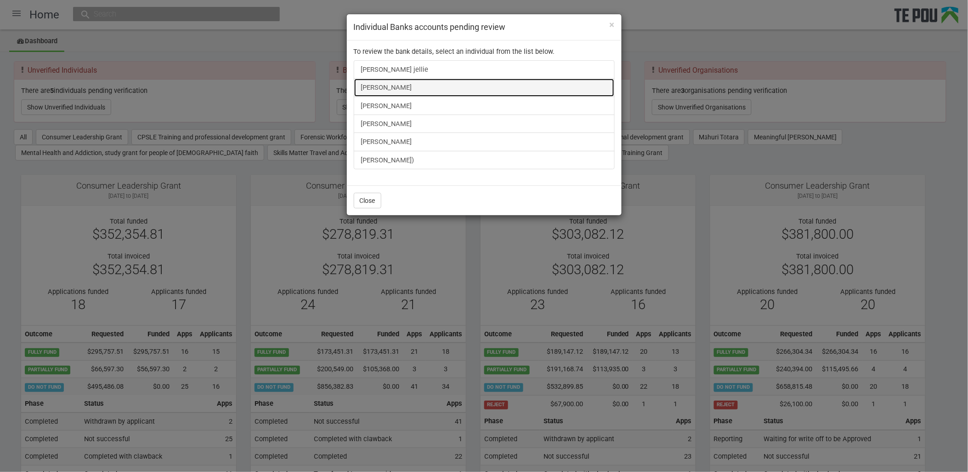
click at [397, 89] on link "[PERSON_NAME]" at bounding box center [484, 87] width 261 height 18
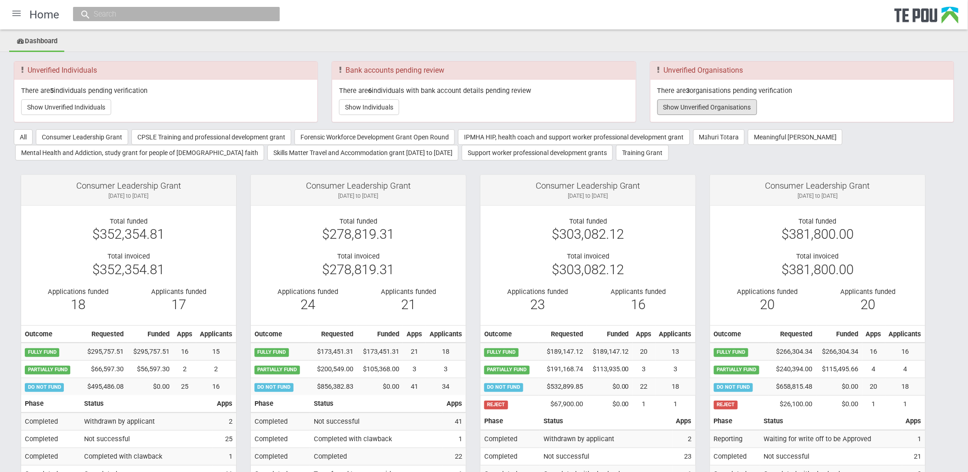
click at [731, 103] on button "Show Unverified Organisations" at bounding box center [708, 107] width 100 height 16
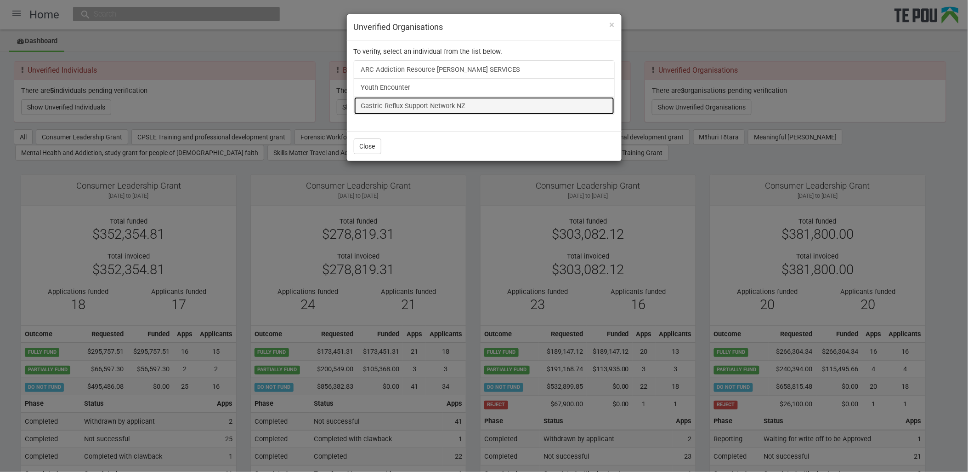
click at [421, 108] on link "Gastric Reflux Support Network NZ" at bounding box center [484, 106] width 261 height 18
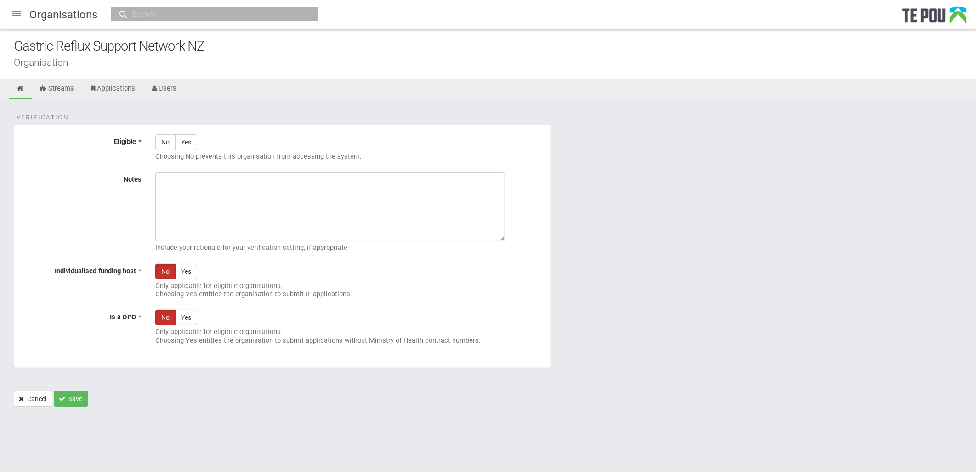
click at [254, 113] on div "Verification Eligible * No Yes Choosing No prevents this organisation from acce…" at bounding box center [488, 257] width 976 height 316
click at [52, 88] on link "Streams" at bounding box center [57, 89] width 48 height 20
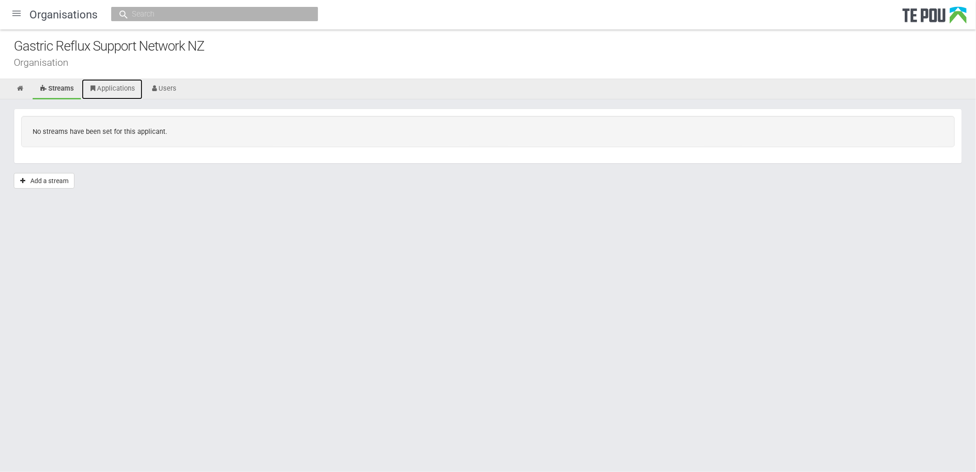
click at [98, 88] on link "Applications" at bounding box center [112, 89] width 61 height 20
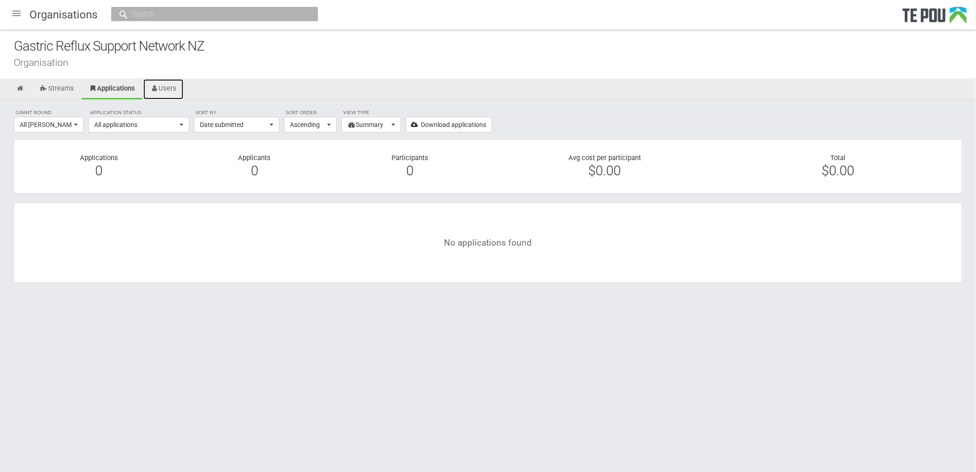
click at [168, 85] on link "Users" at bounding box center [163, 89] width 40 height 20
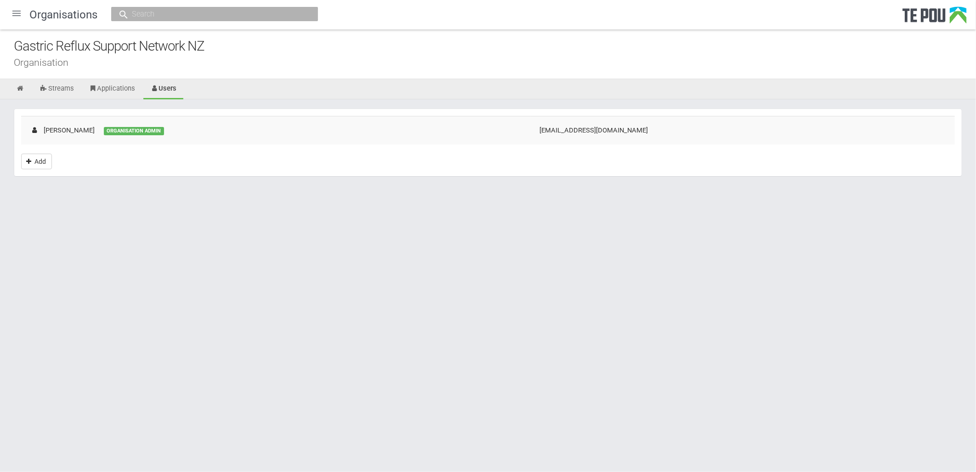
click at [76, 130] on div "[PERSON_NAME]" at bounding box center [62, 130] width 64 height 10
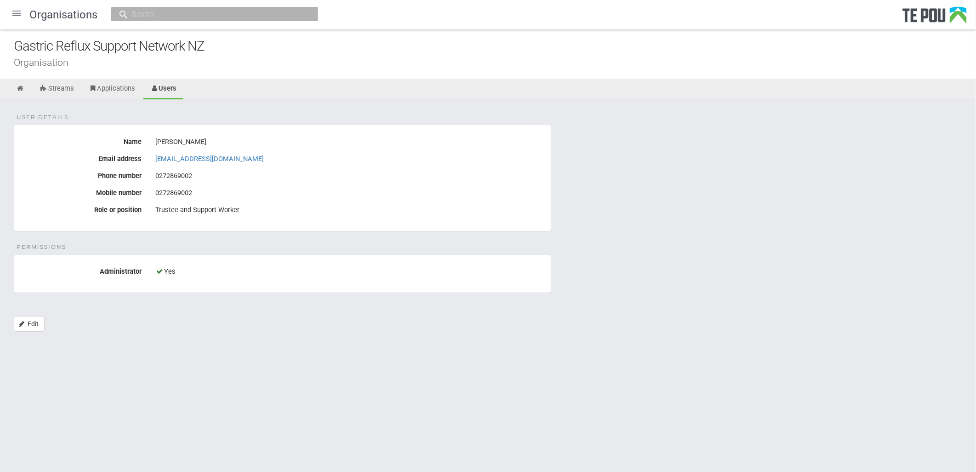
click at [374, 200] on div "0272869002" at bounding box center [349, 193] width 389 height 16
click at [391, 219] on fieldset "User details Name Mathilde Noordzij Email address contact@cryingoverspiltmilk.c…" at bounding box center [283, 178] width 538 height 107
click at [181, 207] on div "Trustee and Support Worker" at bounding box center [349, 210] width 389 height 16
click at [117, 98] on link "Applications" at bounding box center [112, 89] width 61 height 20
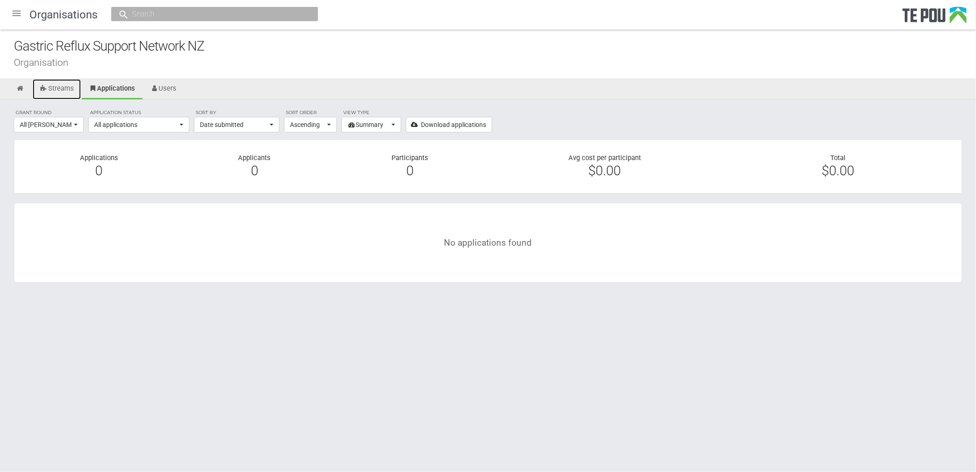
click at [61, 91] on link "Streams" at bounding box center [57, 89] width 48 height 20
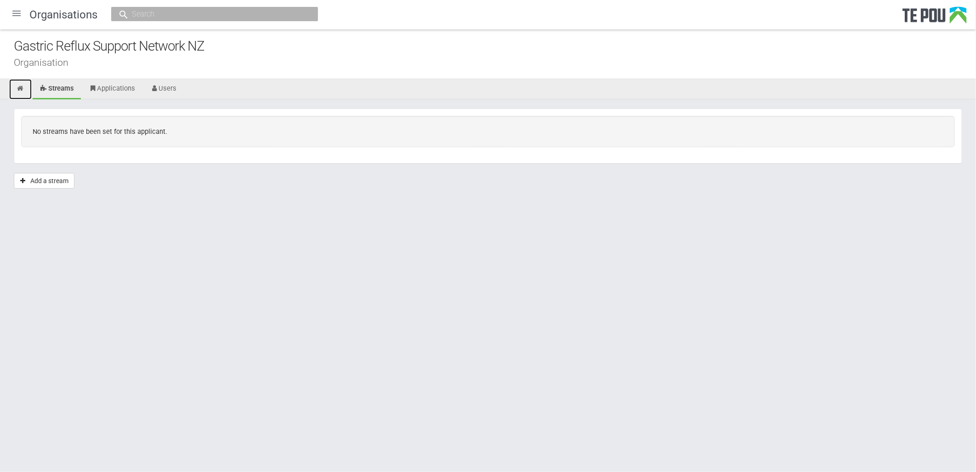
click at [17, 89] on icon at bounding box center [20, 88] width 9 height 7
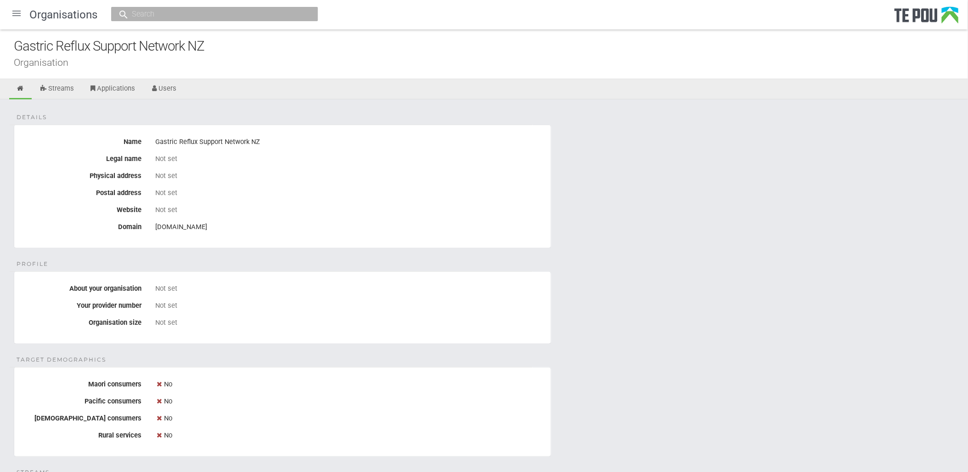
click at [216, 141] on div "Gastric Reflux Support Network NZ" at bounding box center [349, 142] width 389 height 16
drag, startPoint x: 155, startPoint y: 141, endPoint x: 416, endPoint y: 137, distance: 260.2
click at [416, 137] on div "Gastric Reflux Support Network NZ" at bounding box center [349, 142] width 389 height 16
drag, startPoint x: 416, startPoint y: 137, endPoint x: 619, endPoint y: 263, distance: 239.9
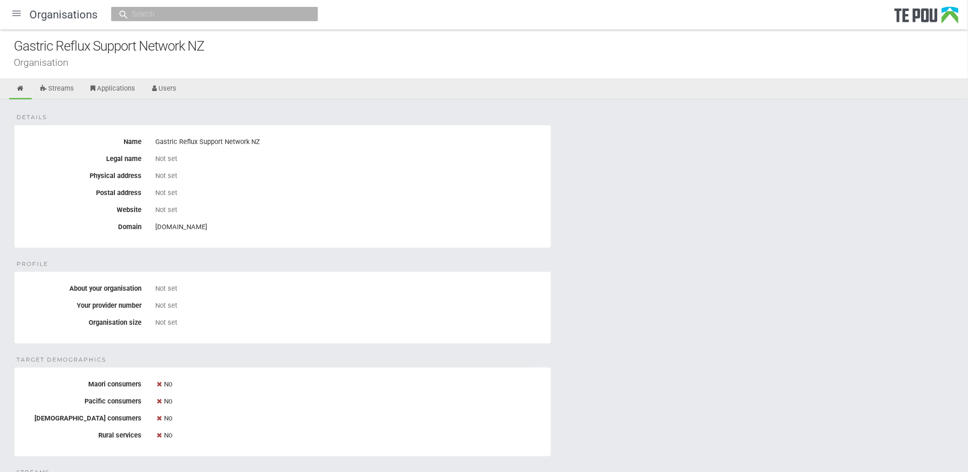
click at [288, 126] on fieldset "Details Name Gastric Reflux Support Network NZ Legal name Not set Physical addr…" at bounding box center [283, 187] width 538 height 124
drag, startPoint x: 277, startPoint y: 146, endPoint x: 145, endPoint y: 134, distance: 132.5
click at [145, 134] on div "Name Gastric Reflux Support Network NZ" at bounding box center [282, 142] width 537 height 16
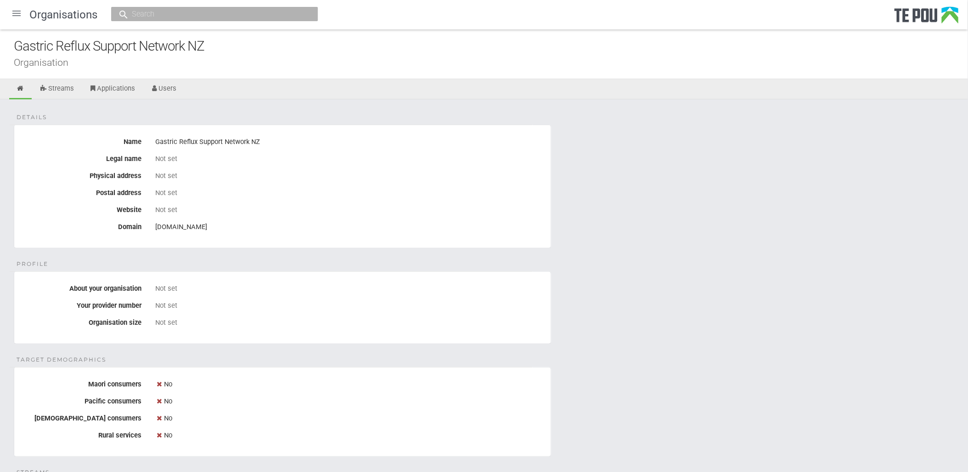
drag, startPoint x: 145, startPoint y: 134, endPoint x: 452, endPoint y: 197, distance: 313.4
click at [452, 197] on div "Not set" at bounding box center [349, 193] width 389 height 16
drag, startPoint x: 230, startPoint y: 228, endPoint x: 154, endPoint y: 226, distance: 75.9
click at [154, 226] on div "cryingoverspiltmilk.co.nz" at bounding box center [349, 227] width 403 height 16
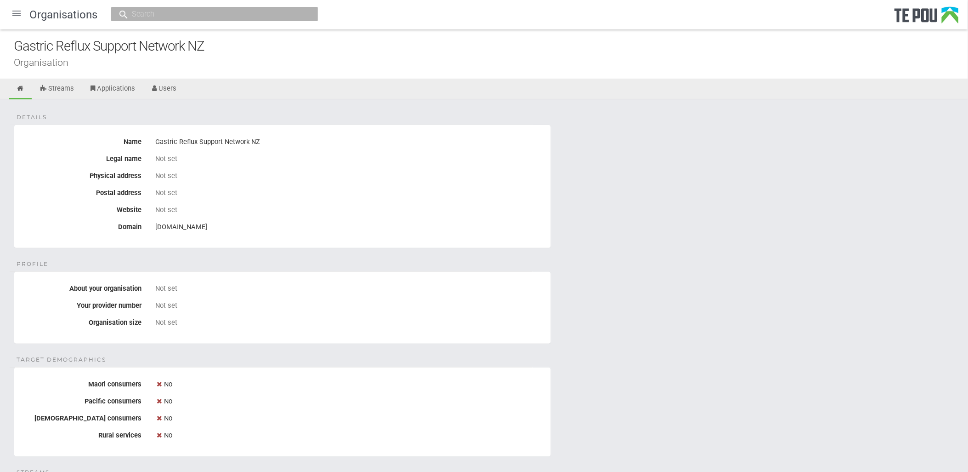
copy div "cryingoverspiltmilk.co.nz"
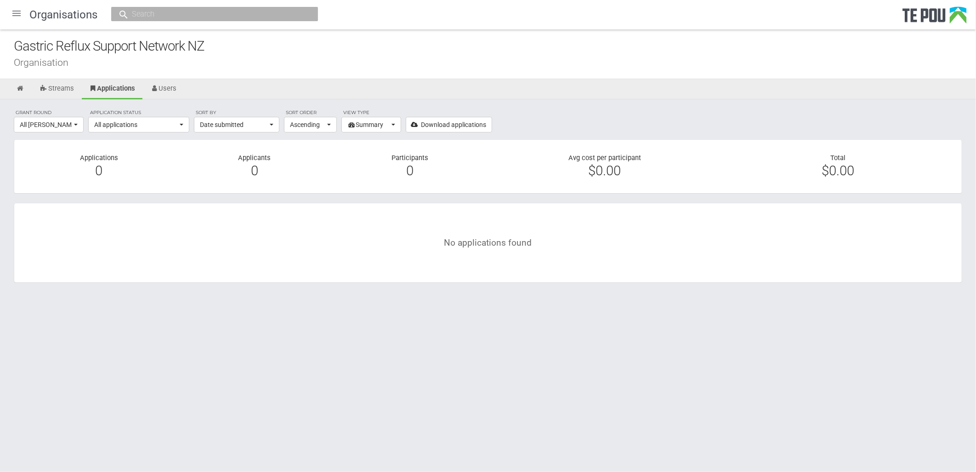
click at [15, 16] on div at bounding box center [17, 13] width 22 height 22
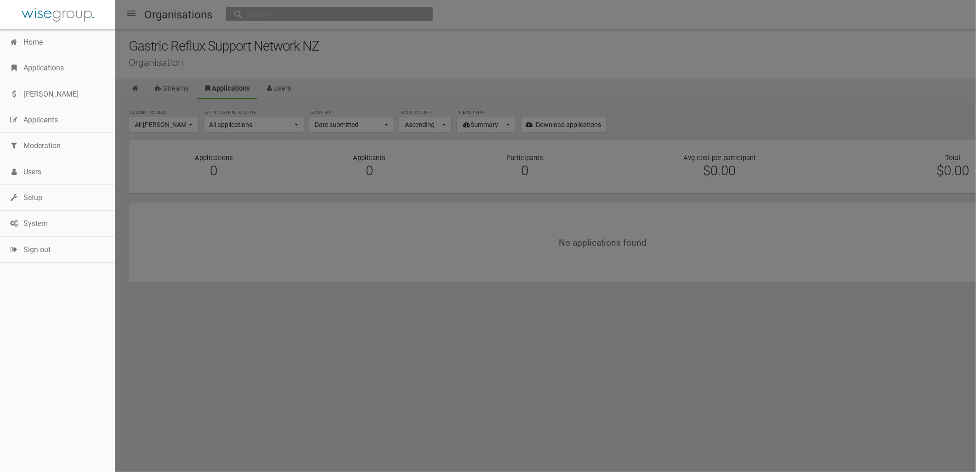
click at [44, 47] on link "Home" at bounding box center [57, 42] width 115 height 26
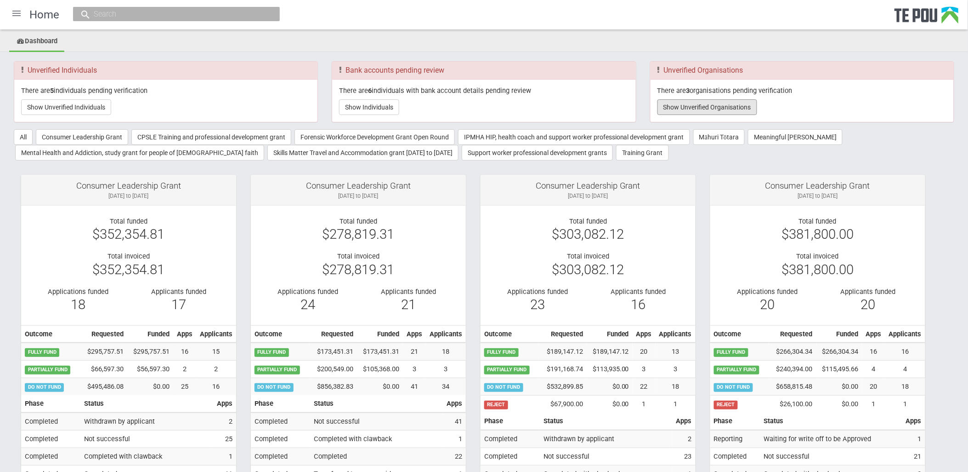
click at [723, 106] on button "Show Unverified Organisations" at bounding box center [708, 107] width 100 height 16
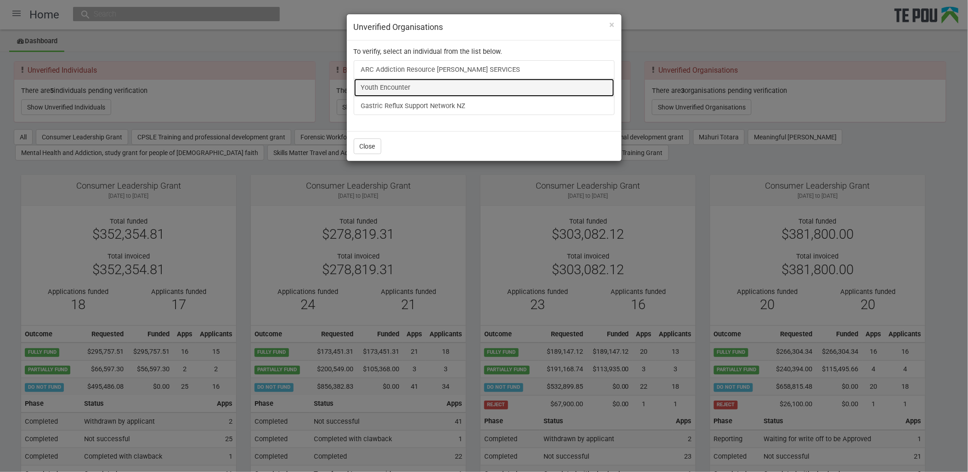
click at [369, 85] on link "Youth Encounter" at bounding box center [484, 87] width 261 height 18
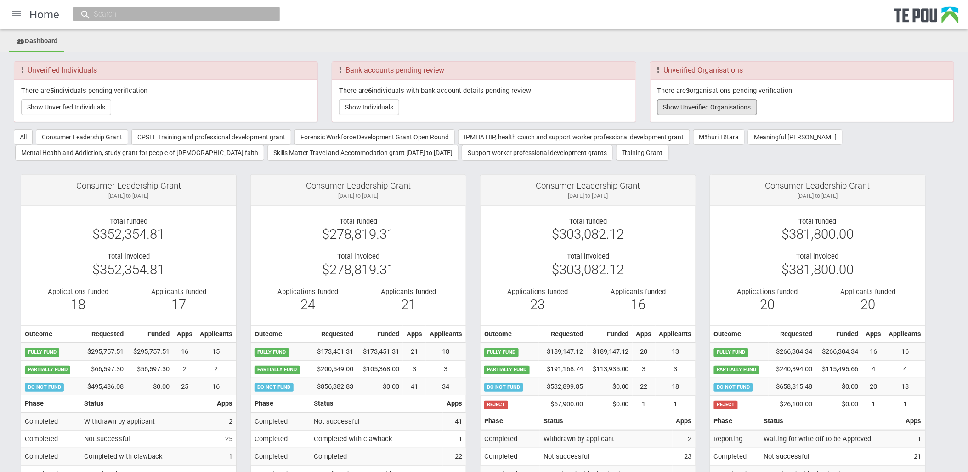
click at [695, 102] on button "Show Unverified Organisations" at bounding box center [708, 107] width 100 height 16
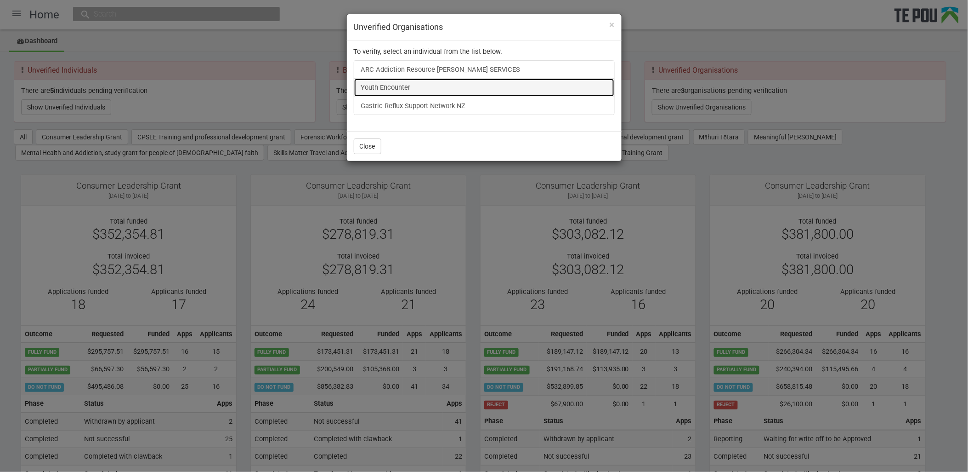
click at [378, 82] on link "Youth Encounter" at bounding box center [484, 87] width 261 height 18
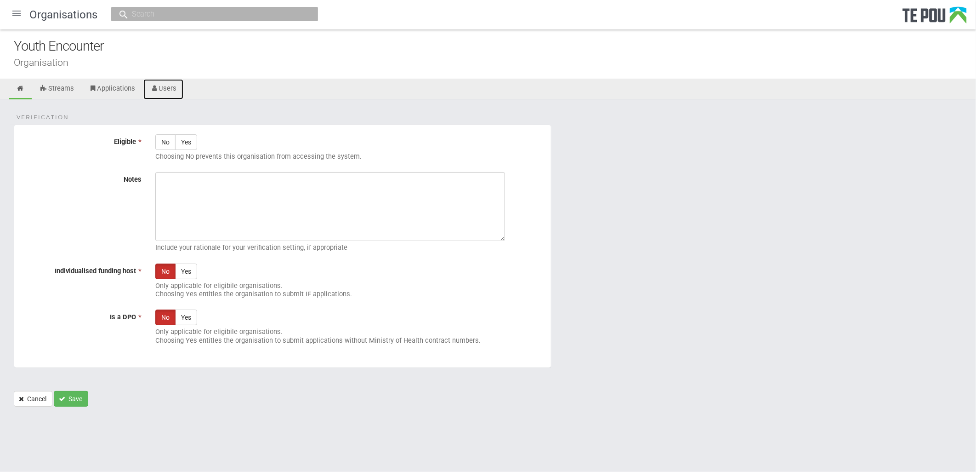
click at [171, 94] on link "Users" at bounding box center [163, 89] width 40 height 20
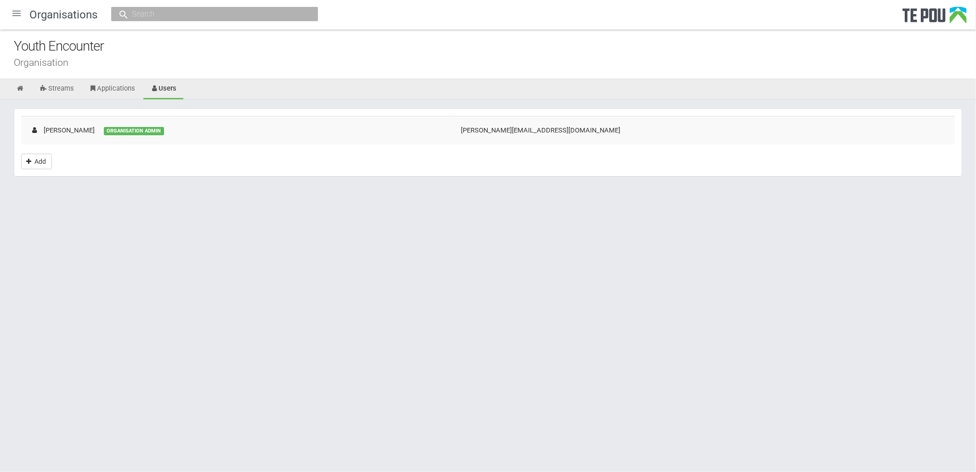
click at [411, 131] on td "[PERSON_NAME] ORGANISATION ADMIN" at bounding box center [236, 130] width 431 height 28
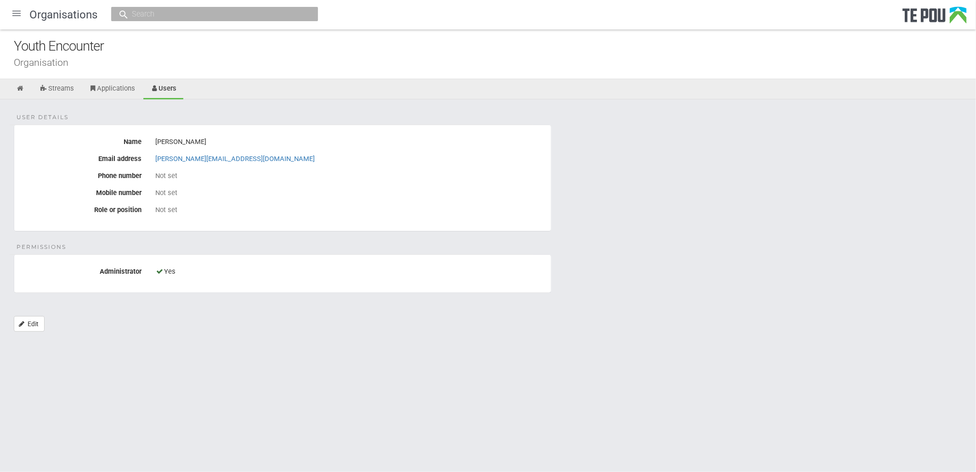
click at [228, 227] on fieldset "User details Name [PERSON_NAME] Email address [PERSON_NAME][EMAIL_ADDRESS][DOMA…" at bounding box center [283, 178] width 538 height 107
click at [17, 89] on icon at bounding box center [20, 88] width 9 height 7
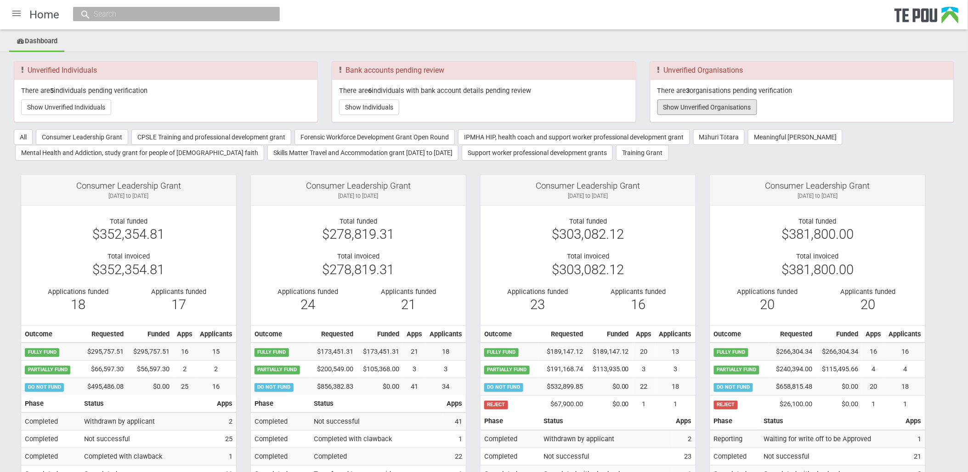
click at [715, 106] on button "Show Unverified Organisations" at bounding box center [708, 107] width 100 height 16
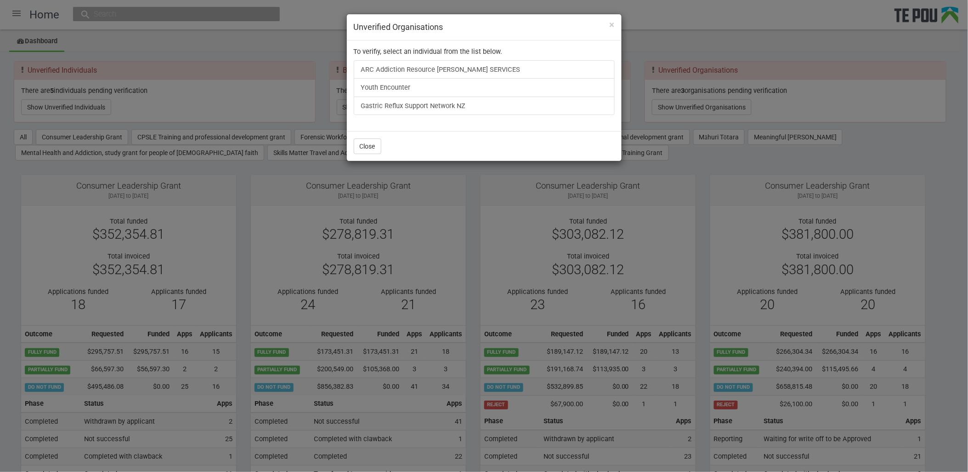
click at [615, 26] on div "× Unverified Organisations" at bounding box center [484, 27] width 275 height 26
click at [610, 24] on span "×" at bounding box center [612, 24] width 5 height 11
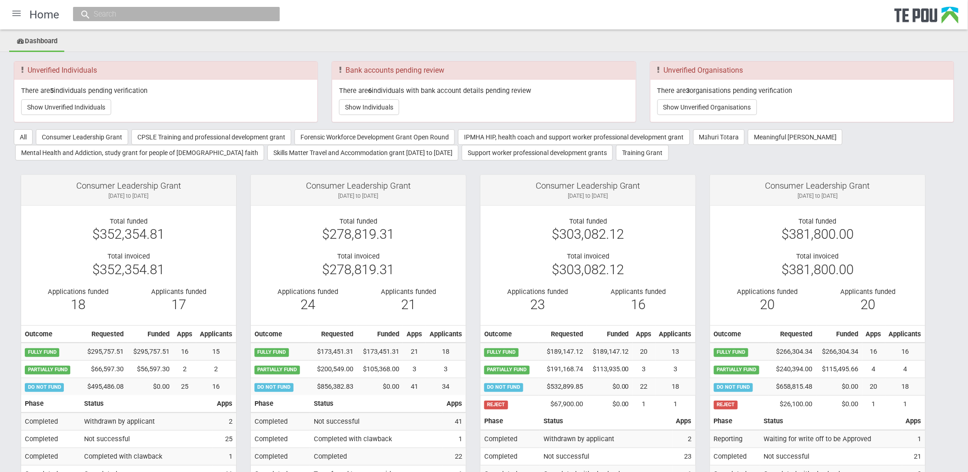
drag, startPoint x: 473, startPoint y: 42, endPoint x: 282, endPoint y: 42, distance: 190.8
click at [473, 42] on ul "Dashboard" at bounding box center [484, 42] width 968 height 20
click at [11, 15] on div at bounding box center [17, 13] width 22 height 22
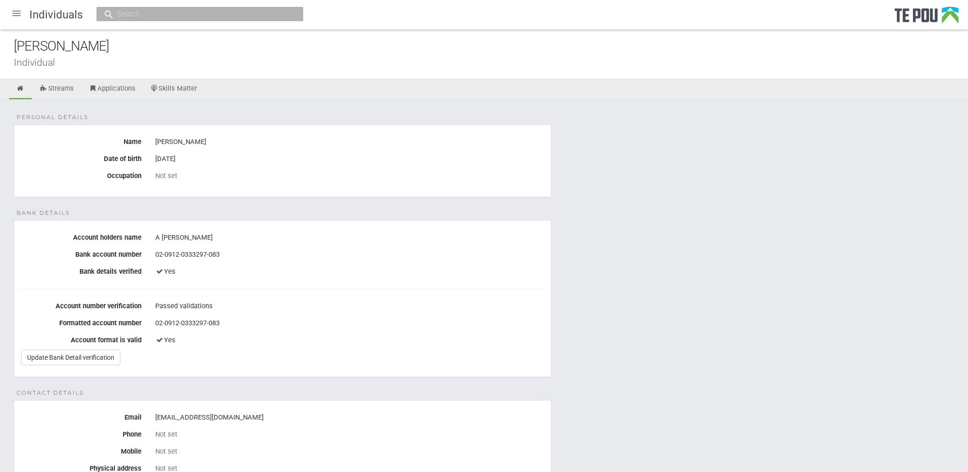
scroll to position [153, 0]
